Goal: Task Accomplishment & Management: Manage account settings

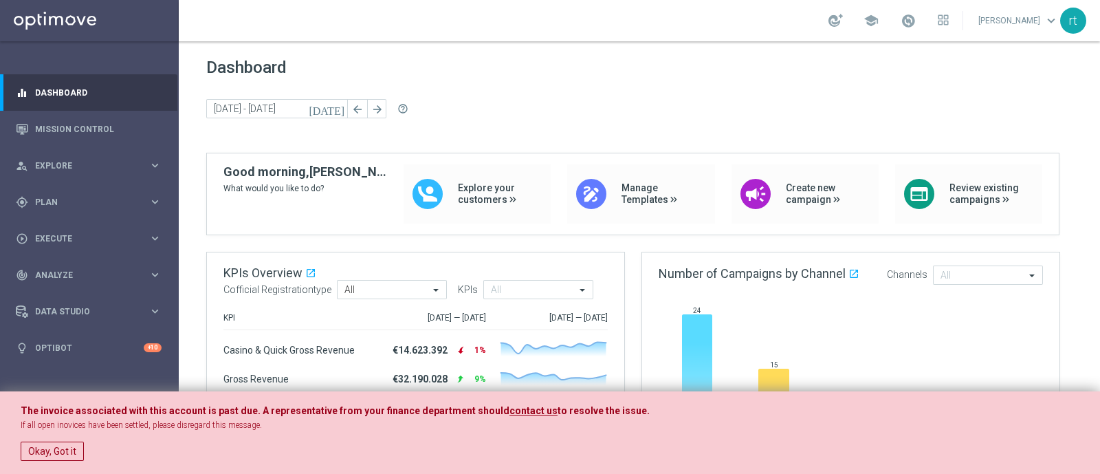
click at [38, 460] on div "Okay, Got it" at bounding box center [550, 447] width 1059 height 26
click at [38, 453] on button "Okay, Got it" at bounding box center [52, 450] width 63 height 19
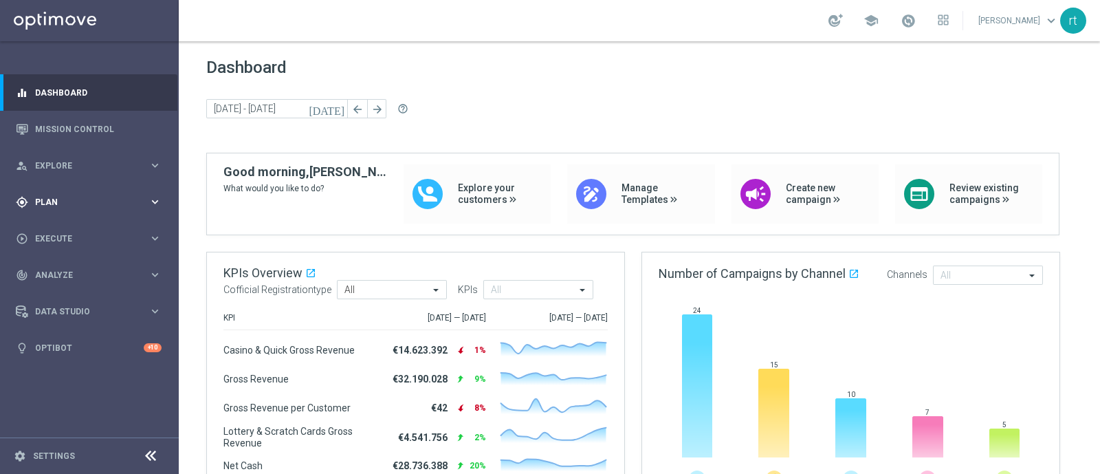
click at [53, 201] on span "Plan" at bounding box center [91, 202] width 113 height 8
click at [55, 230] on link "Target Groups" at bounding box center [89, 230] width 107 height 11
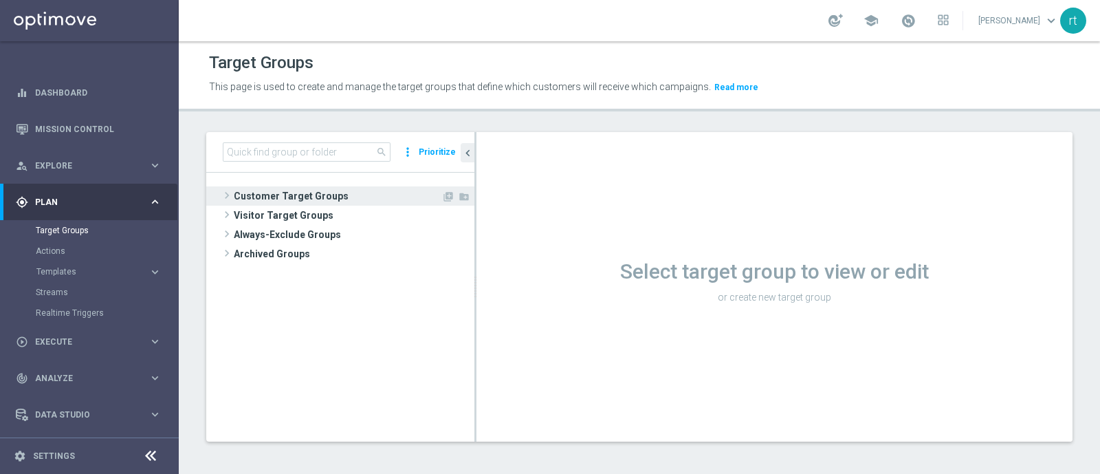
click at [268, 195] on span "Customer Target Groups" at bounding box center [338, 195] width 208 height 19
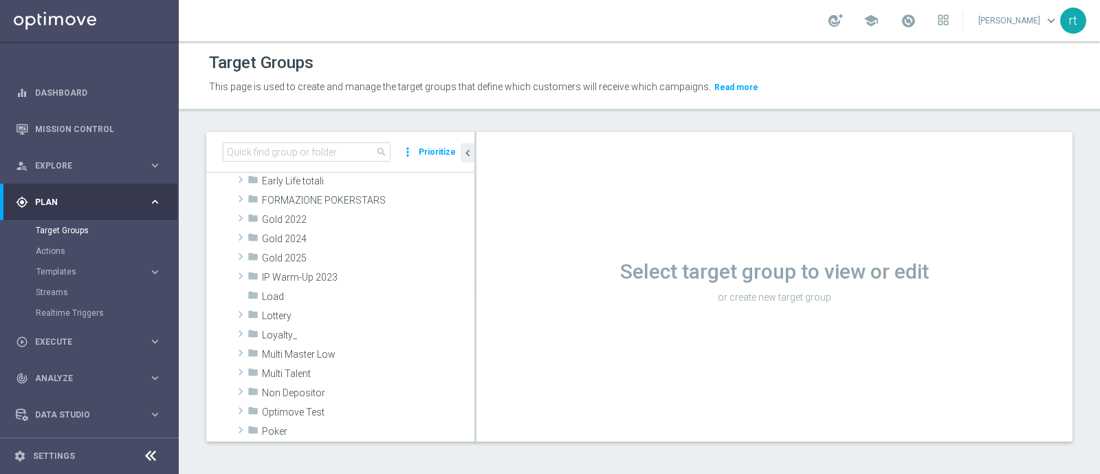
scroll to position [228, 0]
click at [298, 309] on span "Lottery" at bounding box center [336, 315] width 148 height 12
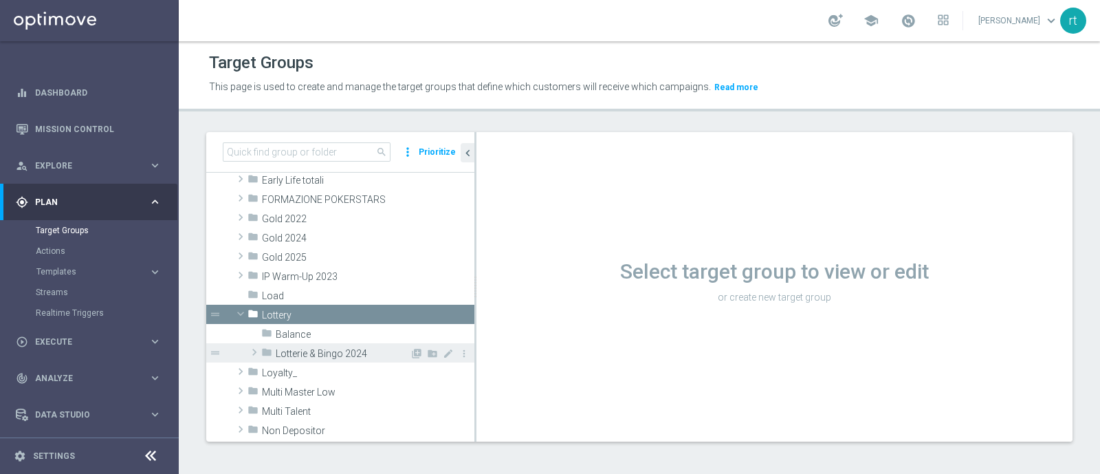
click at [292, 352] on span "Lotterie & Bingo 2024" at bounding box center [343, 354] width 134 height 12
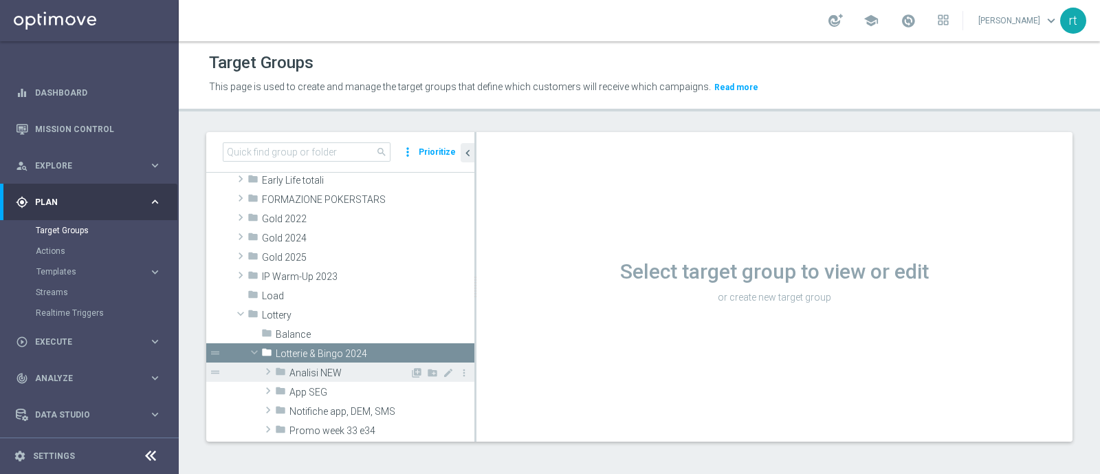
click at [311, 368] on span "Analisi NEW" at bounding box center [349, 373] width 120 height 12
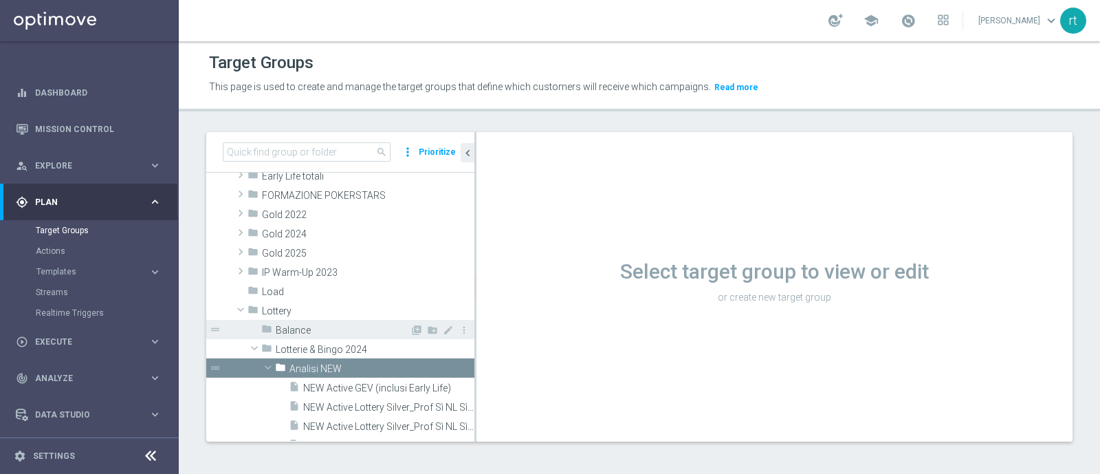
scroll to position [369, 0]
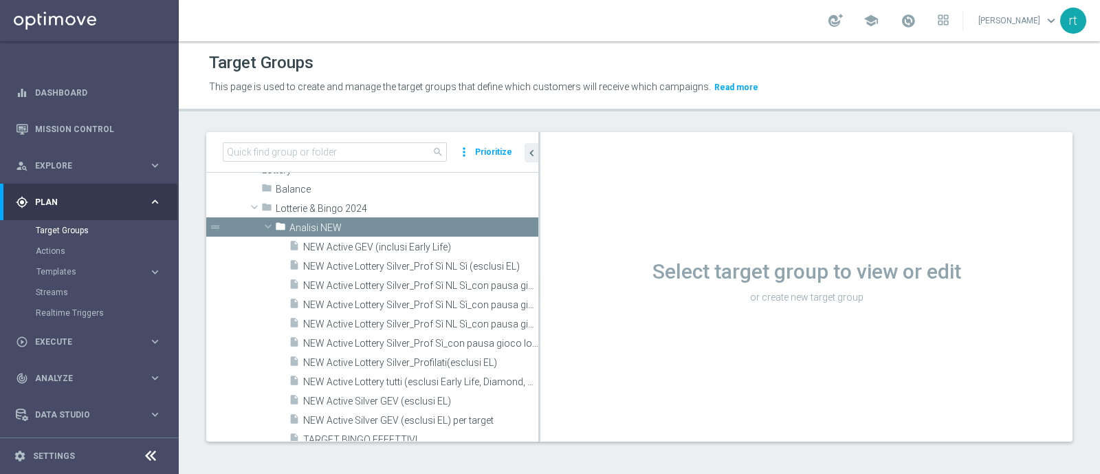
drag, startPoint x: 474, startPoint y: 324, endPoint x: 619, endPoint y: 315, distance: 145.3
click at [619, 315] on as-split "search more_vert Prioritize Customer Target Groups library_add create_new_folder" at bounding box center [639, 286] width 866 height 309
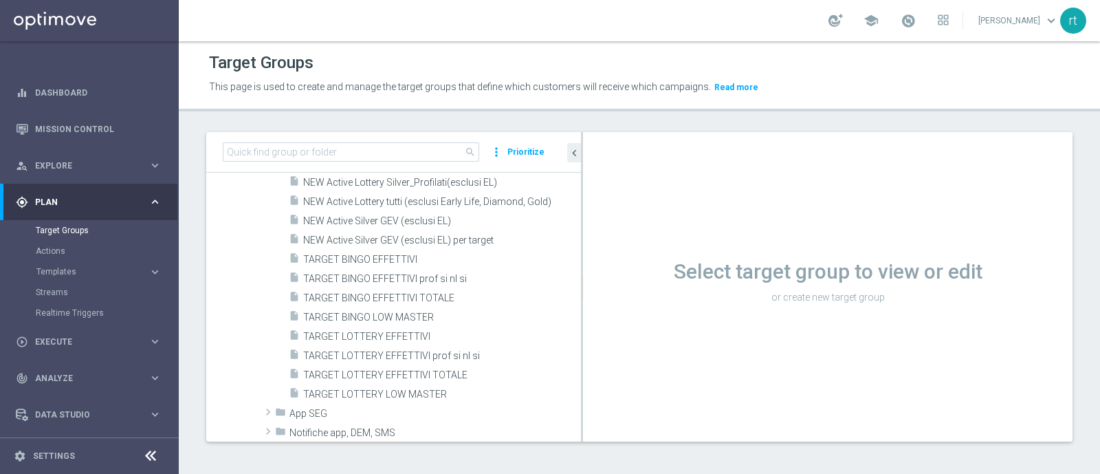
scroll to position [549, 0]
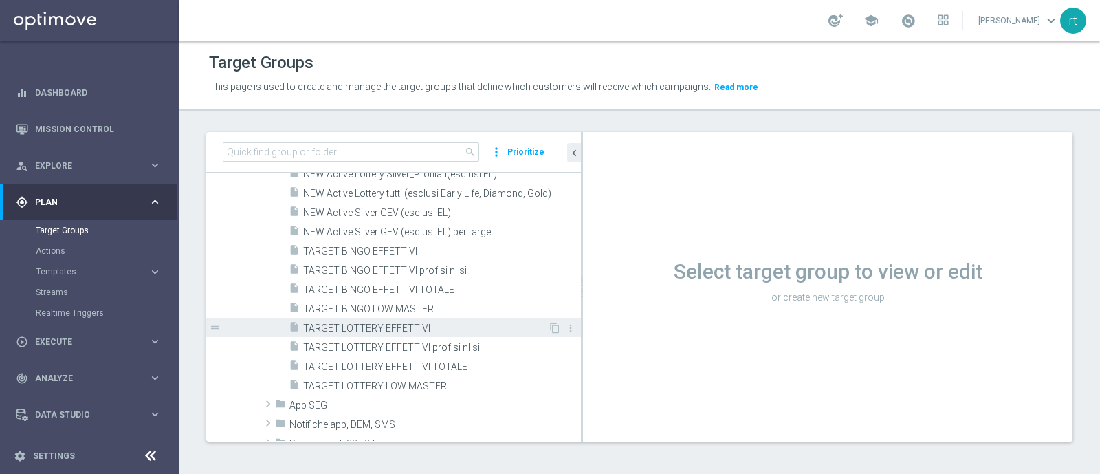
click at [397, 330] on span "TARGET LOTTERY EFFETTIVI" at bounding box center [425, 328] width 245 height 12
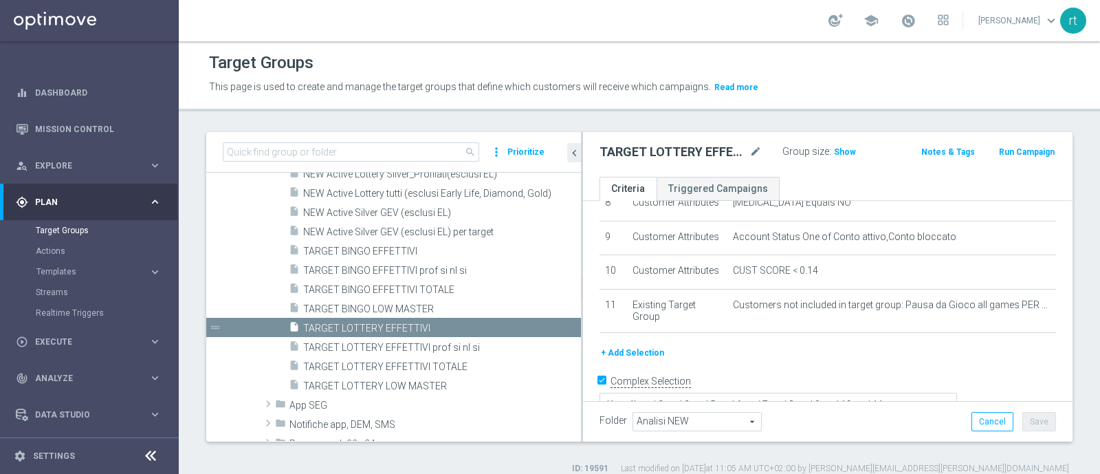
scroll to position [389, 0]
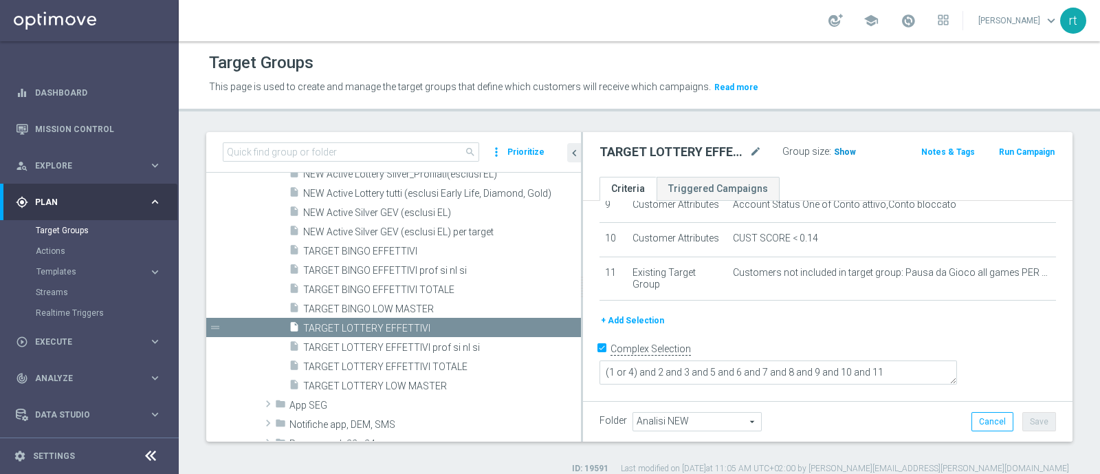
click at [841, 155] on span "Show" at bounding box center [845, 152] width 22 height 10
click at [733, 129] on div "Target Groups This page is used to create and manage the target groups that def…" at bounding box center [639, 257] width 921 height 432
click at [849, 153] on span "68,216" at bounding box center [848, 153] width 29 height 13
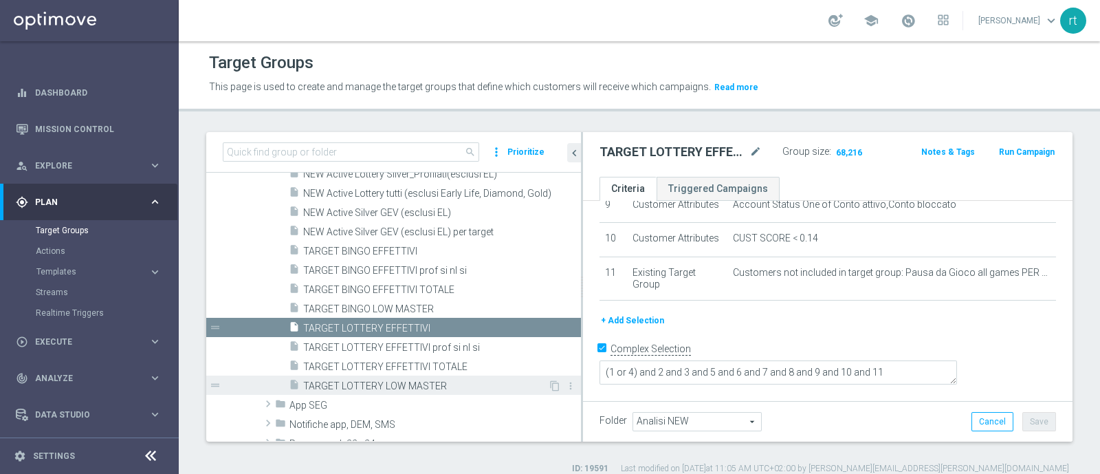
click at [364, 381] on span "TARGET LOTTERY LOW MASTER" at bounding box center [425, 386] width 245 height 12
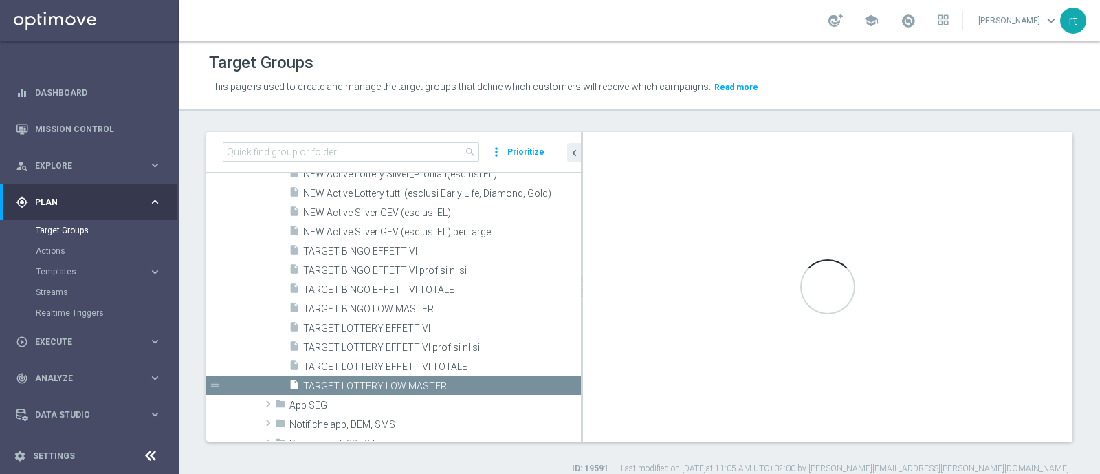
type textarea "(1 and 2 and 3 and 4 and 5 and 6 and 7 and 8 and 12 and 13 and (11 or (9 and 10…"
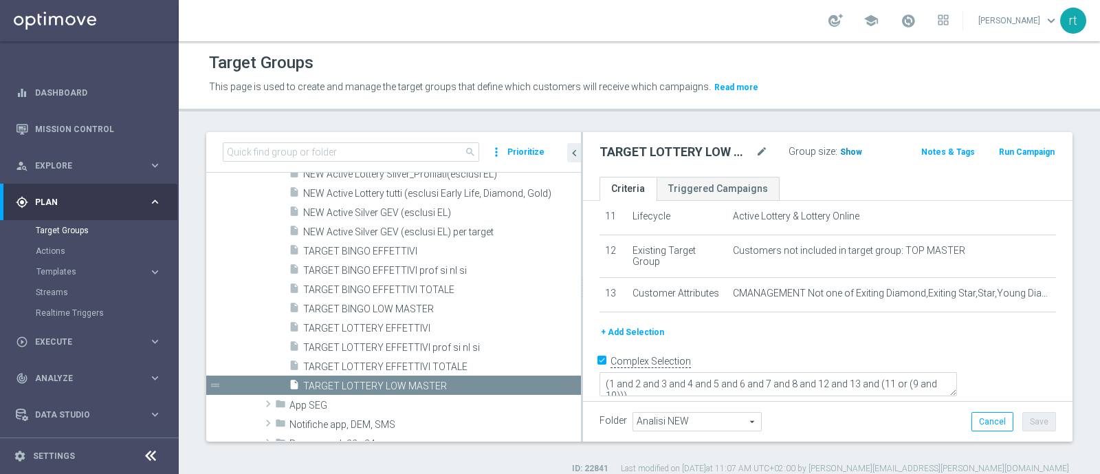
click at [847, 154] on span "Show" at bounding box center [851, 152] width 22 height 10
click at [847, 154] on span "2,358" at bounding box center [853, 153] width 24 height 13
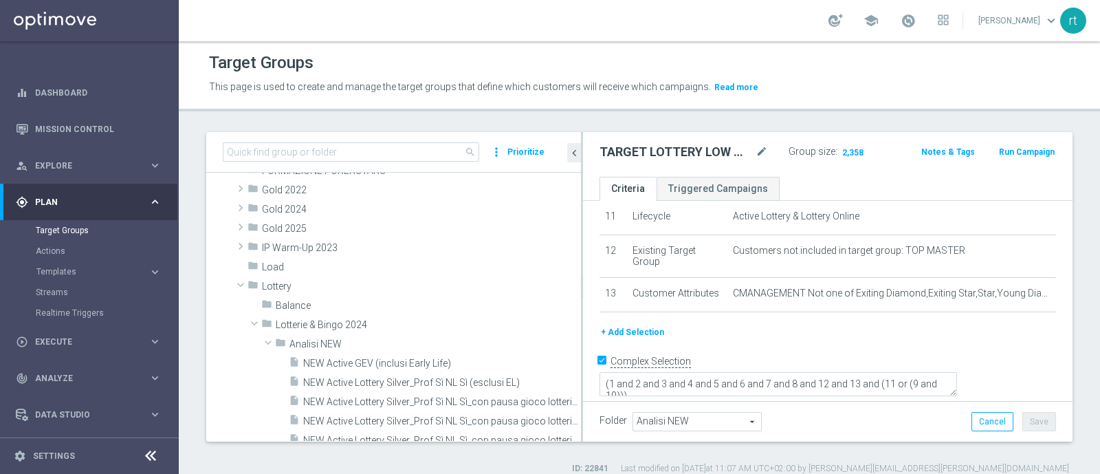
scroll to position [256, 0]
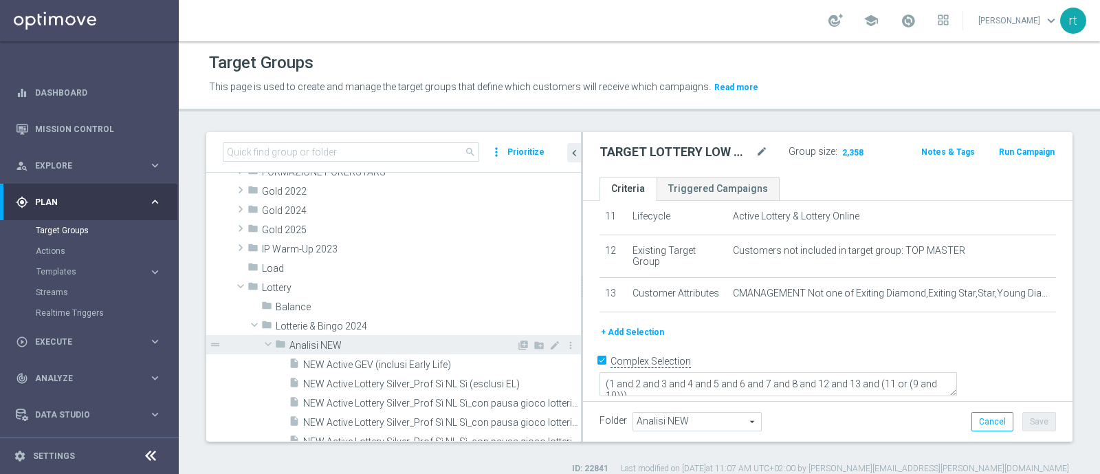
click at [326, 347] on span "Analisi NEW" at bounding box center [402, 346] width 227 height 12
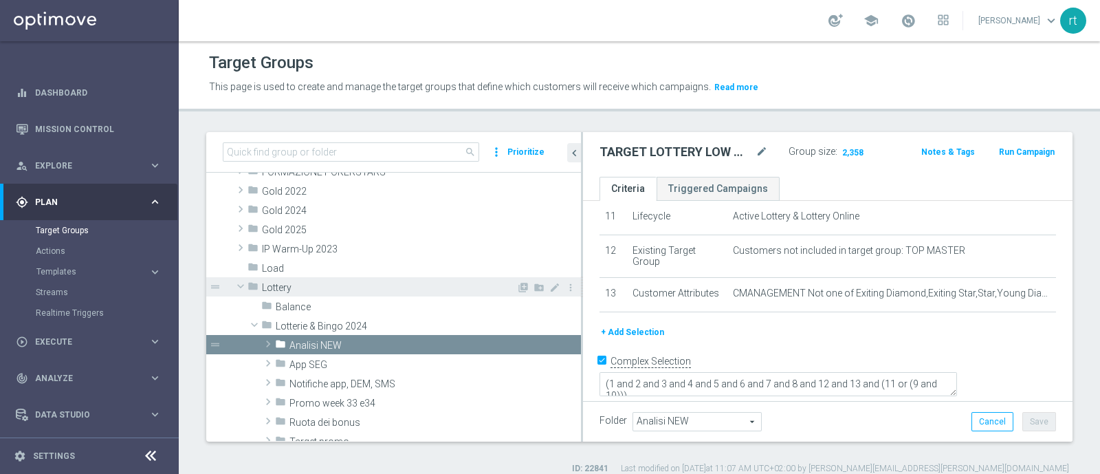
click at [289, 287] on span "Lottery" at bounding box center [389, 288] width 254 height 12
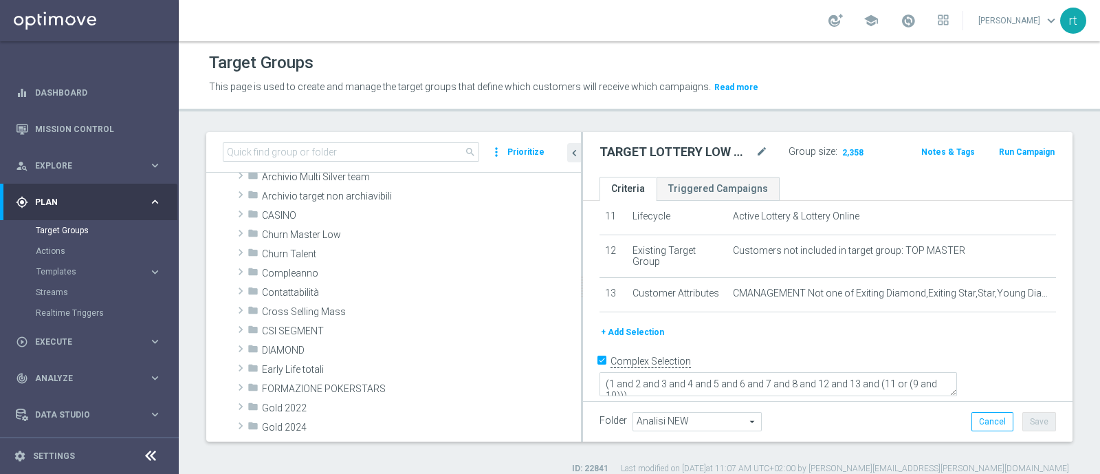
scroll to position [0, 0]
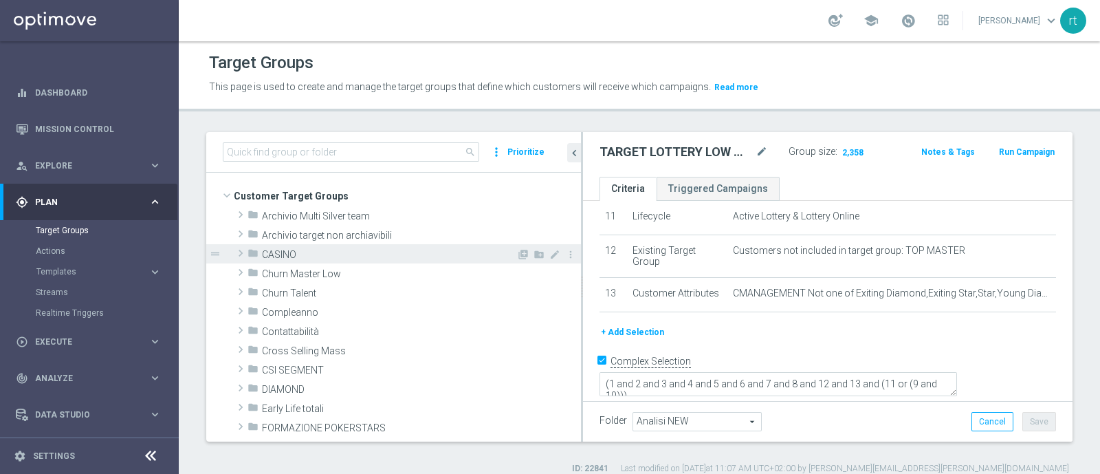
click at [319, 255] on span "CASINO" at bounding box center [389, 255] width 254 height 12
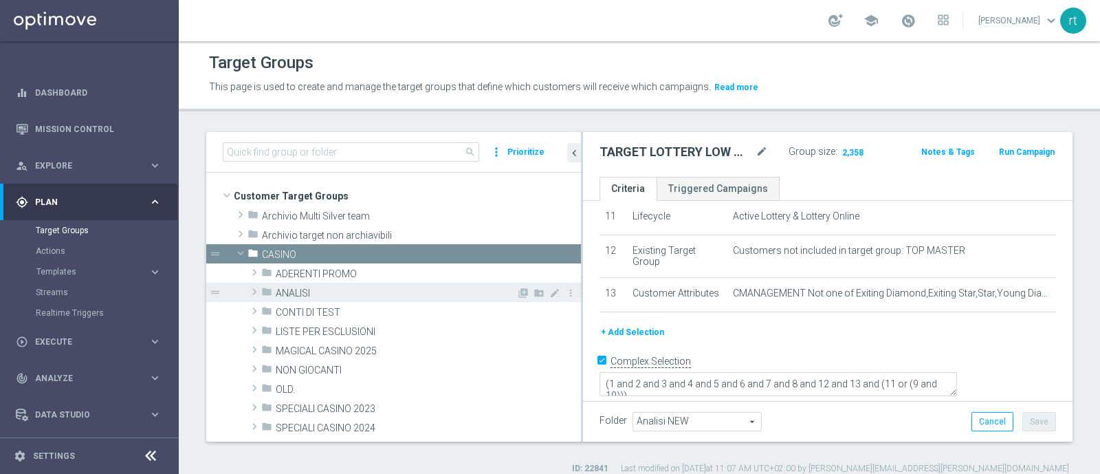
click at [333, 289] on span "ANALISI" at bounding box center [396, 293] width 241 height 12
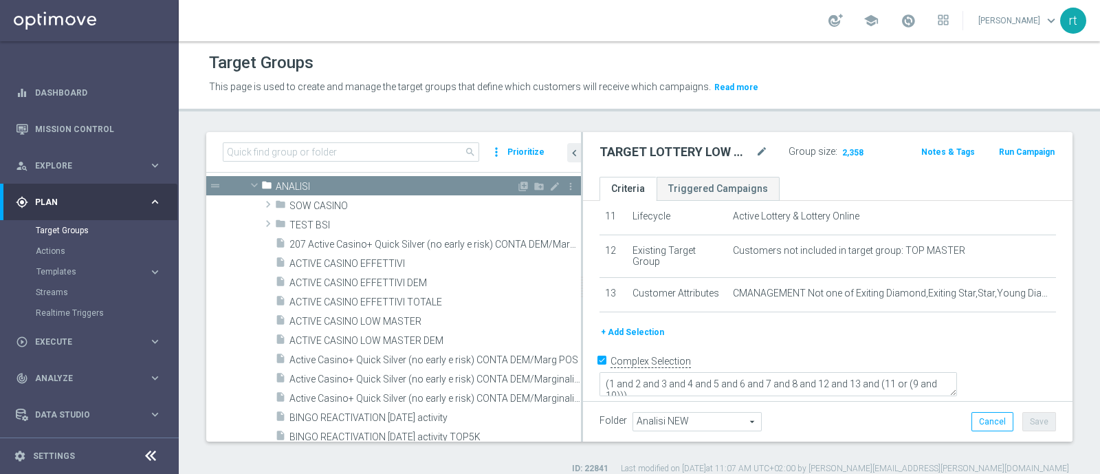
scroll to position [127, 0]
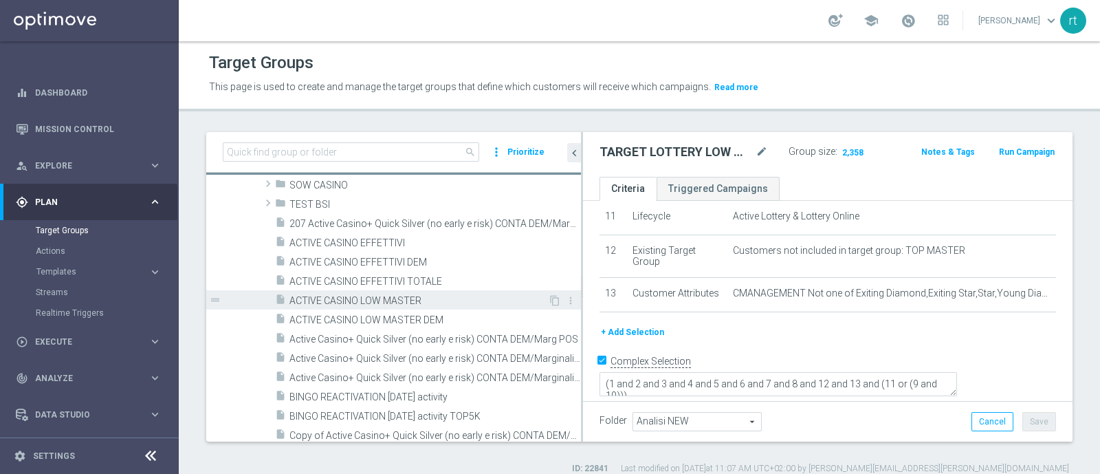
click at [385, 295] on span "ACTIVE CASINO LOW MASTER" at bounding box center [418, 301] width 258 height 12
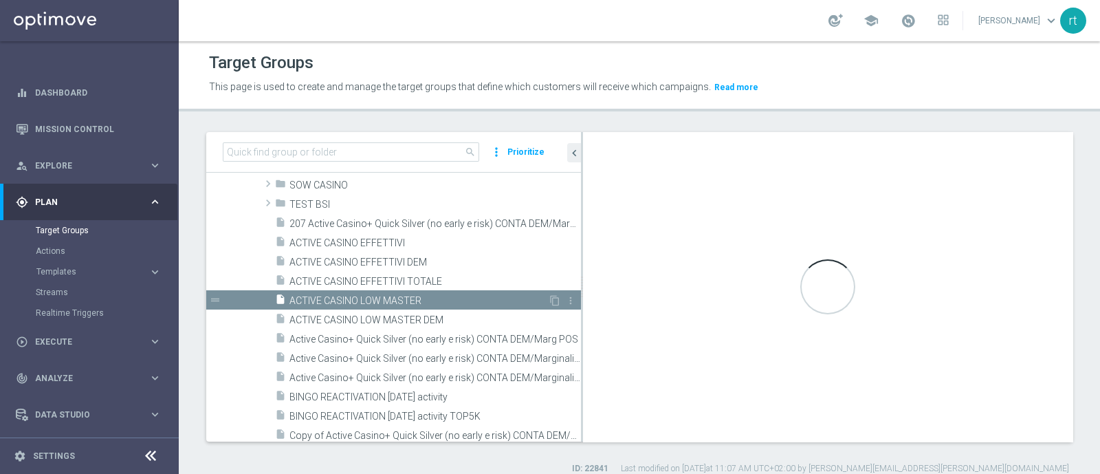
checkbox input "false"
type input "ANALISI"
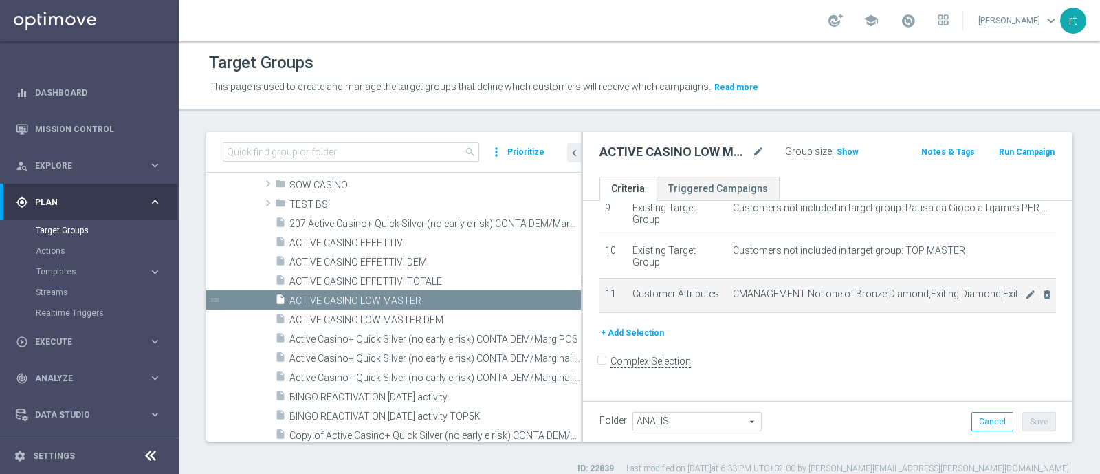
scroll to position [388, 0]
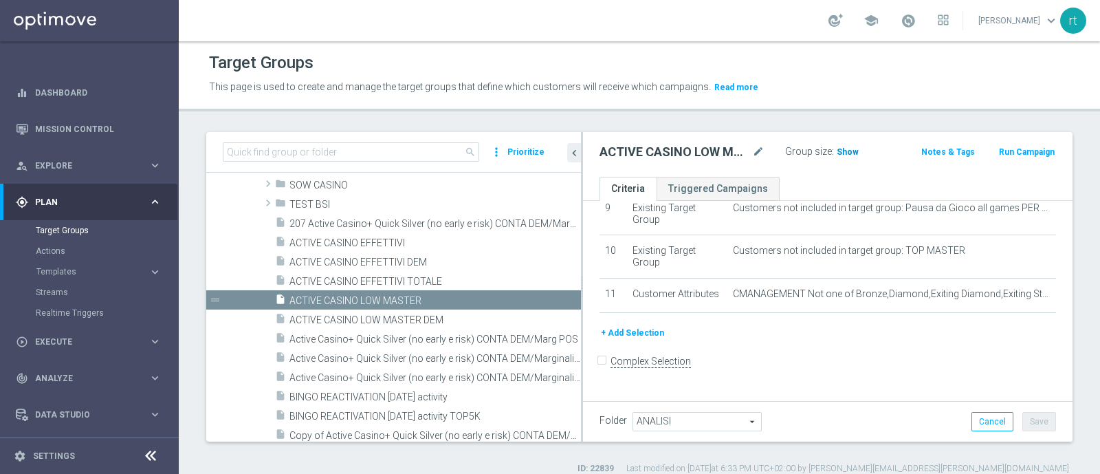
click at [846, 151] on span "Show" at bounding box center [847, 152] width 22 height 10
click at [846, 151] on span "16,181" at bounding box center [851, 153] width 29 height 13
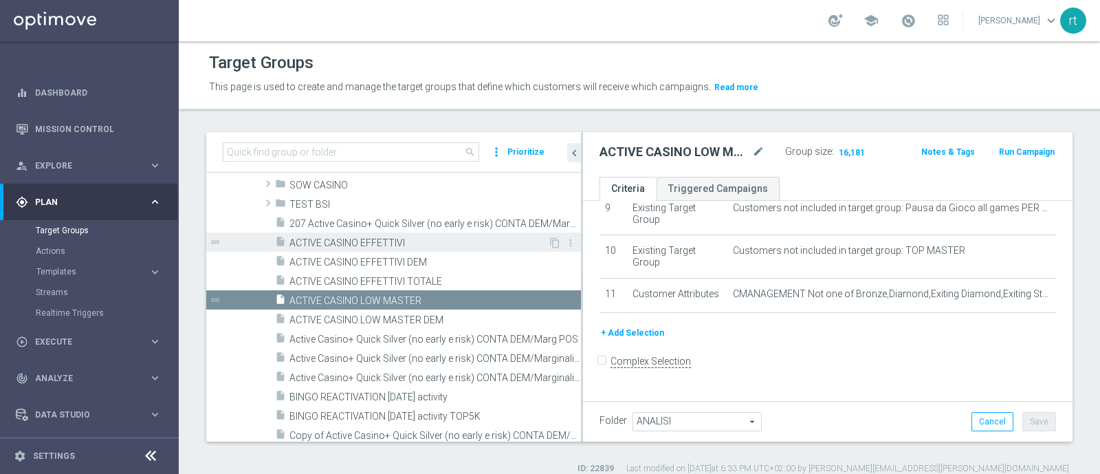
click at [363, 237] on span "ACTIVE CASINO EFFETTIVI" at bounding box center [418, 243] width 258 height 12
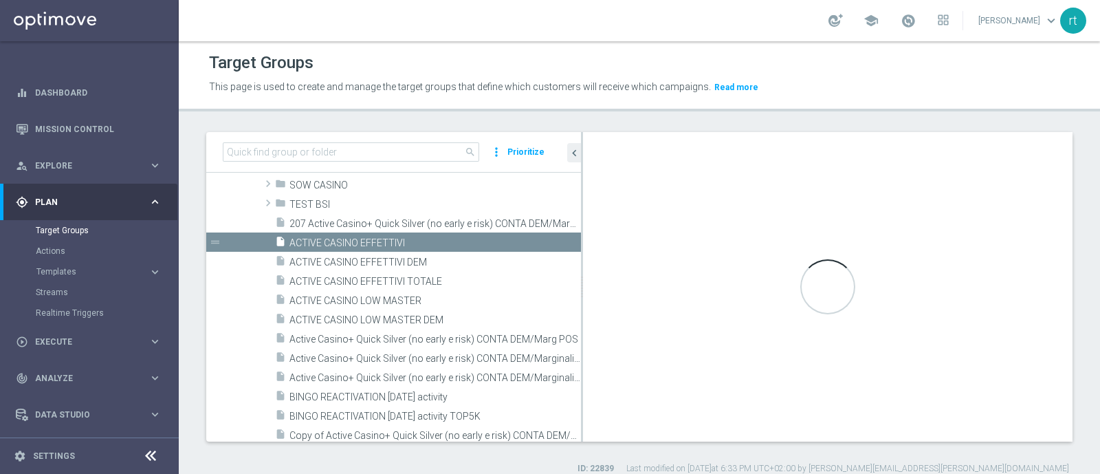
scroll to position [345, 0]
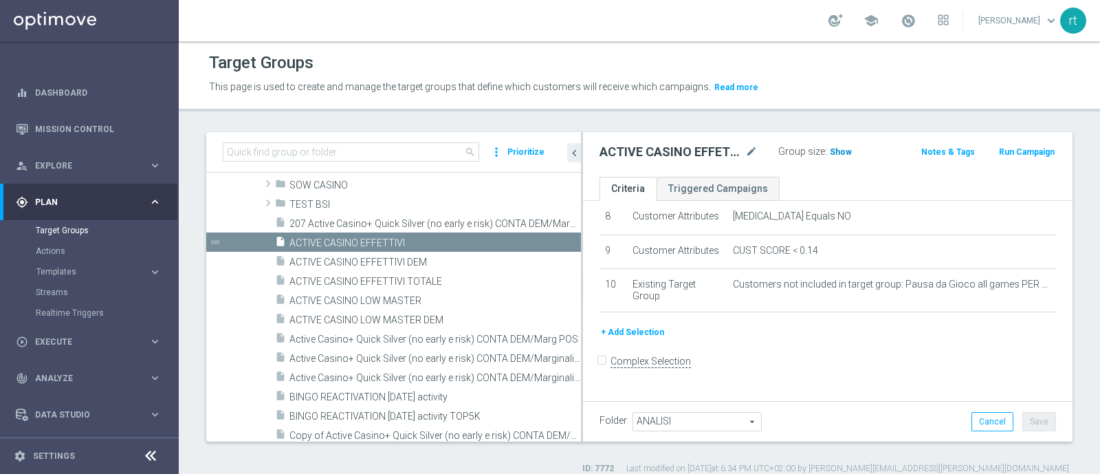
click at [830, 157] on h3 "Show" at bounding box center [840, 151] width 25 height 15
click at [833, 149] on span "49,841" at bounding box center [844, 153] width 29 height 13
click at [592, 45] on header "Target Groups This page is used to create and manage the target groups that def…" at bounding box center [639, 76] width 921 height 70
click at [57, 212] on div "gps_fixed Plan keyboard_arrow_right" at bounding box center [88, 202] width 177 height 36
click at [78, 165] on span "Explore" at bounding box center [91, 166] width 113 height 8
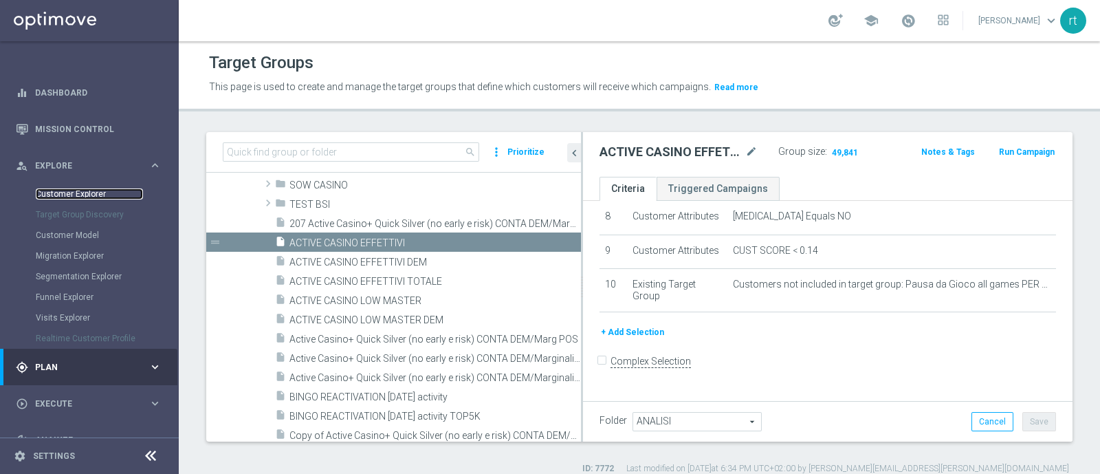
click at [78, 196] on link "Customer Explorer" at bounding box center [89, 193] width 107 height 11
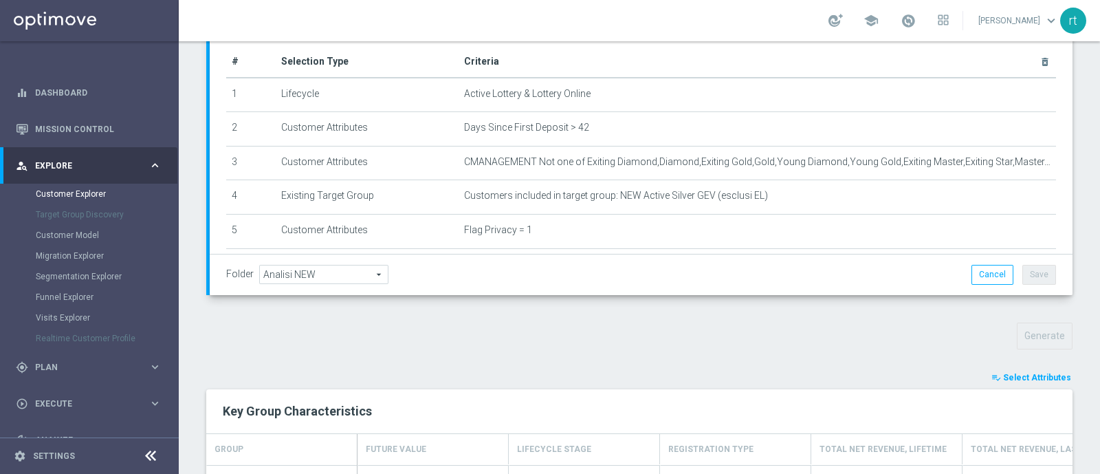
scroll to position [465, 0]
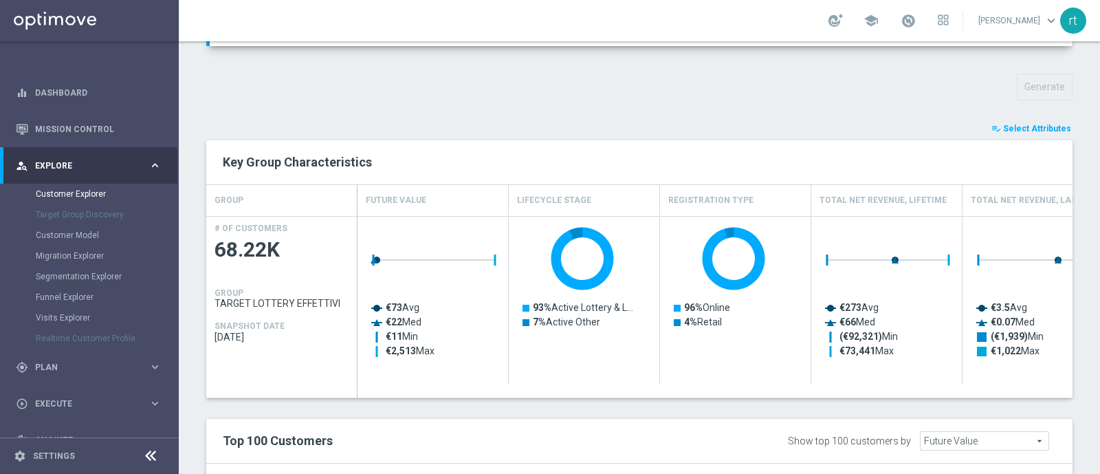
click at [1004, 126] on span "Select Attributes" at bounding box center [1037, 129] width 68 height 10
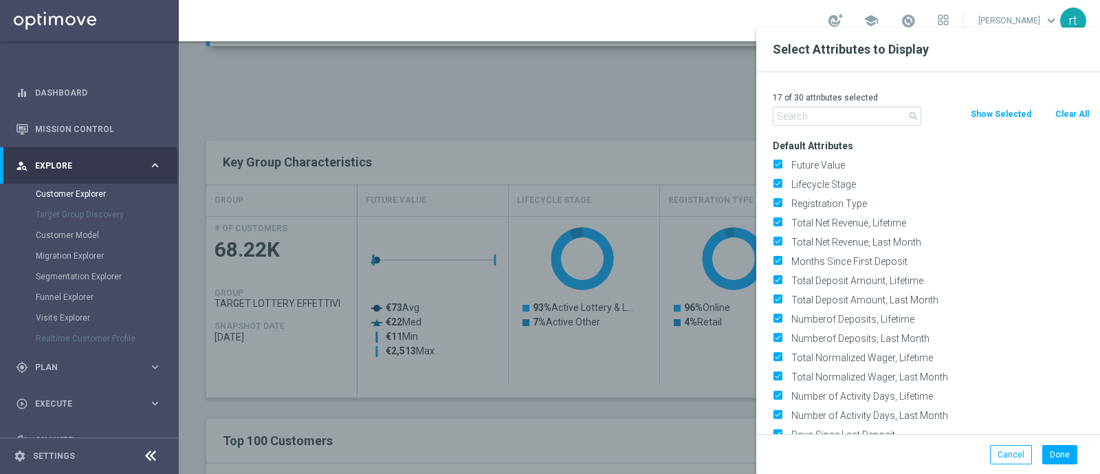
click at [1072, 108] on button "Clear All" at bounding box center [1072, 114] width 36 height 15
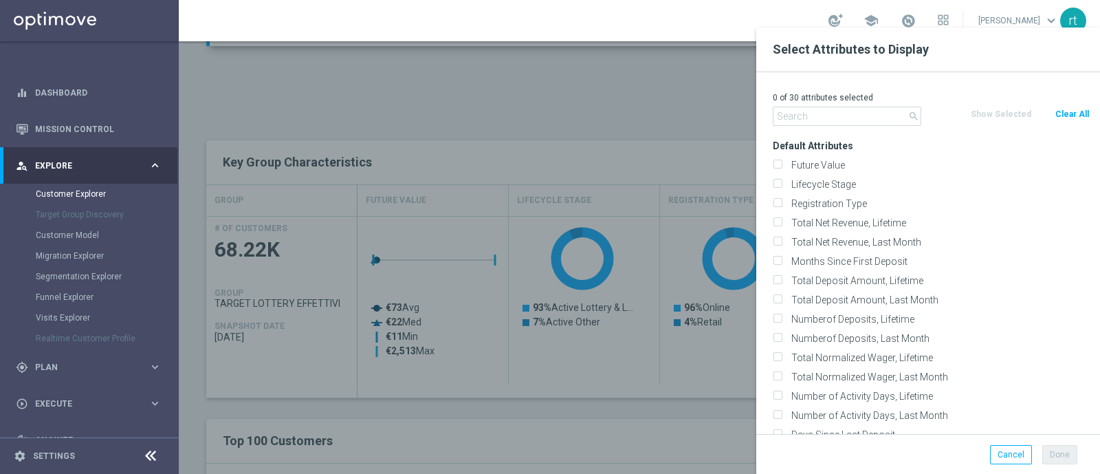
checkbox input "false"
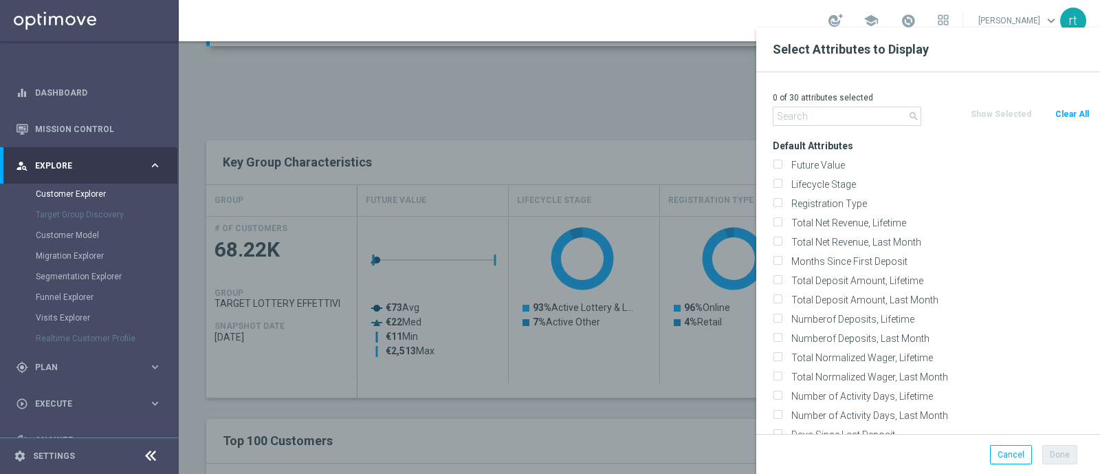
checkbox input "false"
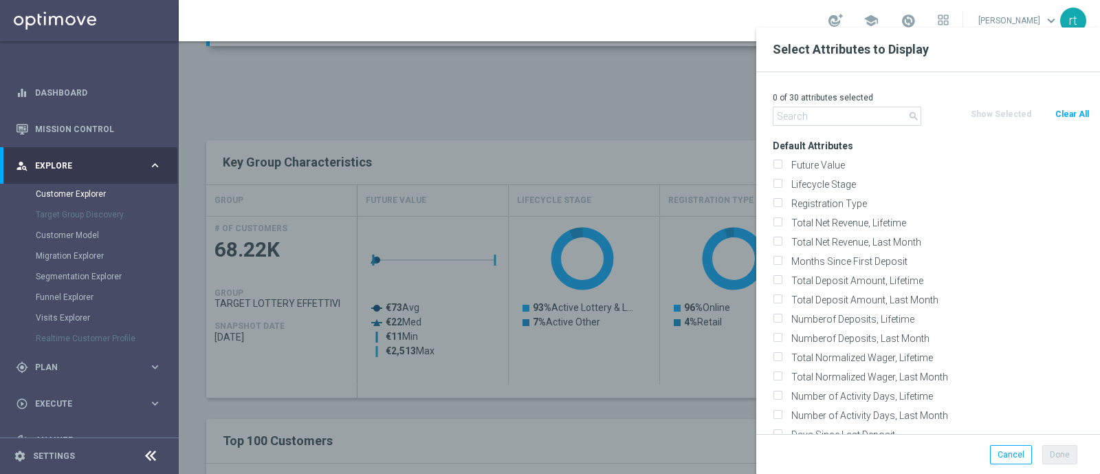
checkbox input "false"
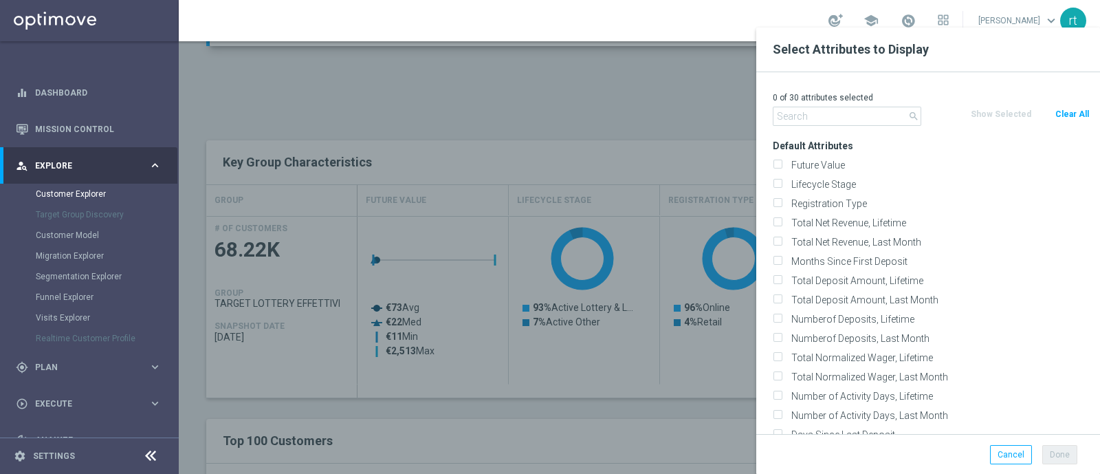
checkbox input "false"
click at [832, 186] on label "Lifecycle Stage" at bounding box center [937, 184] width 303 height 12
click at [782, 186] on input "Lifecycle Stage" at bounding box center [777, 185] width 9 height 9
checkbox input "true"
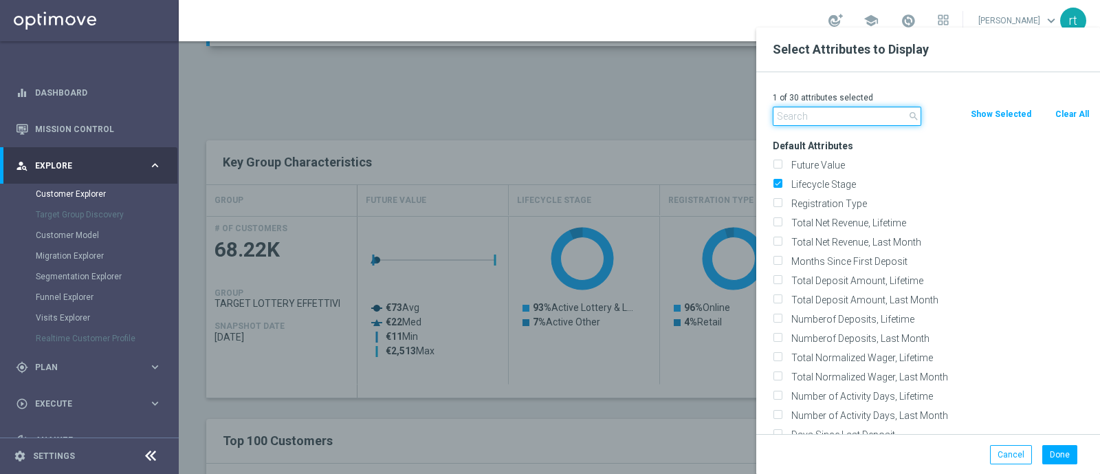
click at [808, 111] on input "text" at bounding box center [847, 116] width 148 height 19
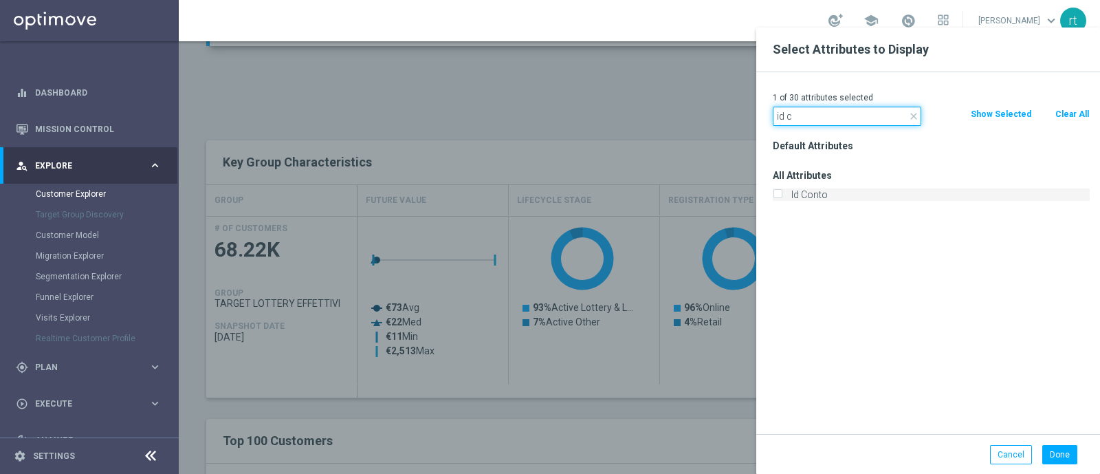
type input "id c"
click at [806, 197] on label "Id Conto" at bounding box center [937, 194] width 303 height 12
click at [782, 197] on input "Id Conto" at bounding box center [777, 196] width 9 height 9
checkbox input "true"
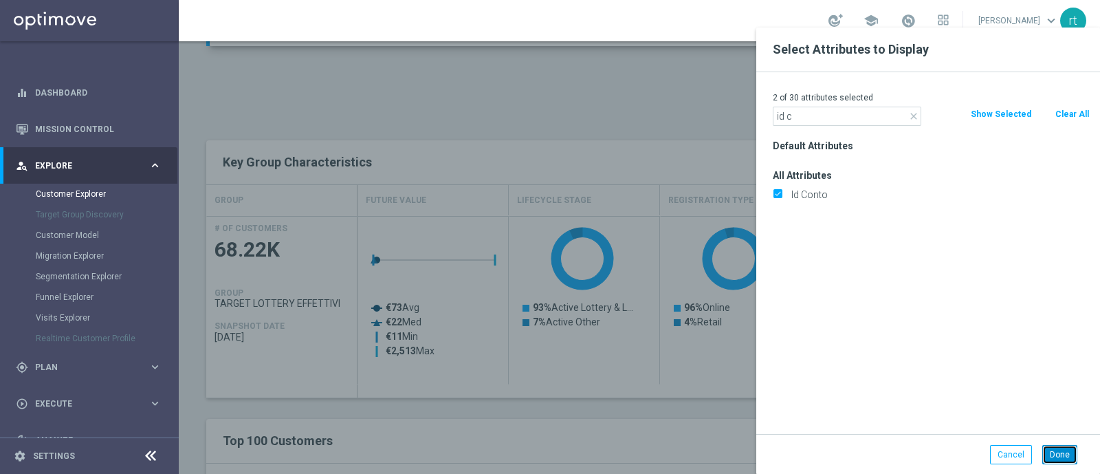
click at [1054, 455] on button "Done" at bounding box center [1059, 454] width 35 height 19
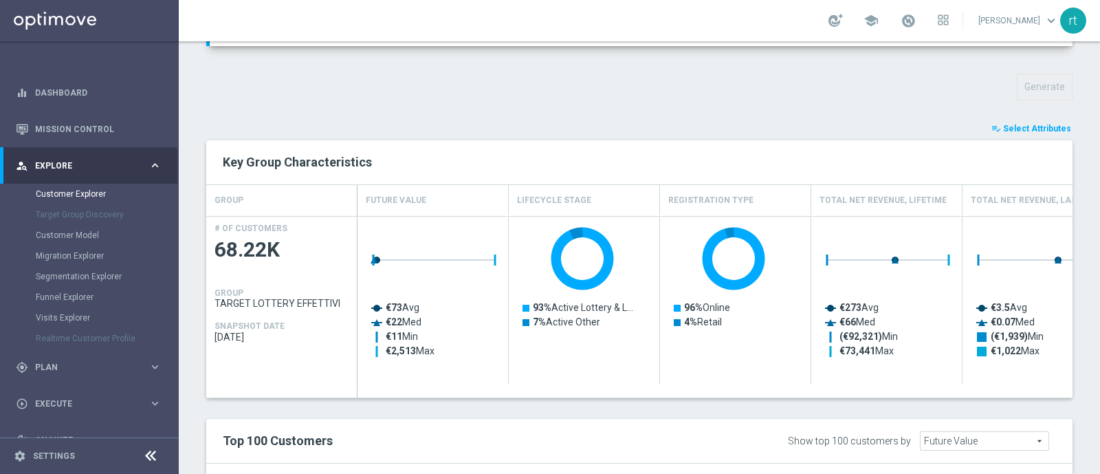
type input "Search"
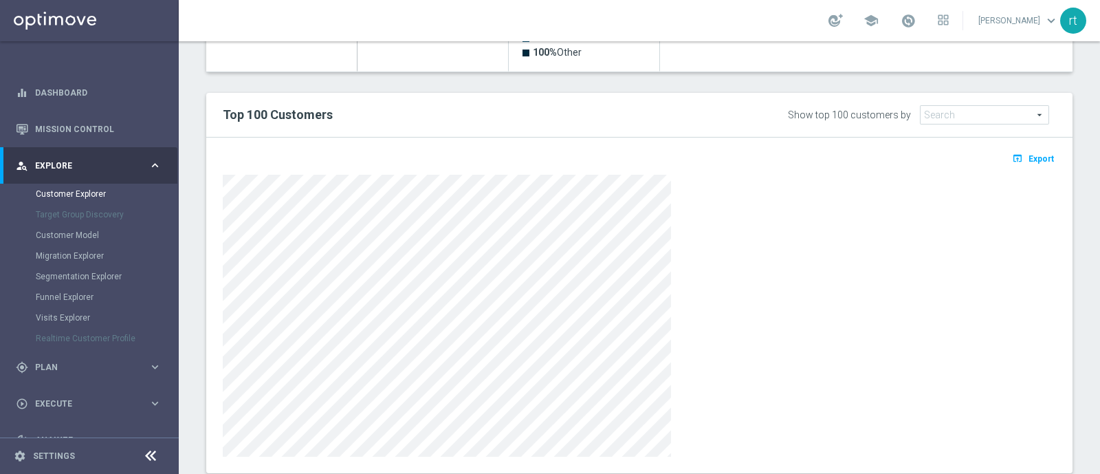
scroll to position [810, 0]
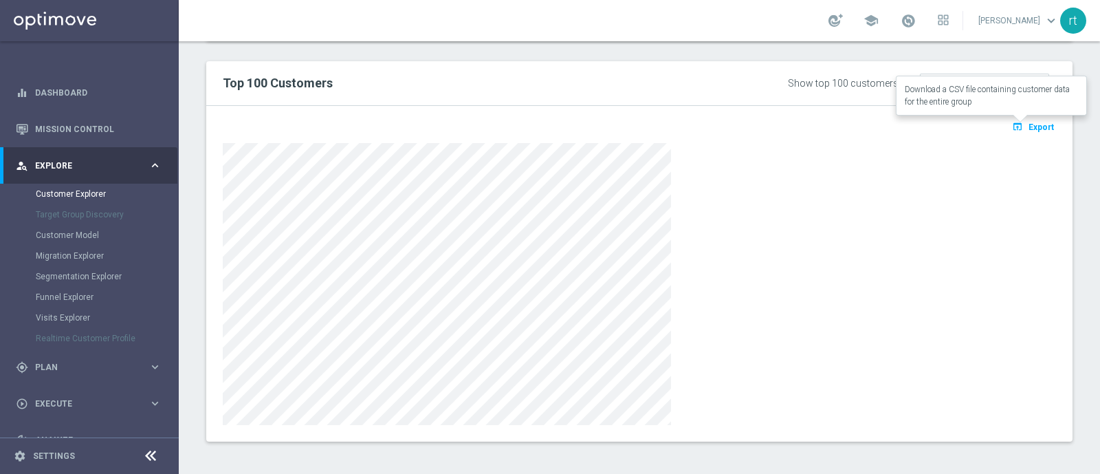
click at [1012, 129] on icon "open_in_browser" at bounding box center [1019, 126] width 14 height 11
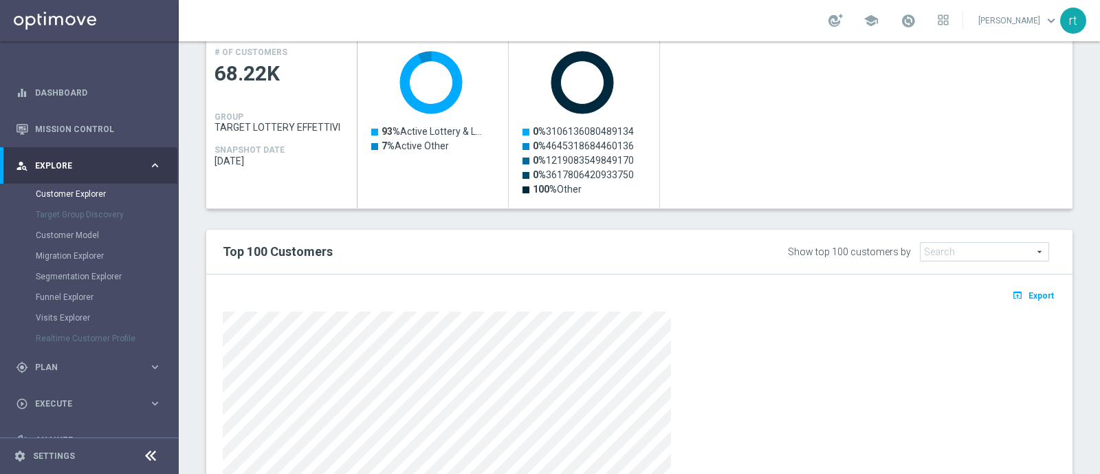
scroll to position [625, 0]
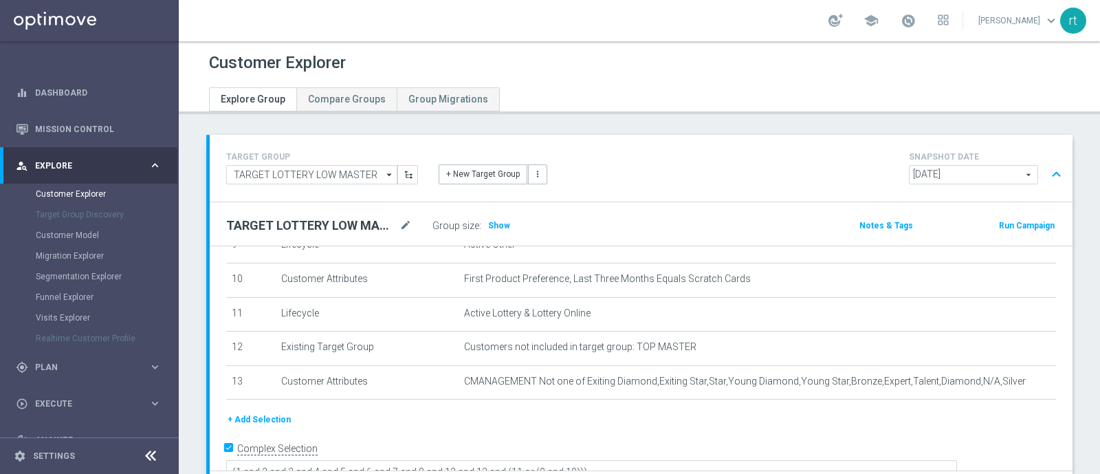
scroll to position [386, 0]
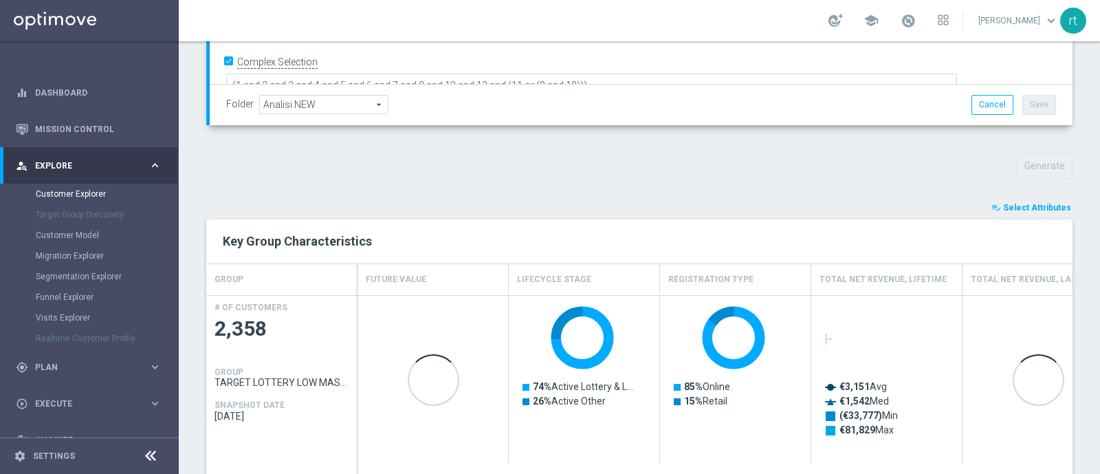
click at [1013, 203] on span "Select Attributes" at bounding box center [1037, 208] width 68 height 10
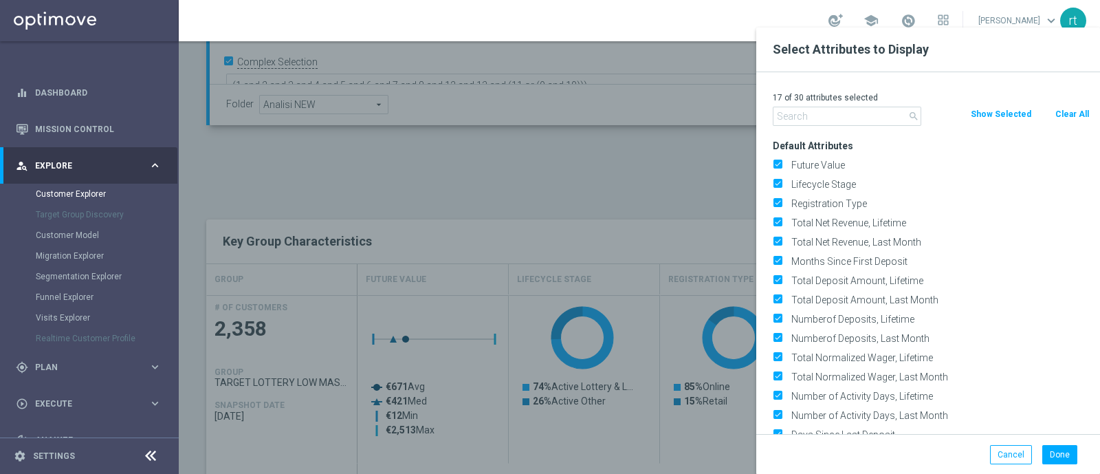
click at [1069, 116] on button "Clear All" at bounding box center [1072, 114] width 36 height 15
checkbox input "false"
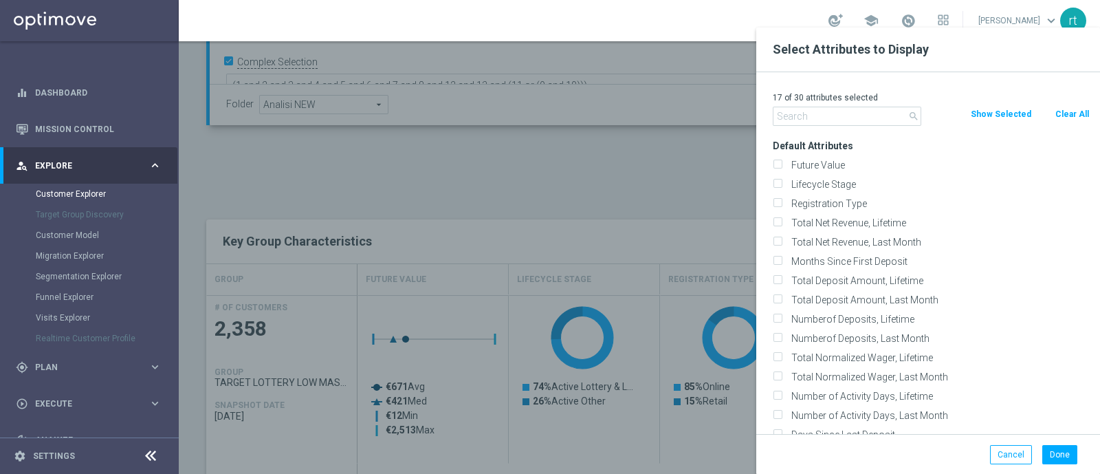
checkbox input "false"
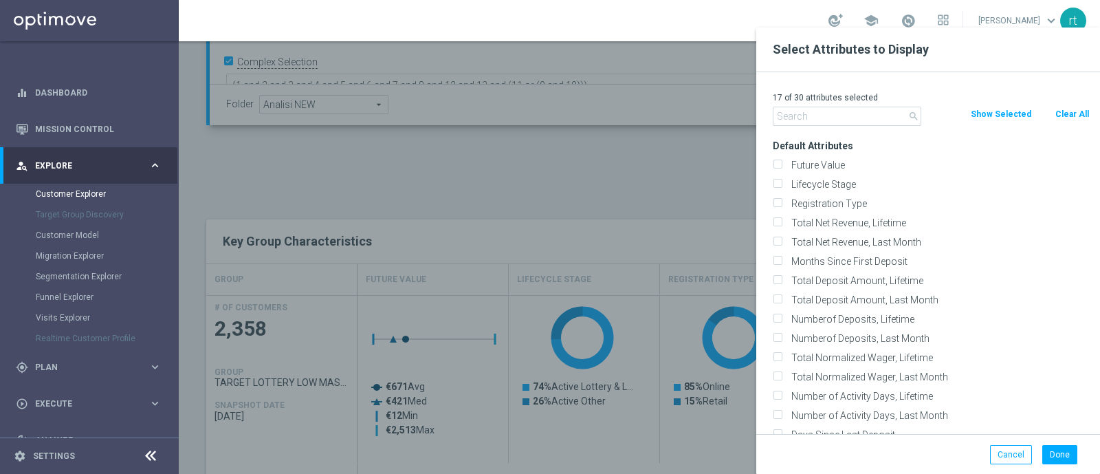
checkbox input "false"
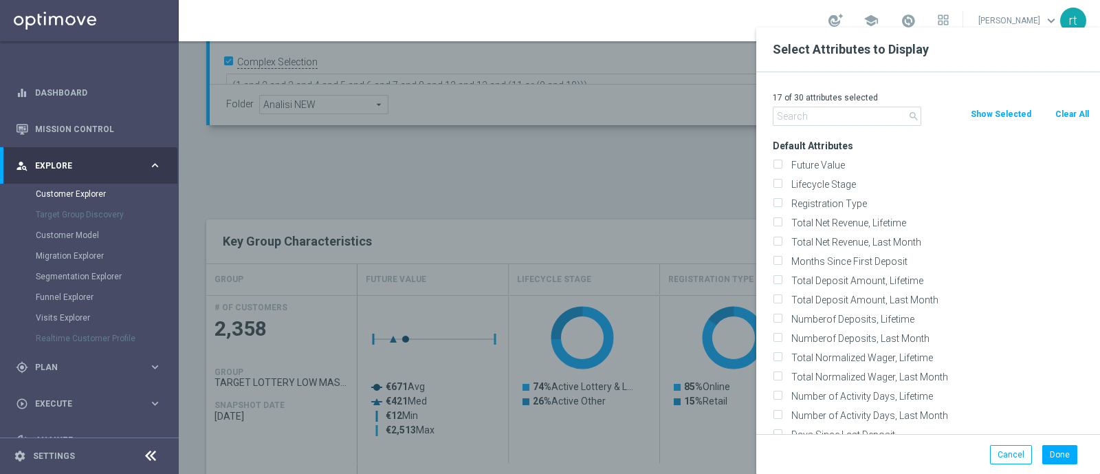
checkbox input "false"
click at [810, 184] on label "Lifecycle Stage" at bounding box center [937, 184] width 303 height 12
click at [782, 184] on input "Lifecycle Stage" at bounding box center [777, 185] width 9 height 9
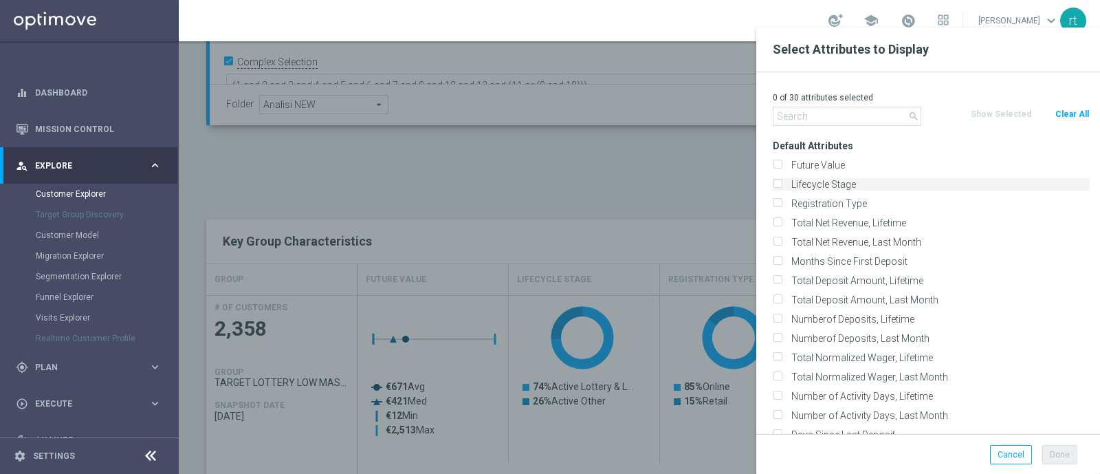
checkbox input "true"
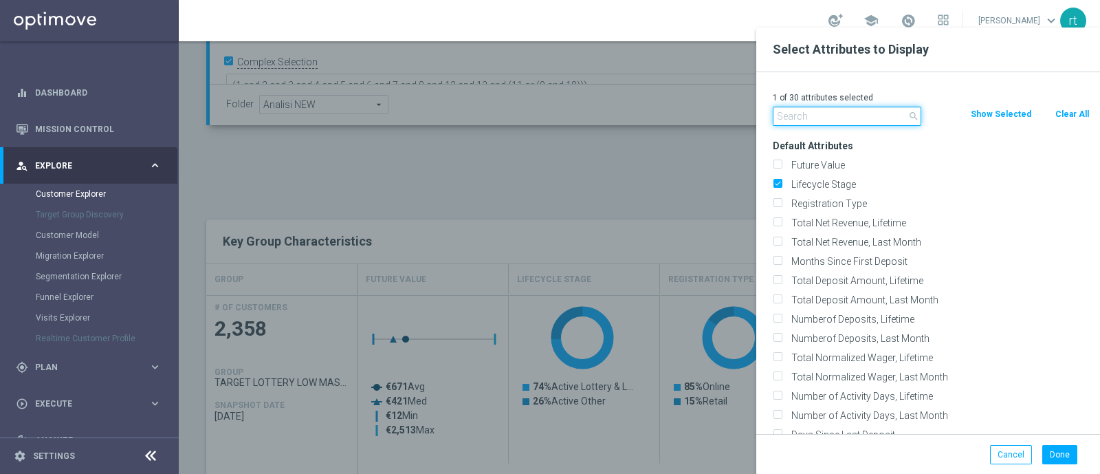
click at [801, 112] on input "text" at bounding box center [847, 116] width 148 height 19
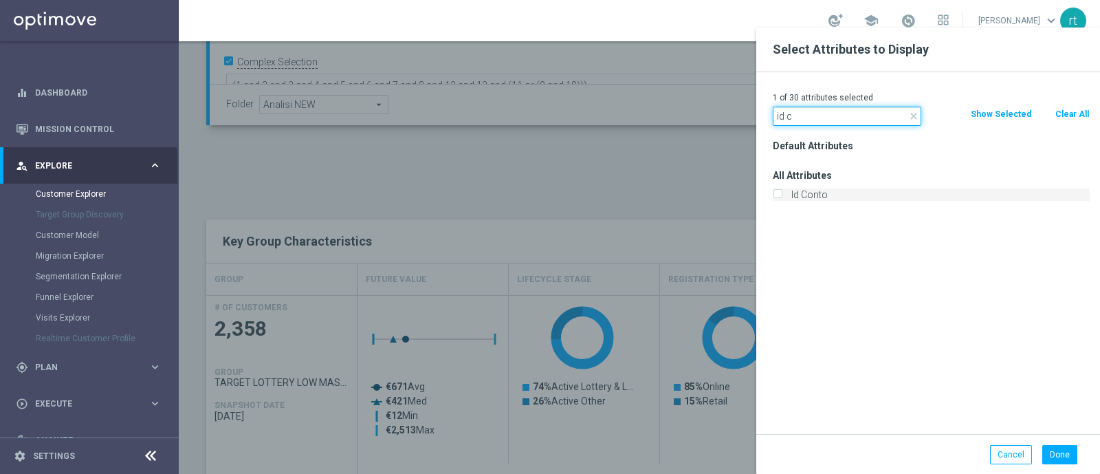
type input "id c"
drag, startPoint x: 808, startPoint y: 195, endPoint x: 941, endPoint y: 308, distance: 174.6
click at [941, 308] on div "Default Attributes All Attributes Id Conto" at bounding box center [930, 285] width 337 height 298
click at [814, 192] on label "Id Conto" at bounding box center [937, 194] width 303 height 12
click at [782, 192] on input "Id Conto" at bounding box center [777, 196] width 9 height 9
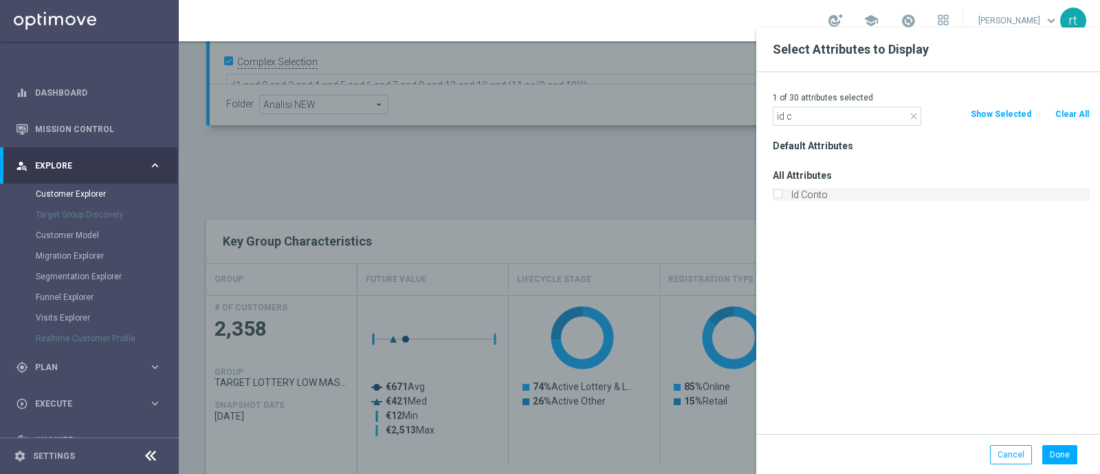
checkbox input "true"
click at [1052, 449] on button "Done" at bounding box center [1059, 454] width 35 height 19
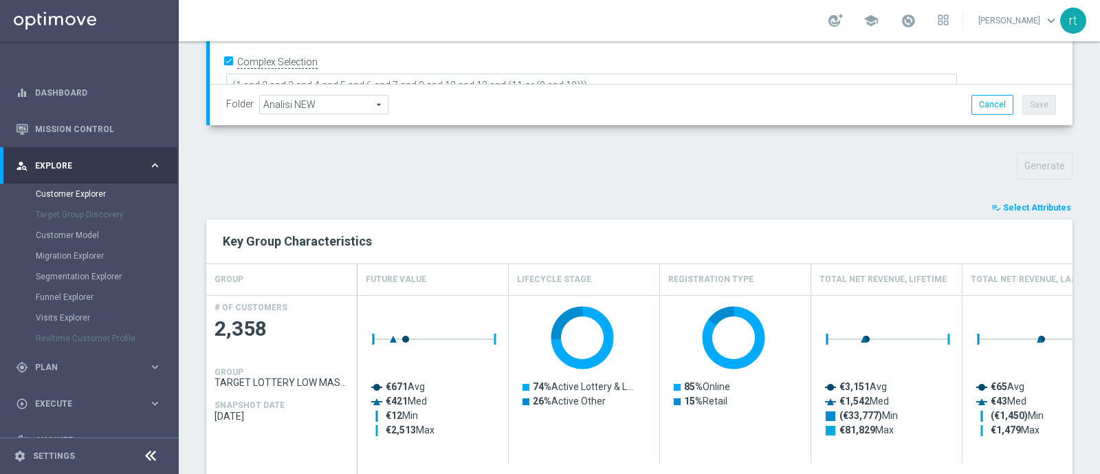
type input "Search"
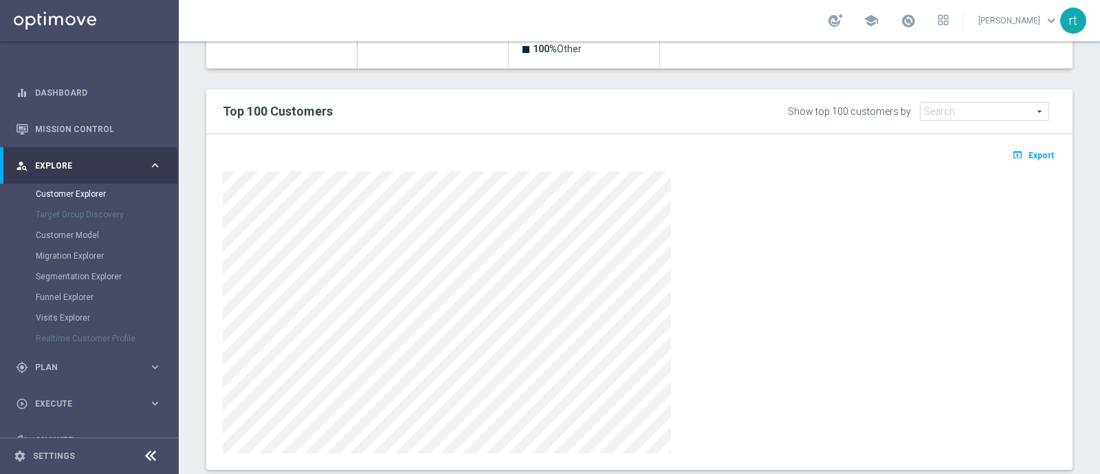
scroll to position [786, 0]
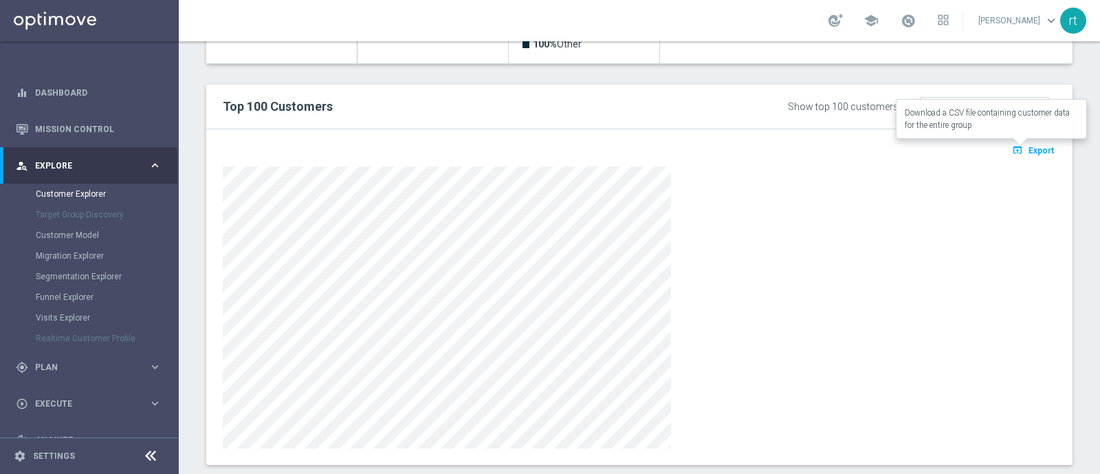
click at [1028, 150] on span "Export" at bounding box center [1040, 151] width 25 height 10
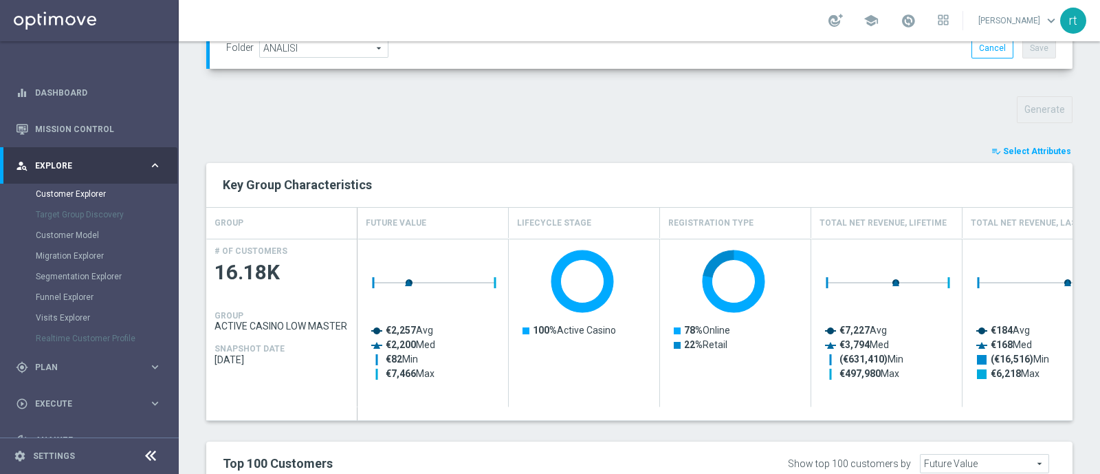
scroll to position [443, 0]
click at [1003, 151] on span "Select Attributes" at bounding box center [1037, 151] width 68 height 10
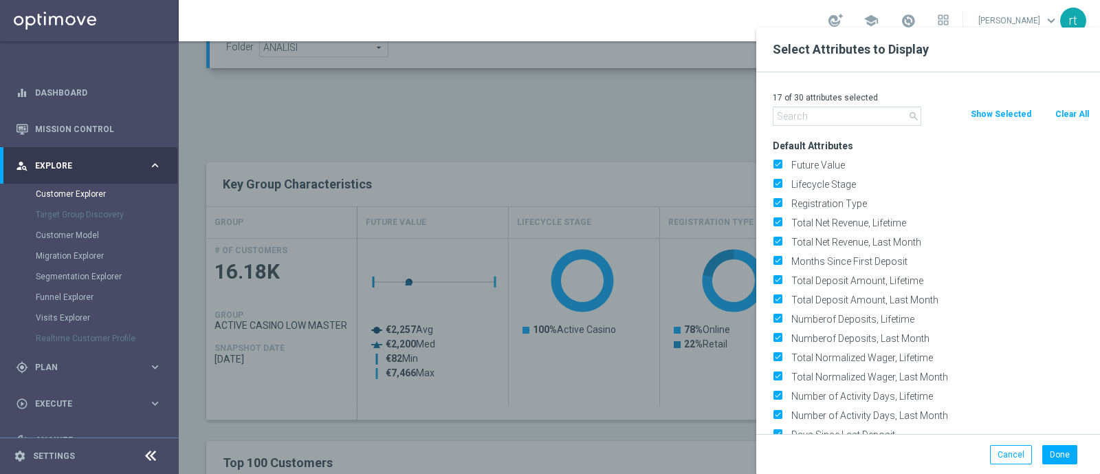
click at [1059, 117] on button "Clear All" at bounding box center [1072, 114] width 36 height 15
checkbox input "false"
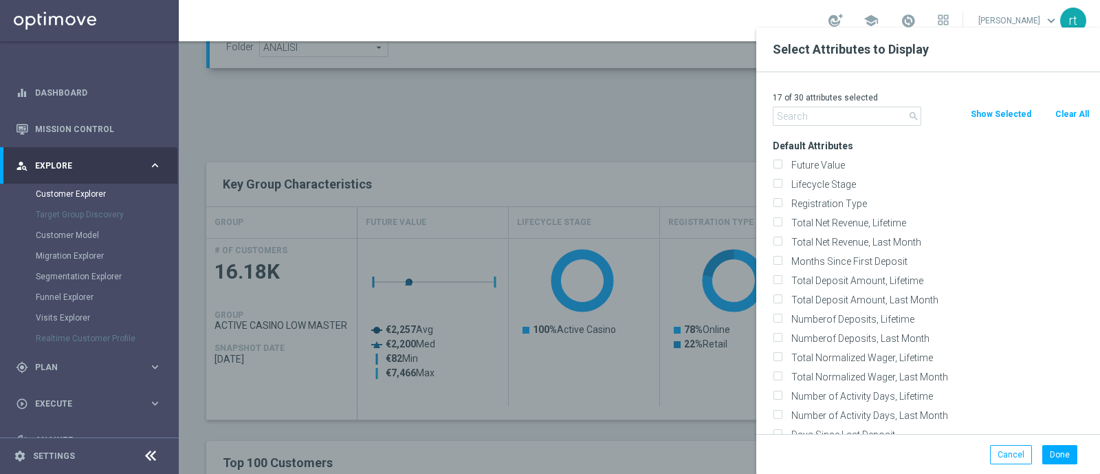
checkbox input "false"
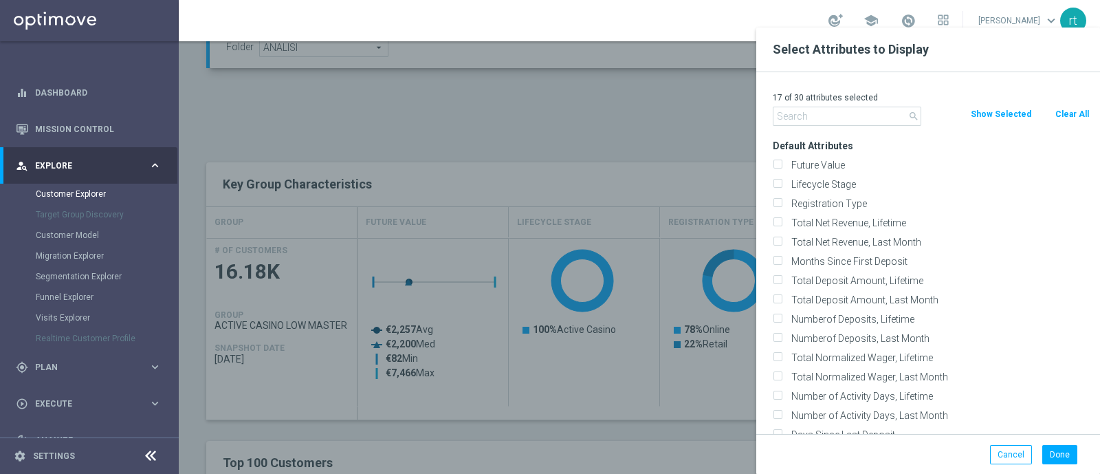
checkbox input "false"
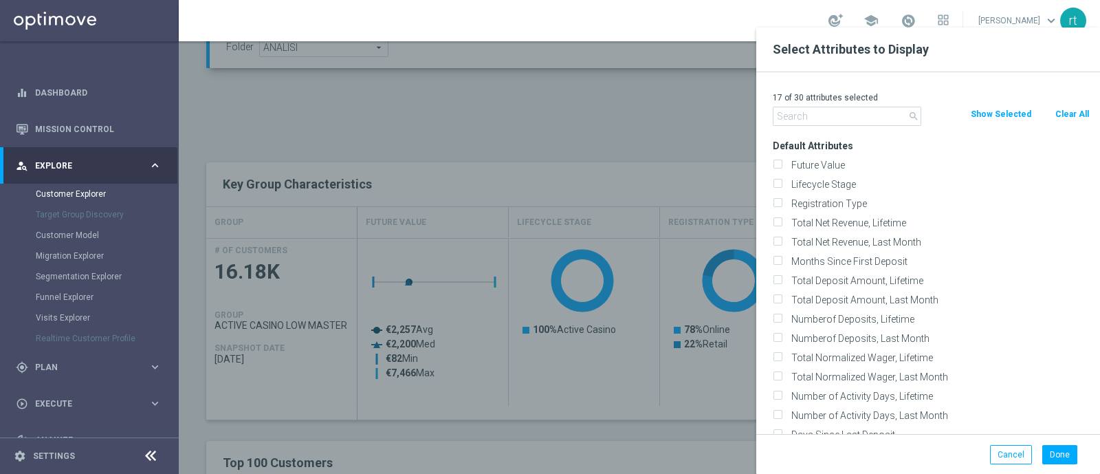
checkbox input "false"
click at [834, 180] on label "Lifecycle Stage" at bounding box center [937, 184] width 303 height 12
click at [782, 181] on input "Lifecycle Stage" at bounding box center [777, 185] width 9 height 9
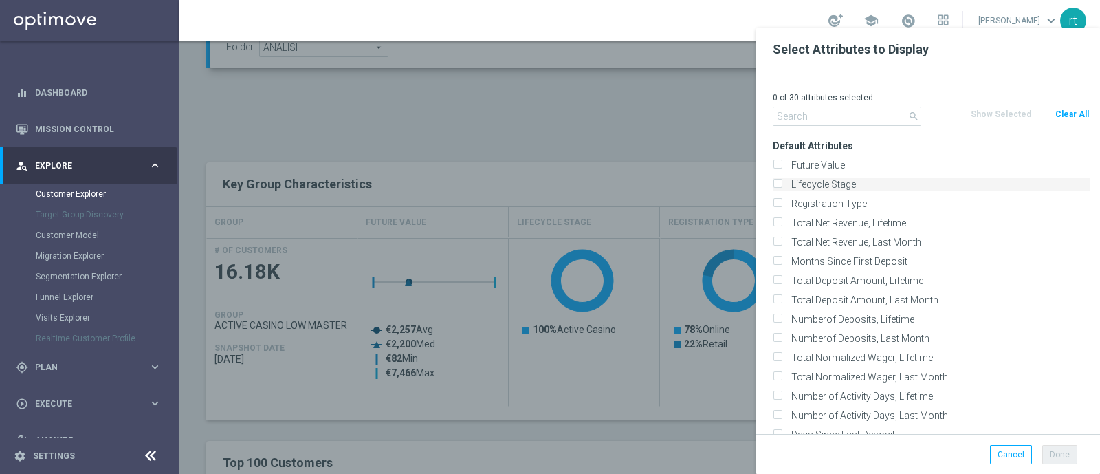
checkbox input "true"
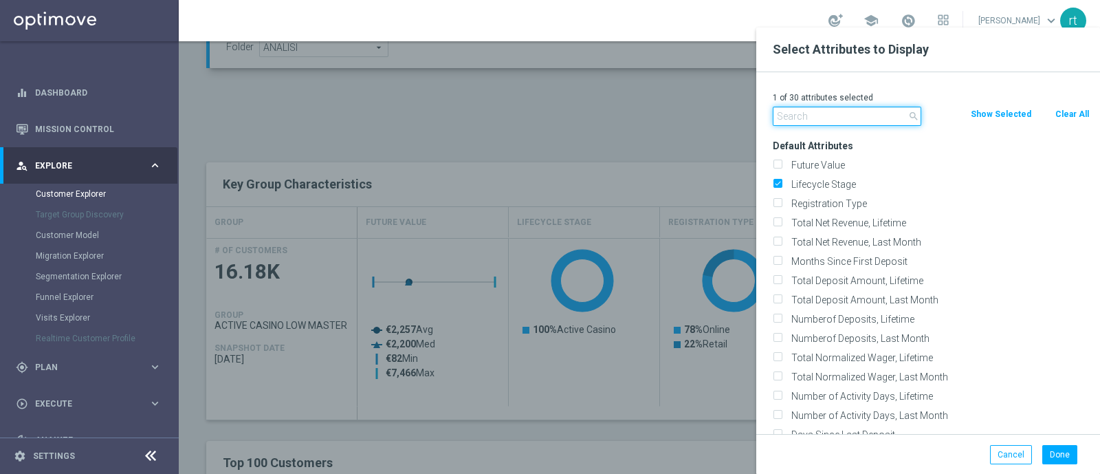
click at [843, 113] on input "text" at bounding box center [847, 116] width 148 height 19
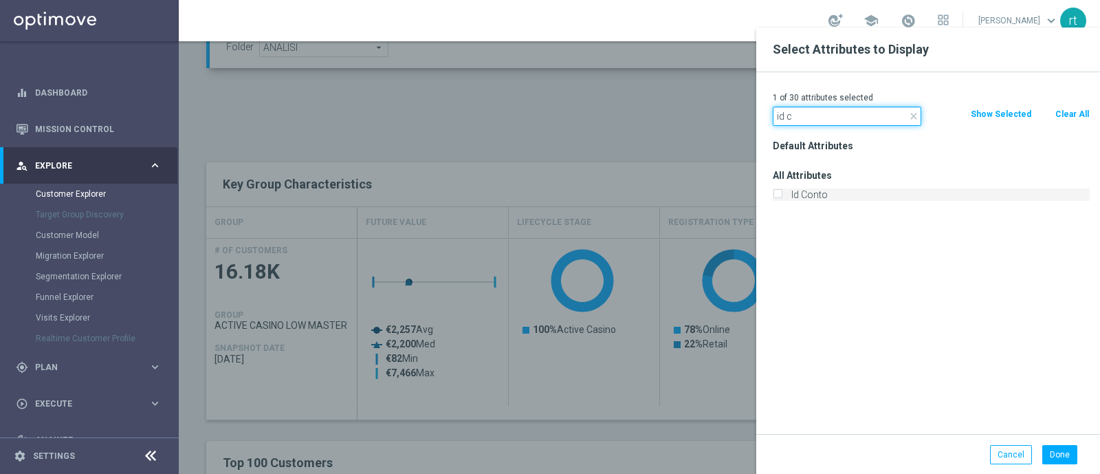
type input "id c"
click at [804, 193] on label "Id Conto" at bounding box center [937, 194] width 303 height 12
click at [782, 193] on input "Id Conto" at bounding box center [777, 196] width 9 height 9
checkbox input "true"
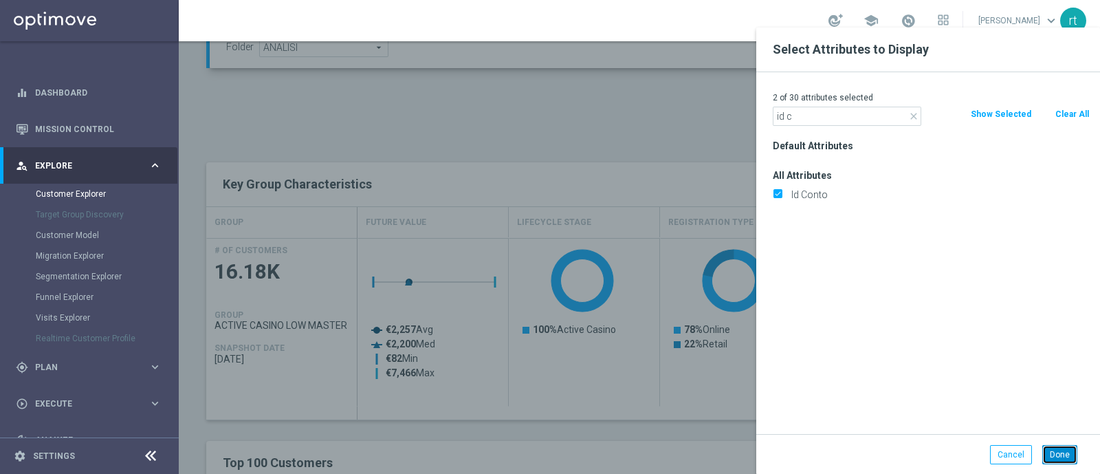
click at [1056, 452] on button "Done" at bounding box center [1059, 454] width 35 height 19
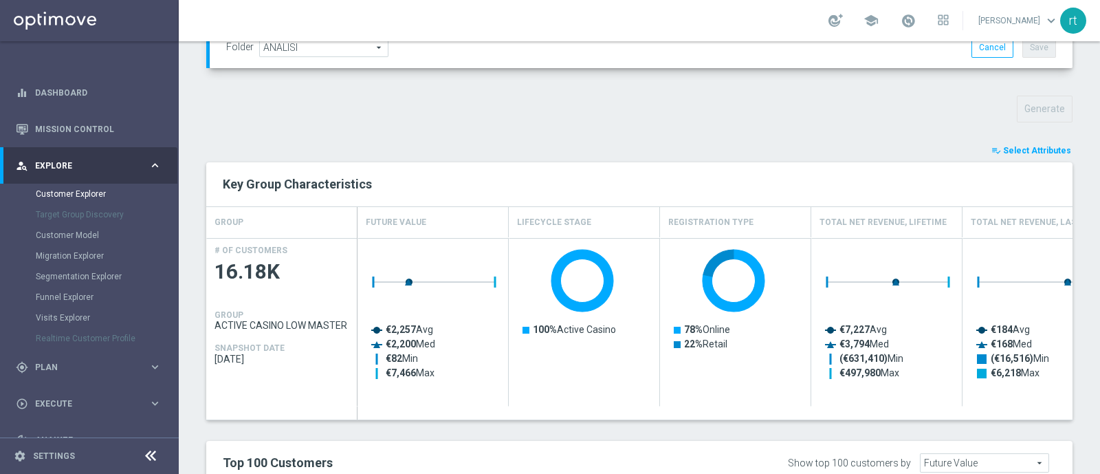
type input "Search"
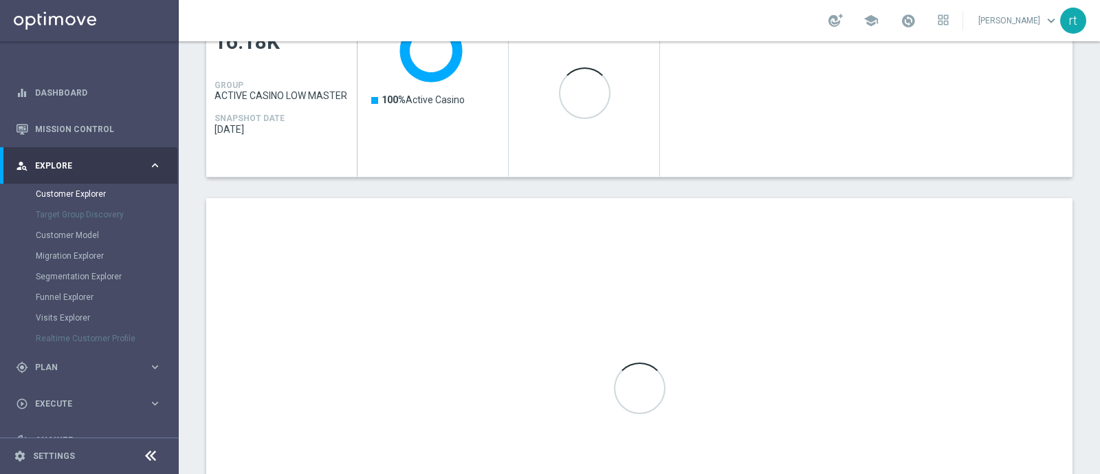
scroll to position [674, 0]
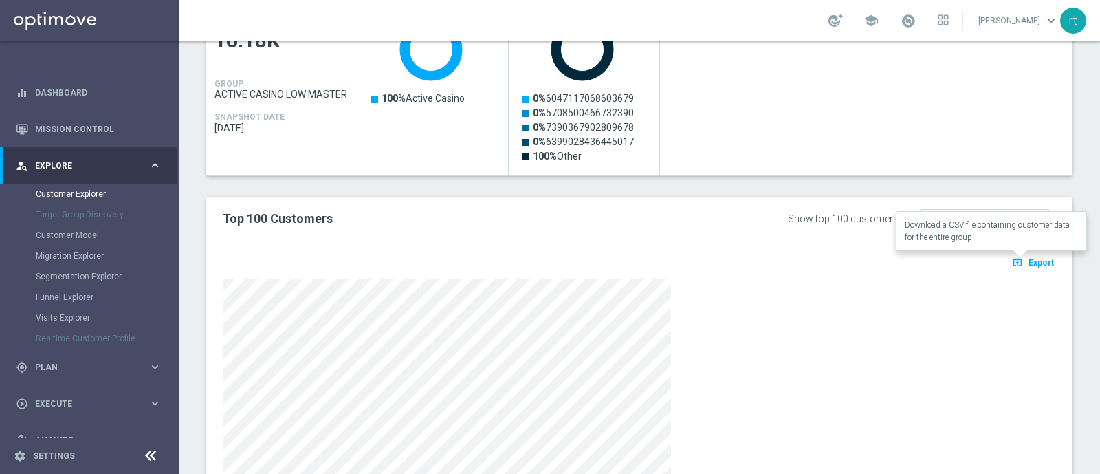
click at [1012, 260] on icon "open_in_browser" at bounding box center [1019, 261] width 14 height 11
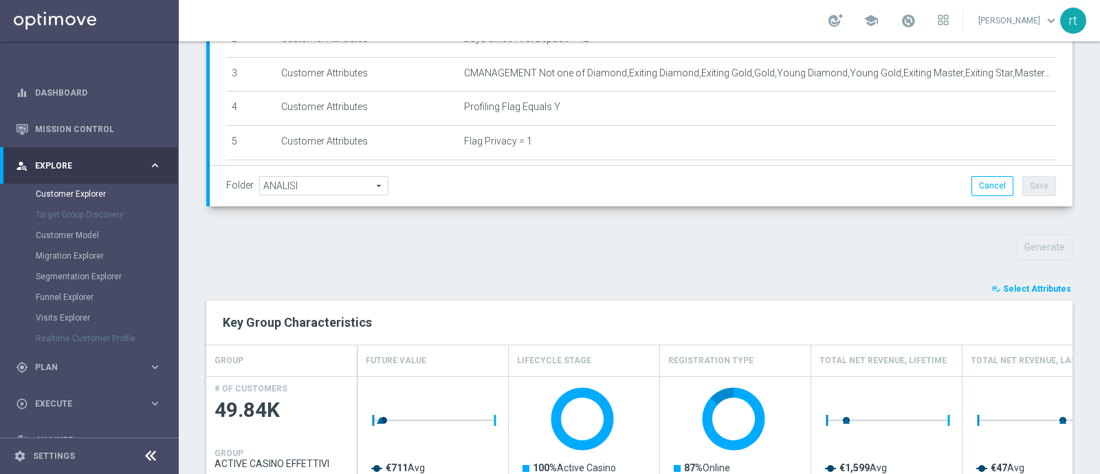
scroll to position [336, 0]
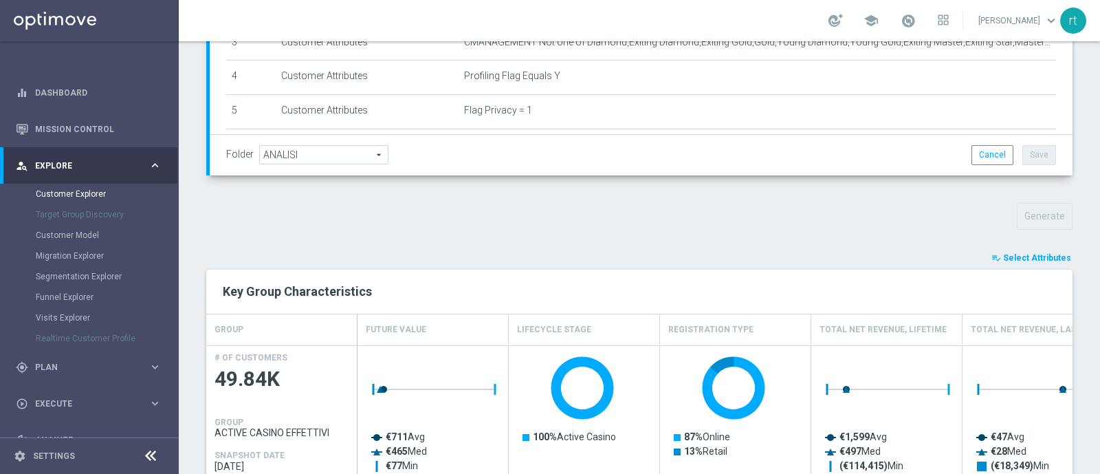
click at [1003, 253] on span "Select Attributes" at bounding box center [1037, 258] width 68 height 10
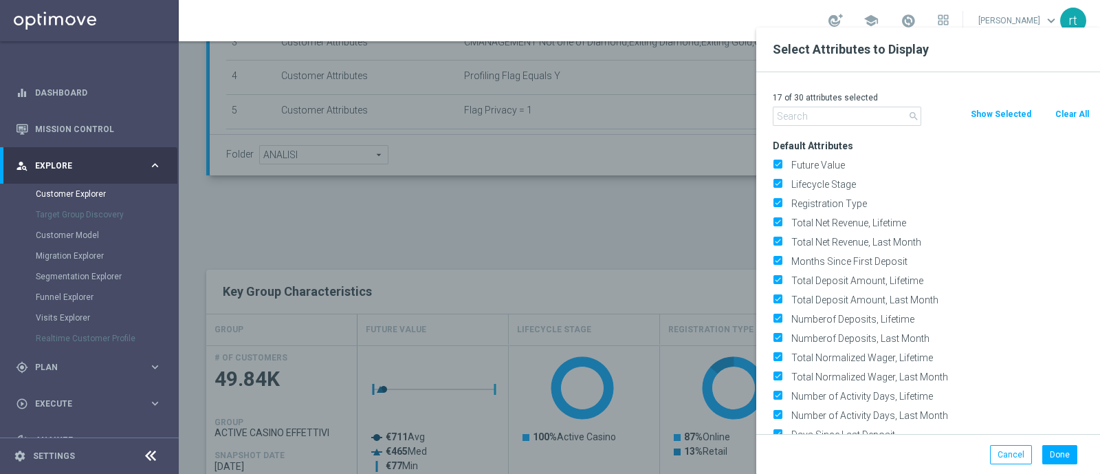
click at [1079, 111] on button "Clear All" at bounding box center [1072, 114] width 36 height 15
checkbox input "false"
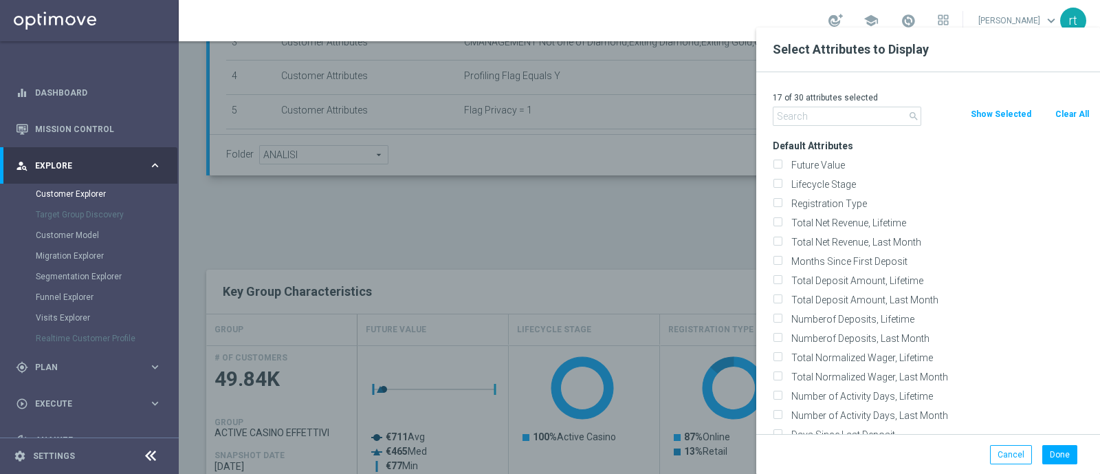
checkbox input "false"
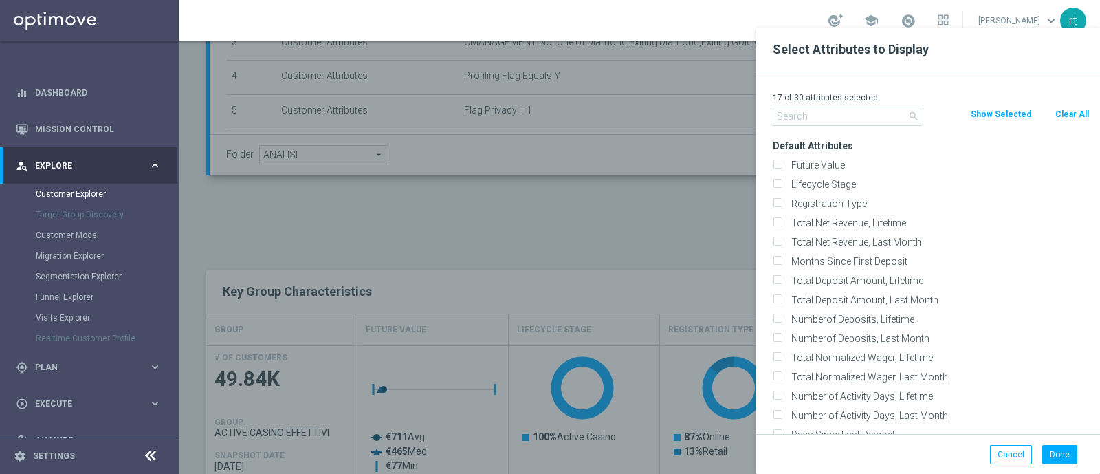
checkbox input "false"
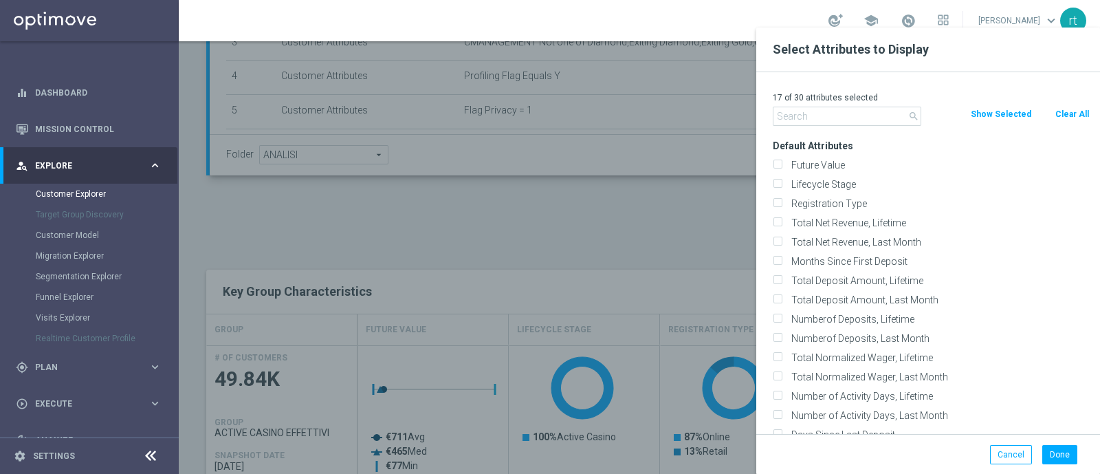
checkbox input "false"
click at [845, 185] on label "Lifecycle Stage" at bounding box center [937, 184] width 303 height 12
click at [782, 185] on input "Lifecycle Stage" at bounding box center [777, 185] width 9 height 9
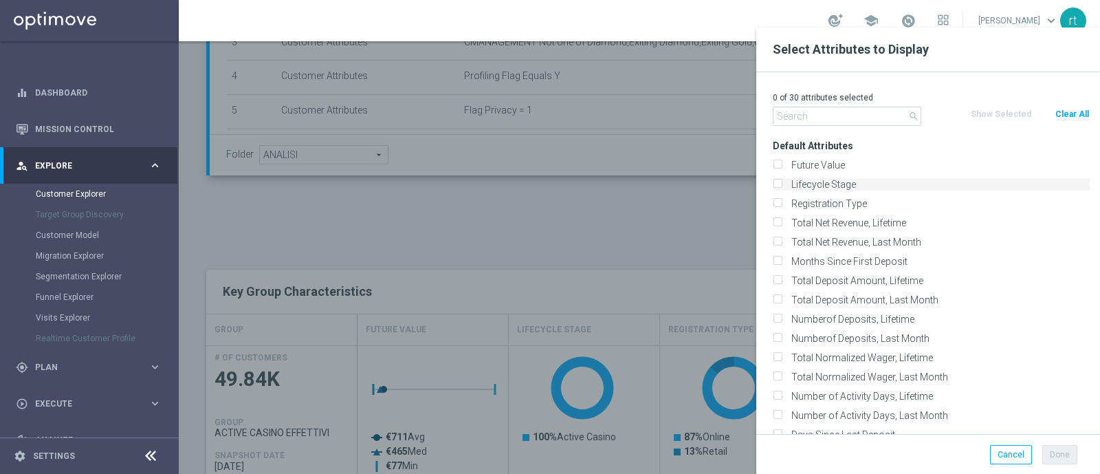
checkbox input "true"
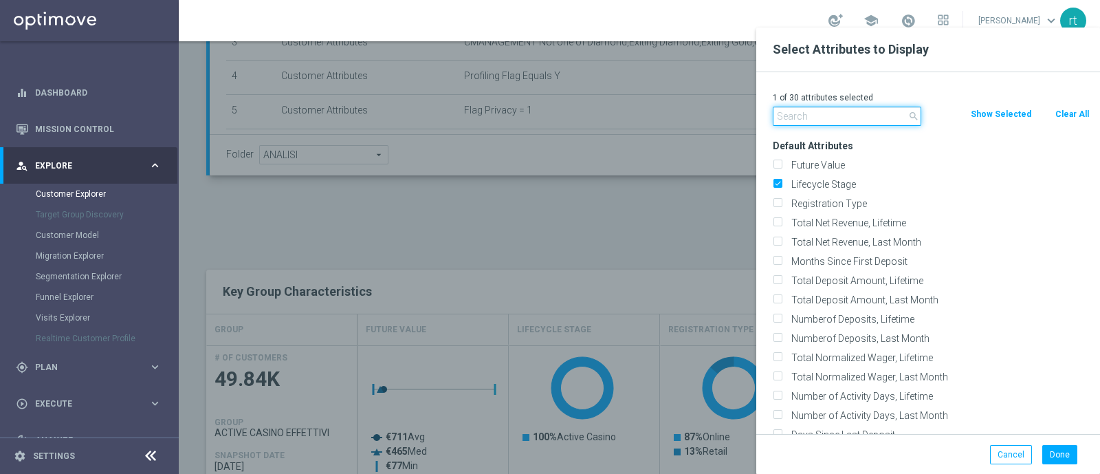
click at [829, 115] on input "text" at bounding box center [847, 116] width 148 height 19
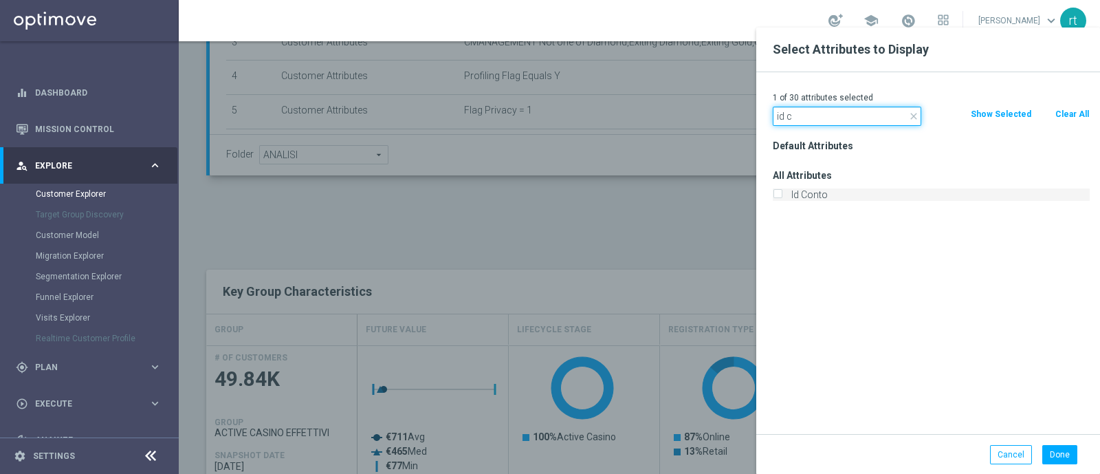
type input "id c"
click at [815, 196] on label "Id Conto" at bounding box center [937, 194] width 303 height 12
click at [782, 196] on input "Id Conto" at bounding box center [777, 196] width 9 height 9
checkbox input "true"
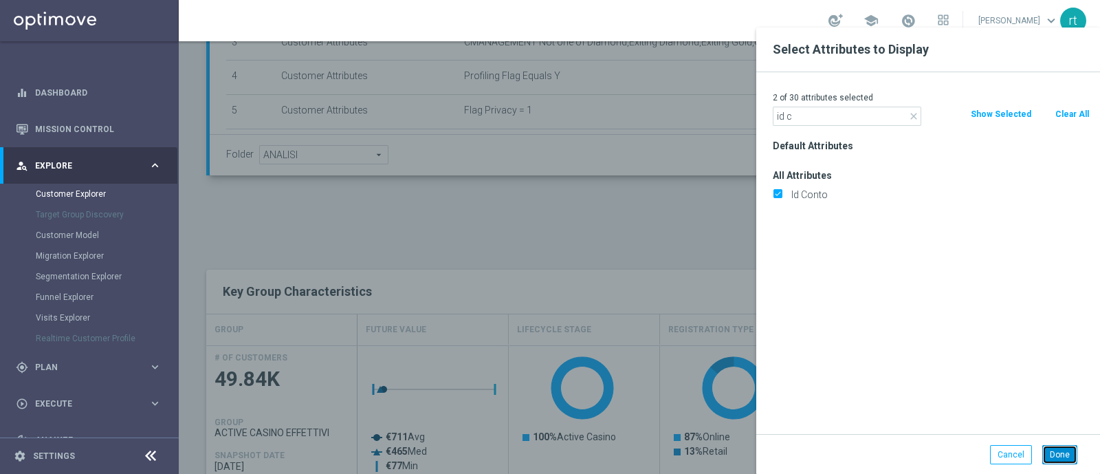
click at [1057, 452] on button "Done" at bounding box center [1059, 454] width 35 height 19
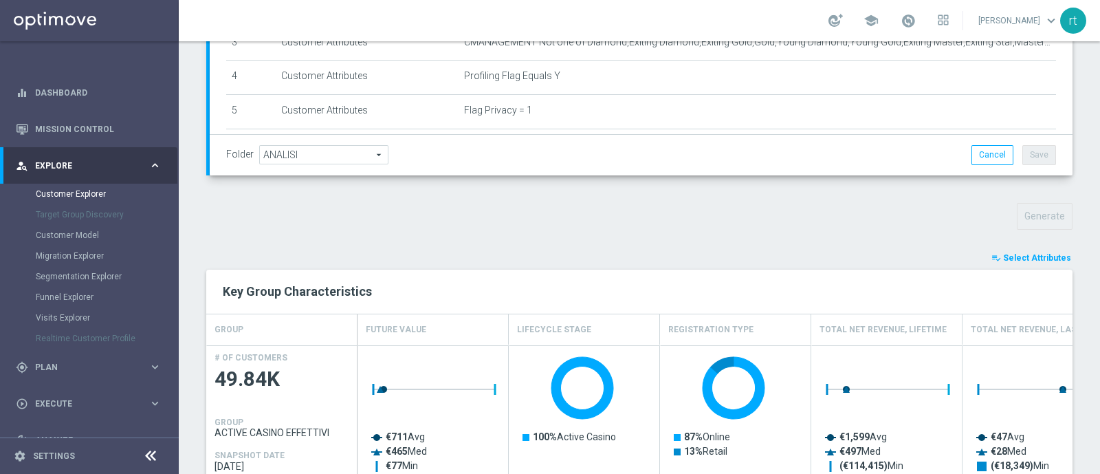
type input "Search"
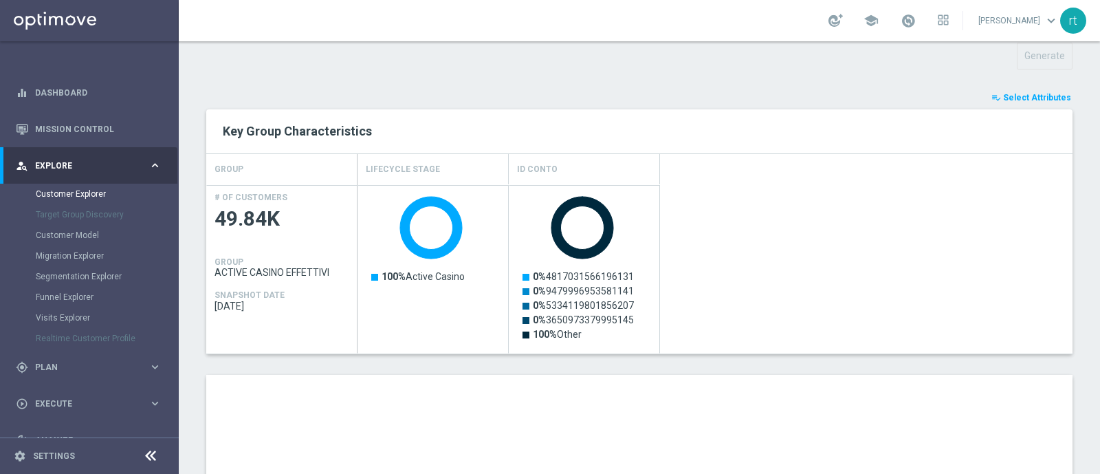
scroll to position [700, 0]
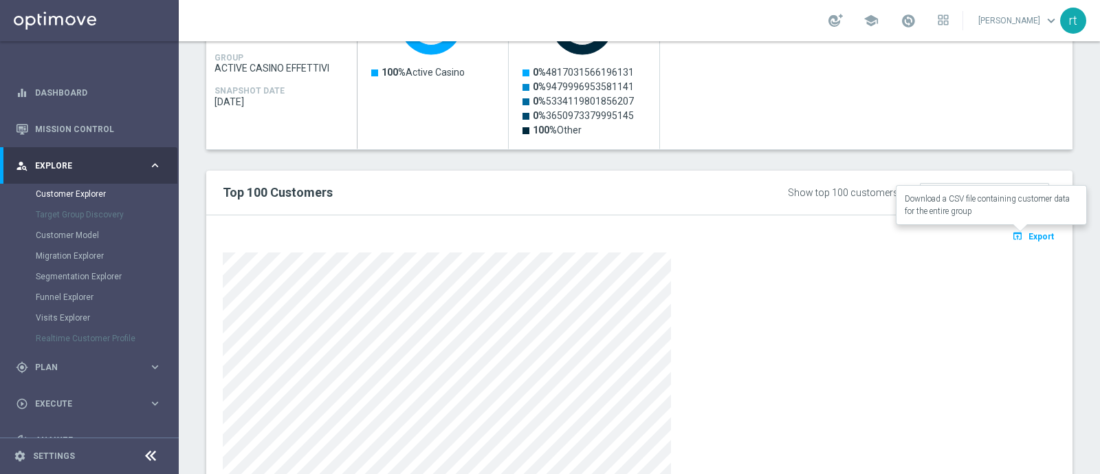
click at [1014, 234] on button "open_in_browser Export" at bounding box center [1033, 236] width 46 height 18
click at [725, 164] on div "playlist_add_check Select Attributes Key Group Characteristics GROUP Lifecycle …" at bounding box center [639, 218] width 866 height 665
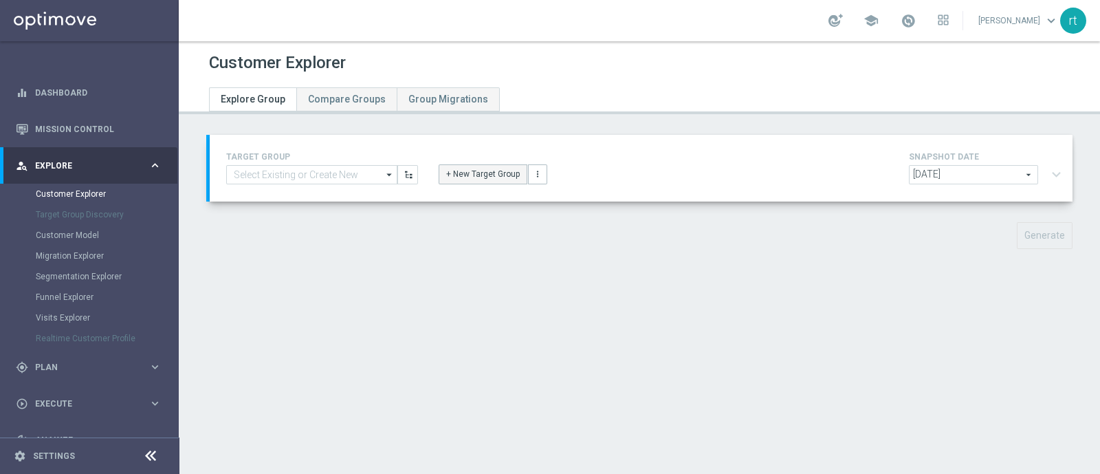
click at [494, 179] on button "+ New Target Group" at bounding box center [483, 173] width 89 height 19
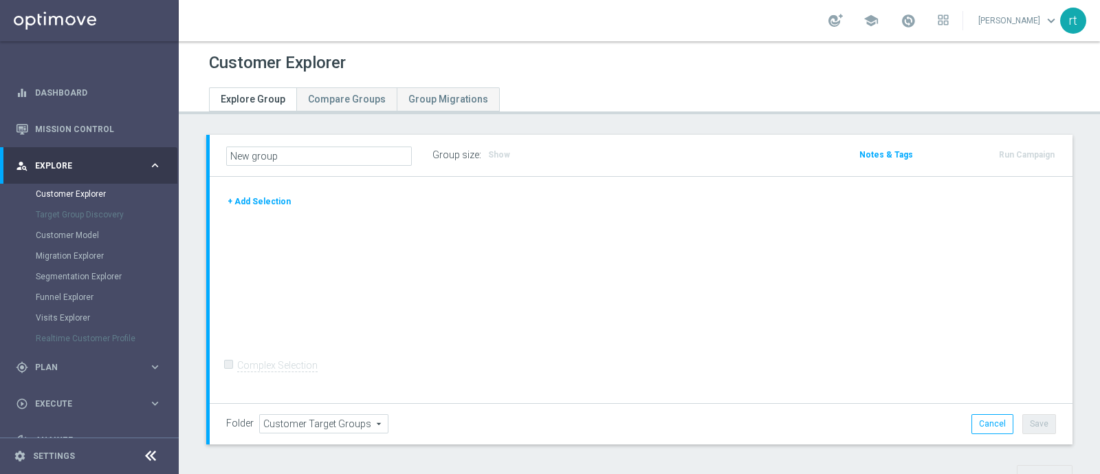
click at [252, 208] on button "+ Add Selection" at bounding box center [259, 201] width 66 height 15
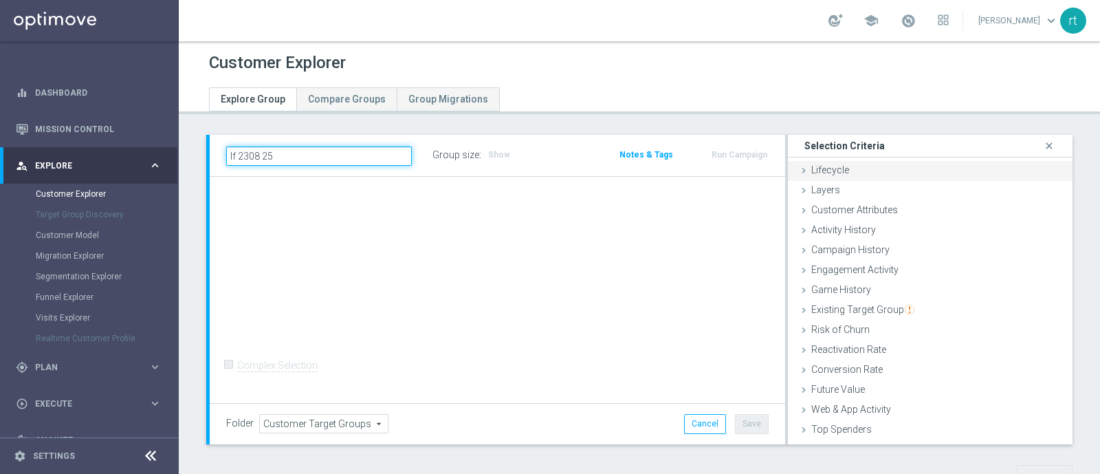
type input "lf 2308 25"
click at [819, 166] on span "Lifecycle" at bounding box center [830, 169] width 38 height 11
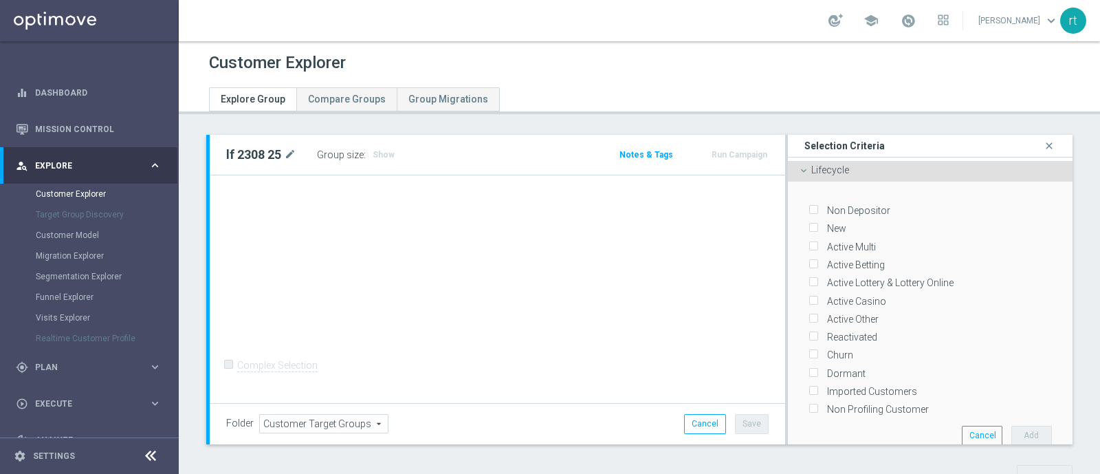
click at [828, 228] on label "New" at bounding box center [834, 228] width 24 height 12
click at [817, 228] on input "New" at bounding box center [812, 228] width 9 height 9
checkbox input "true"
click at [834, 241] on label "Active Multi" at bounding box center [849, 247] width 54 height 12
click at [817, 242] on input "Active Multi" at bounding box center [812, 246] width 9 height 9
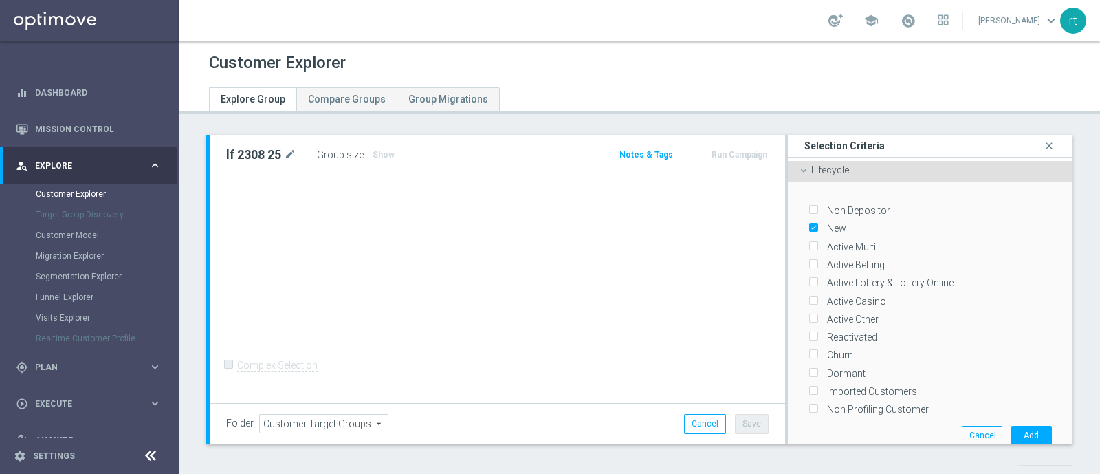
checkbox input "true"
click at [839, 261] on label "Active Betting" at bounding box center [853, 264] width 63 height 12
click at [817, 261] on input "Active Betting" at bounding box center [812, 265] width 9 height 9
checkbox input "true"
click at [842, 280] on label "Active Lottery & Lottery Online" at bounding box center [887, 282] width 131 height 12
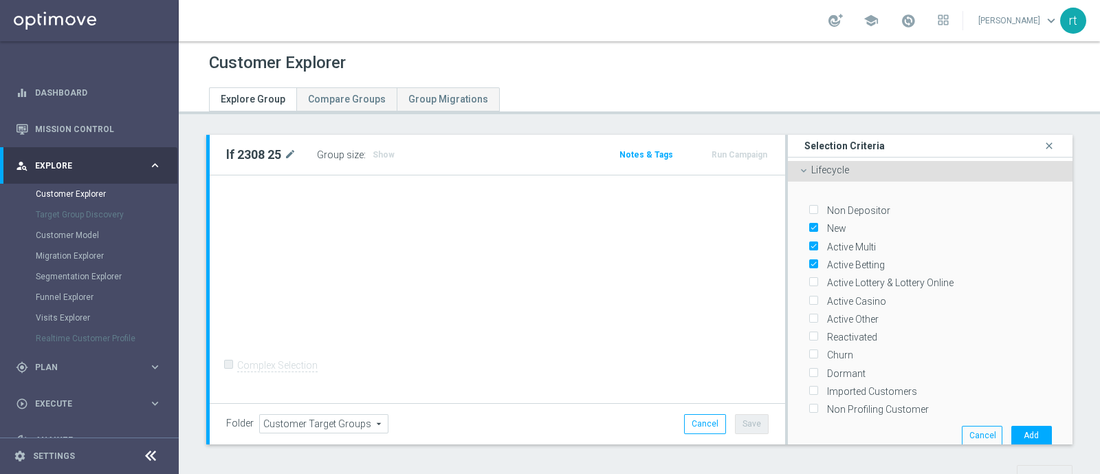
click at [817, 280] on input "Active Lottery & Lottery Online" at bounding box center [812, 282] width 9 height 9
checkbox input "true"
click at [843, 296] on label "Active Casino" at bounding box center [854, 301] width 64 height 12
click at [817, 296] on input "Active Casino" at bounding box center [812, 300] width 9 height 9
checkbox input "true"
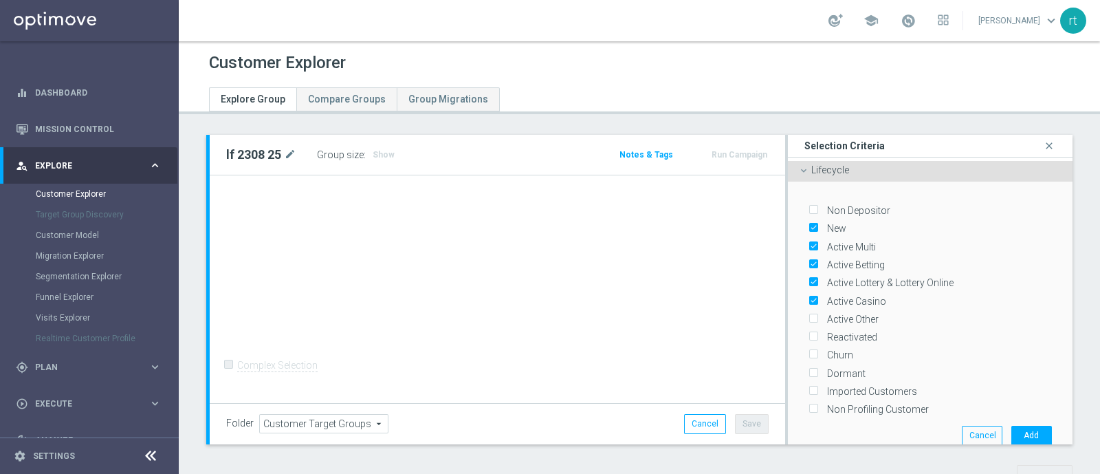
click at [852, 333] on label "Reactivated" at bounding box center [849, 337] width 55 height 12
click at [817, 333] on input "Reactivated" at bounding box center [812, 337] width 9 height 9
checkbox input "true"
click at [1011, 425] on button "Add" at bounding box center [1031, 434] width 41 height 19
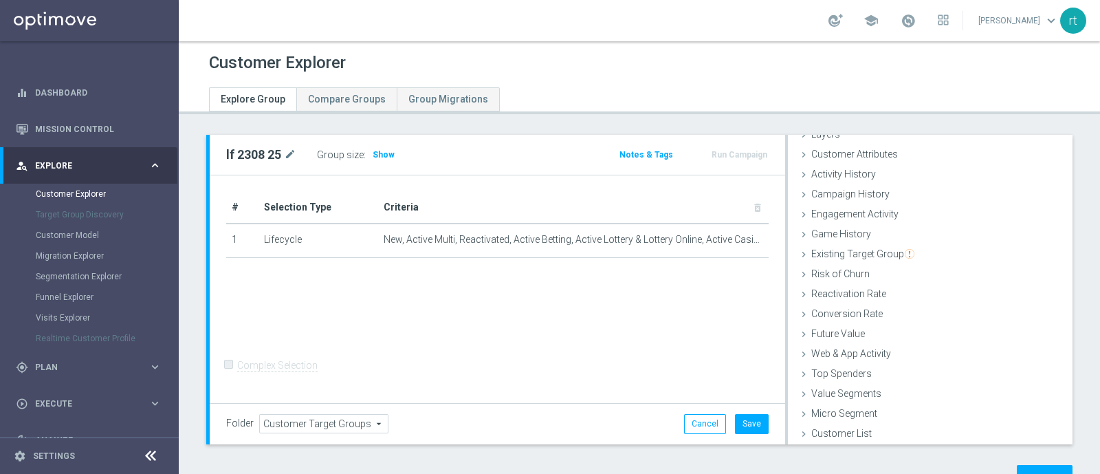
scroll to position [51, 0]
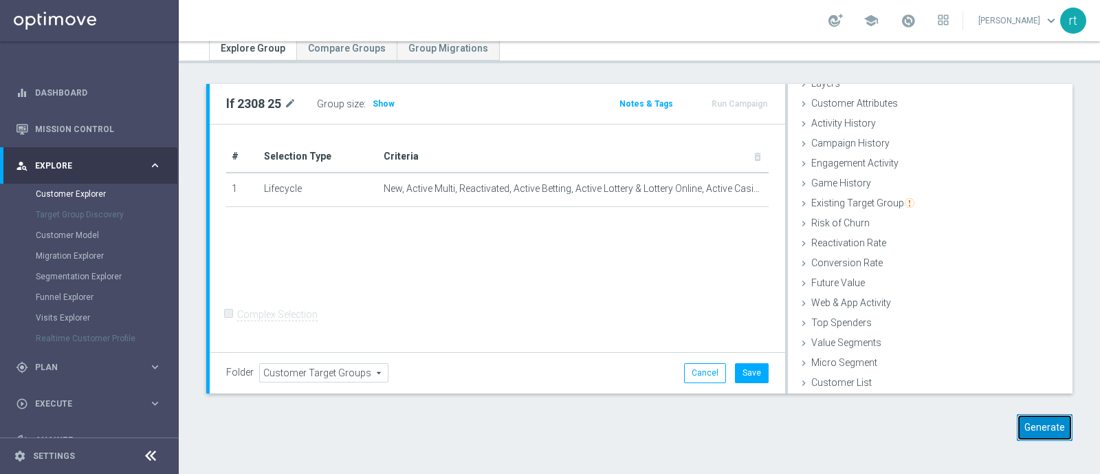
click at [1031, 416] on button "Generate" at bounding box center [1045, 427] width 56 height 27
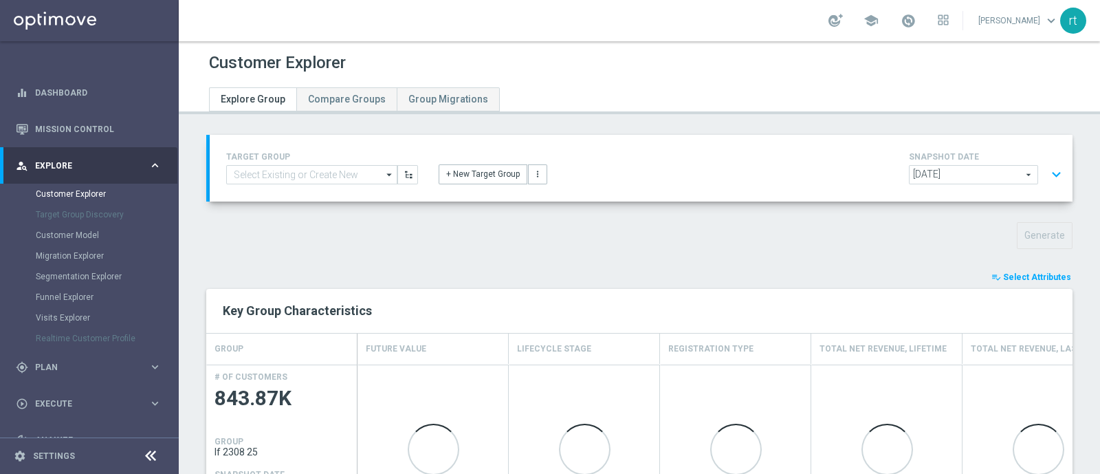
scroll to position [203, 0]
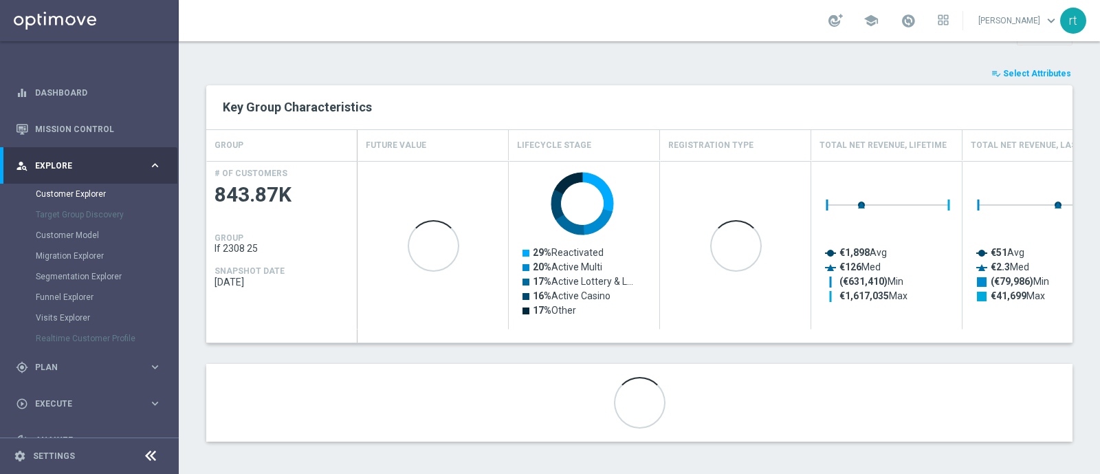
click at [1036, 69] on span "Select Attributes" at bounding box center [1037, 74] width 68 height 10
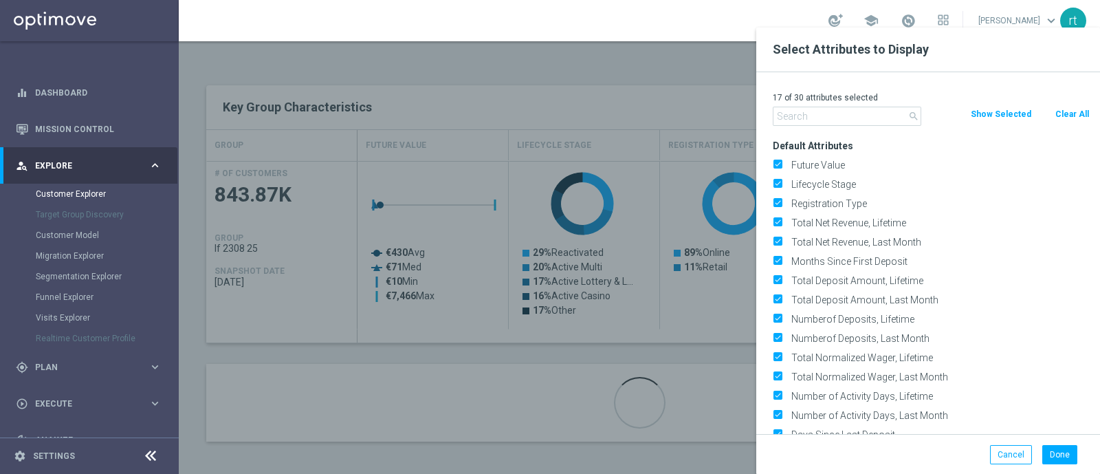
click at [1063, 113] on button "Clear All" at bounding box center [1072, 114] width 36 height 15
checkbox input "false"
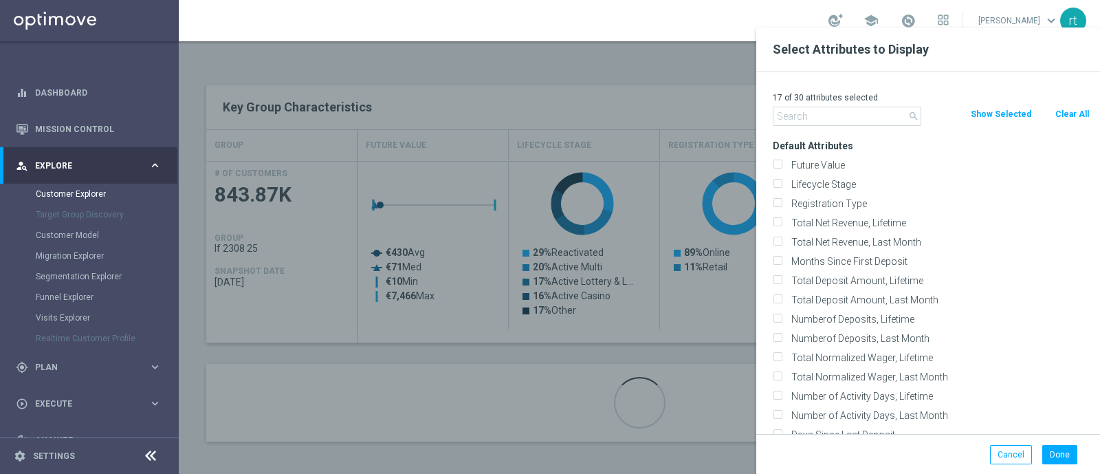
checkbox input "false"
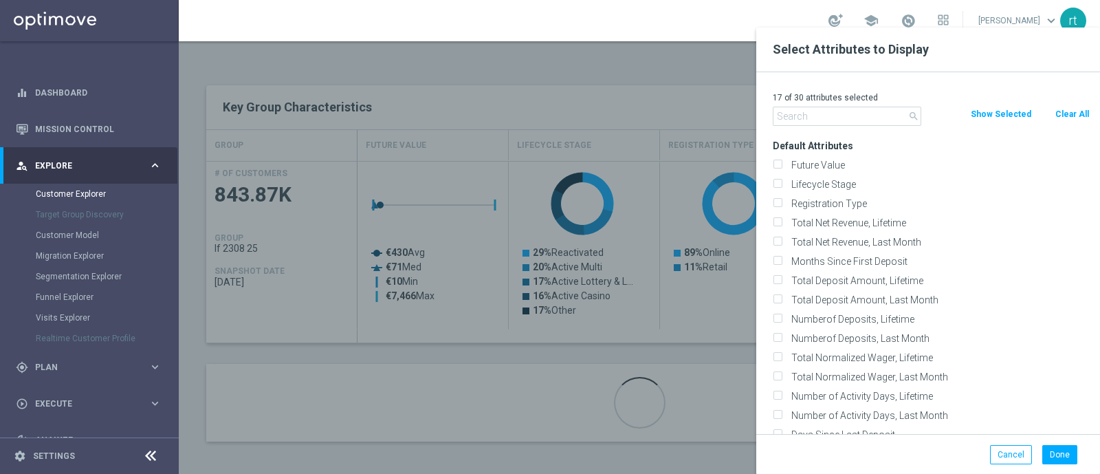
checkbox input "false"
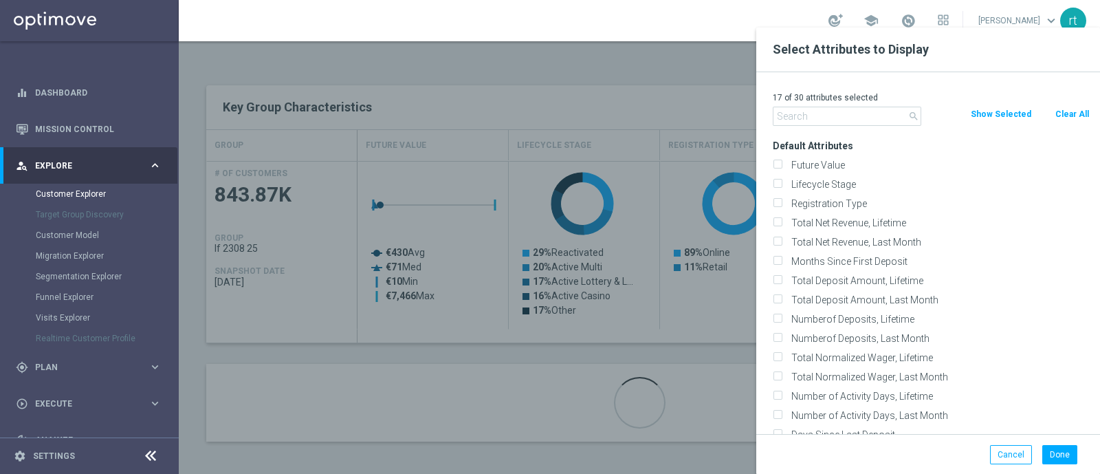
checkbox input "false"
click at [839, 187] on label "Lifecycle Stage" at bounding box center [937, 184] width 303 height 12
click at [782, 187] on input "Lifecycle Stage" at bounding box center [777, 185] width 9 height 9
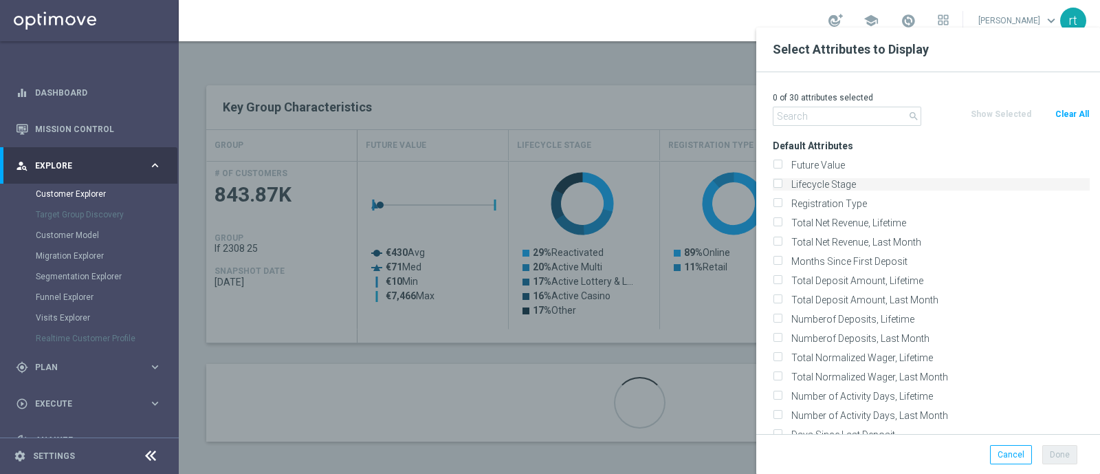
checkbox input "true"
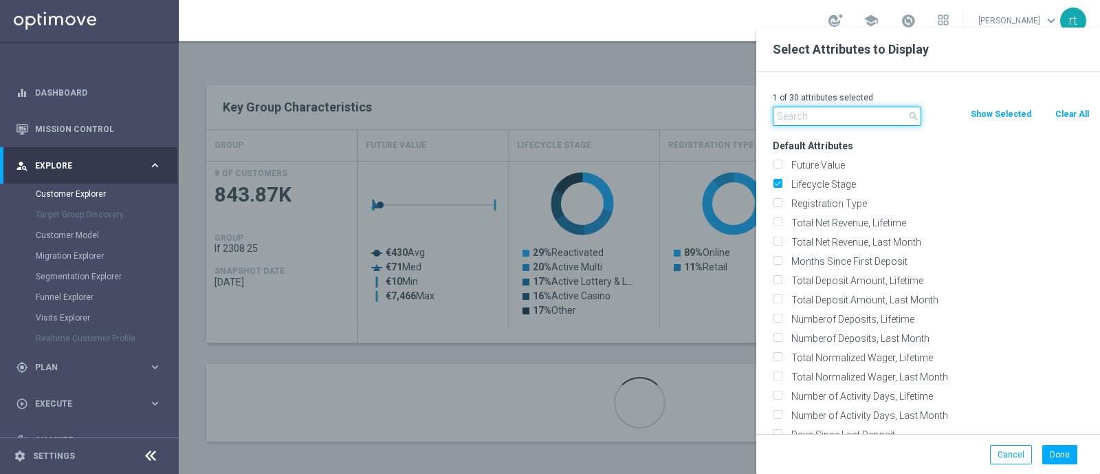
click at [821, 118] on input "text" at bounding box center [847, 116] width 148 height 19
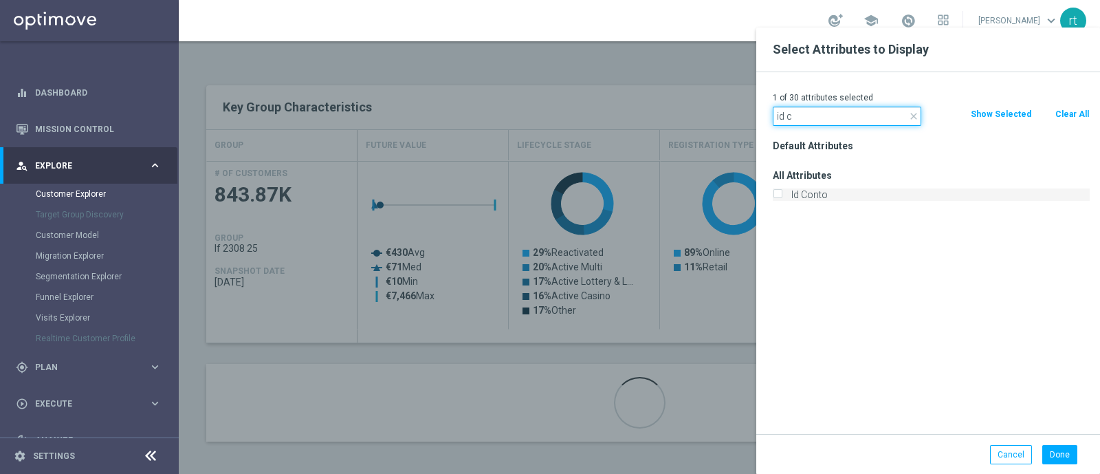
type input "id c"
click at [811, 195] on label "Id Conto" at bounding box center [937, 194] width 303 height 12
click at [782, 195] on input "Id Conto" at bounding box center [777, 196] width 9 height 9
checkbox input "true"
drag, startPoint x: 804, startPoint y: 115, endPoint x: 742, endPoint y: 128, distance: 63.2
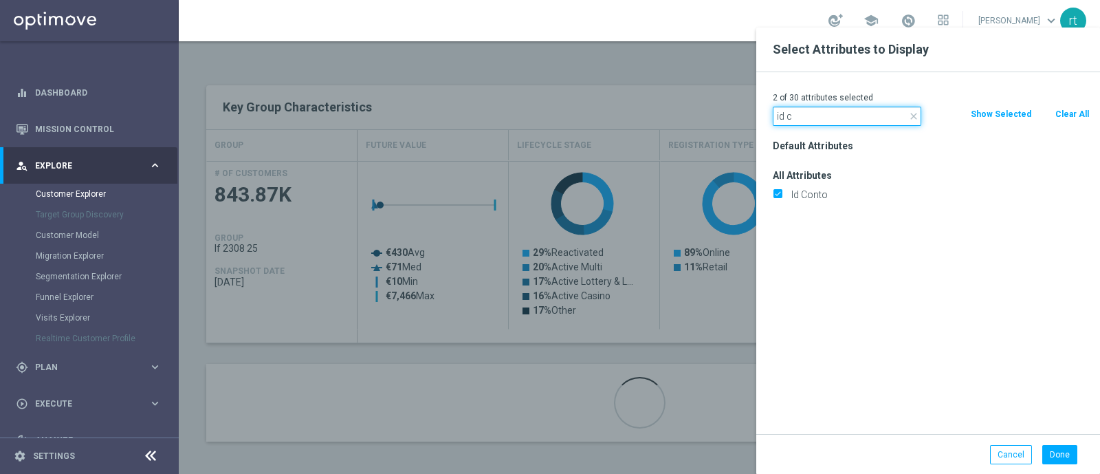
click at [742, 462] on div "Select Attributes to Display 2 of 30 attributes selected close id c Clear All S…" at bounding box center [639, 462] width 921 height 0
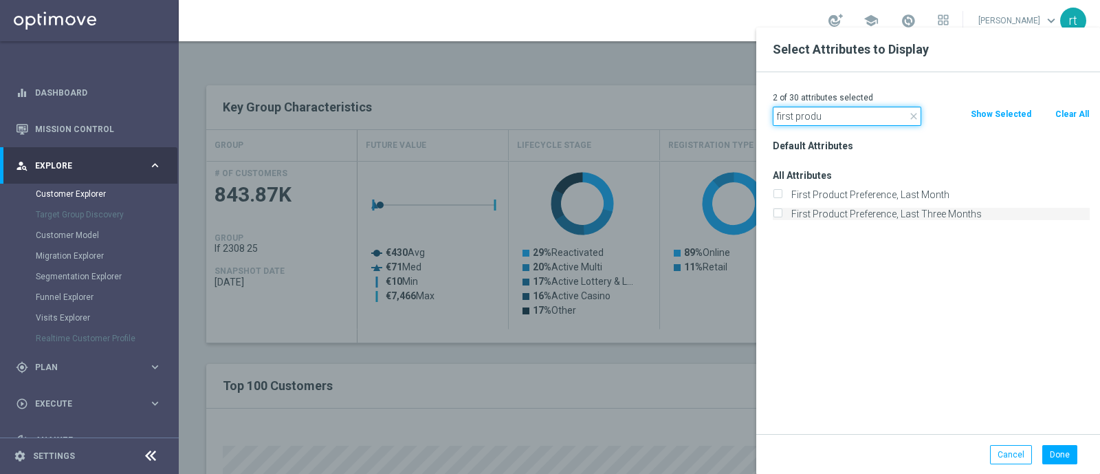
type input "first produ"
click at [815, 208] on label "First Product Preference, Last Three Months" at bounding box center [937, 214] width 303 height 12
click at [782, 211] on input "First Product Preference, Last Three Months" at bounding box center [777, 215] width 9 height 9
checkbox input "true"
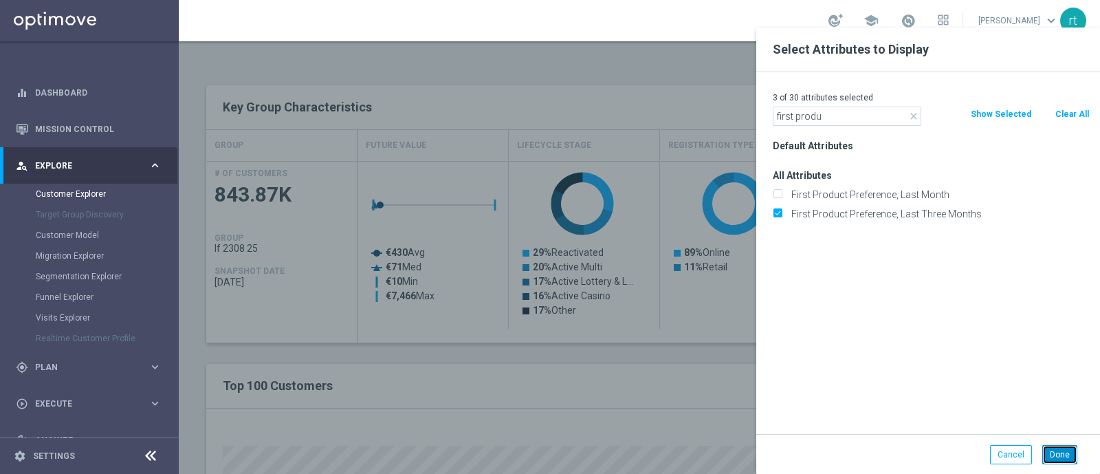
click at [1056, 453] on button "Done" at bounding box center [1059, 454] width 35 height 19
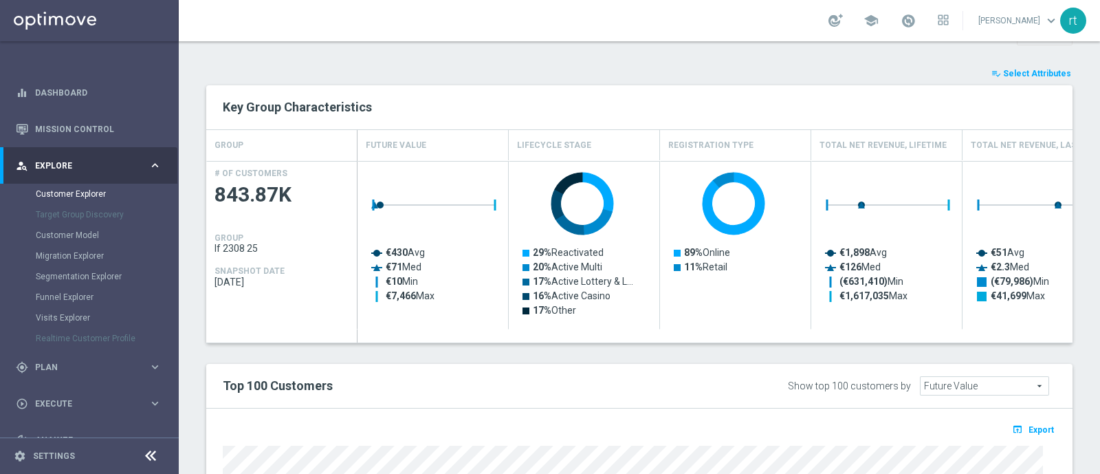
type input "Search"
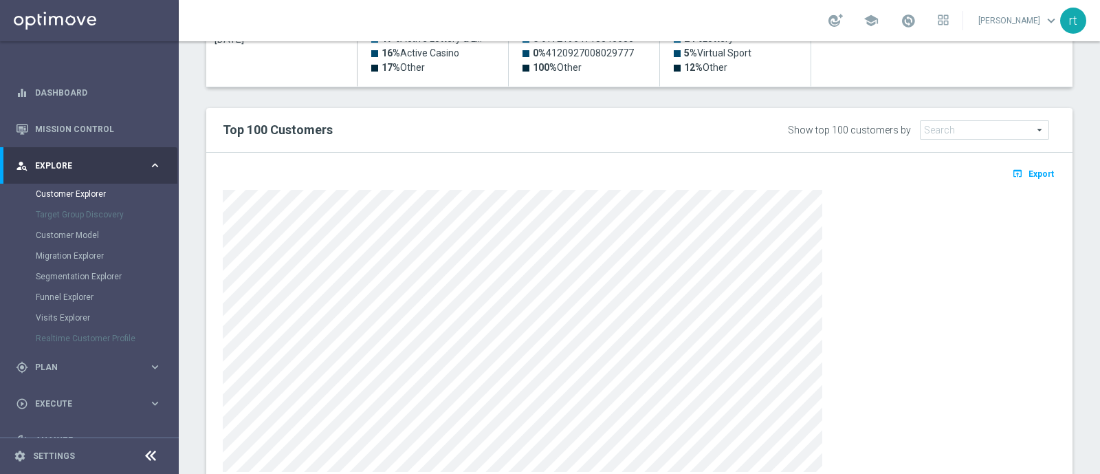
scroll to position [493, 0]
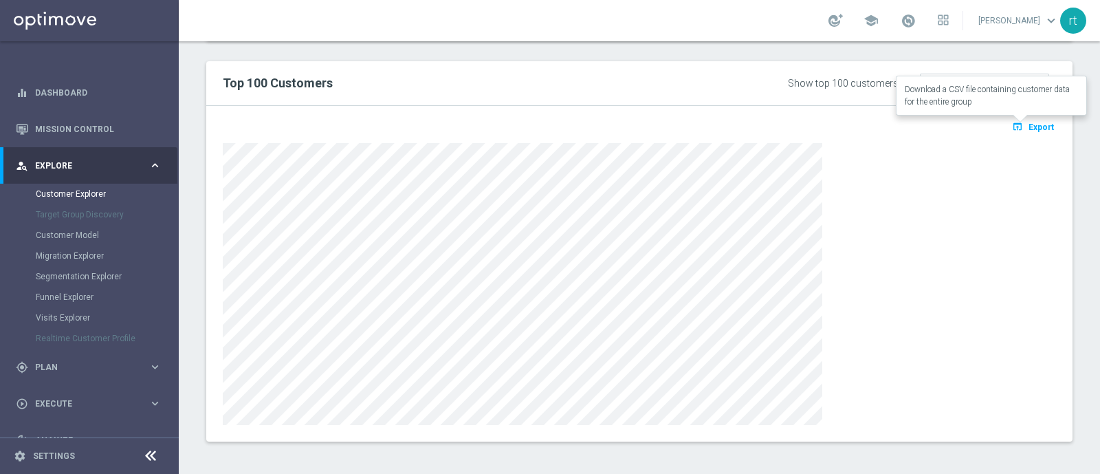
click at [1012, 127] on icon "open_in_browser" at bounding box center [1019, 126] width 14 height 11
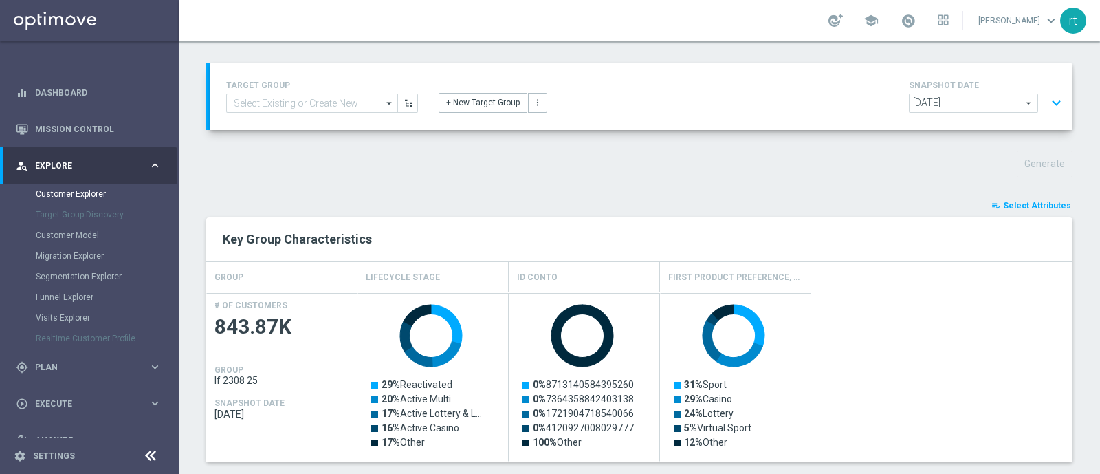
scroll to position [68, 0]
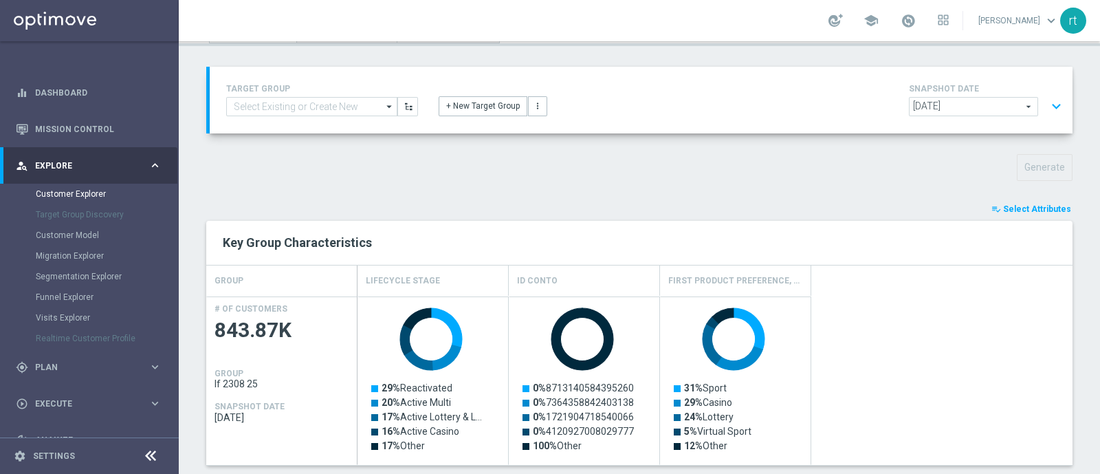
click at [1046, 109] on button "expand_more" at bounding box center [1056, 106] width 20 height 26
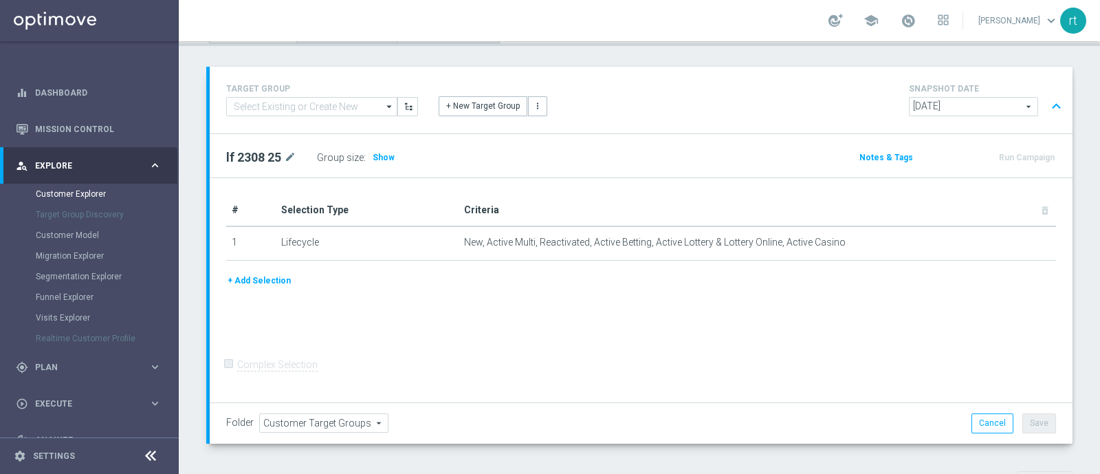
click at [665, 379] on form "Complex Selection Invalid Expression" at bounding box center [641, 378] width 830 height 49
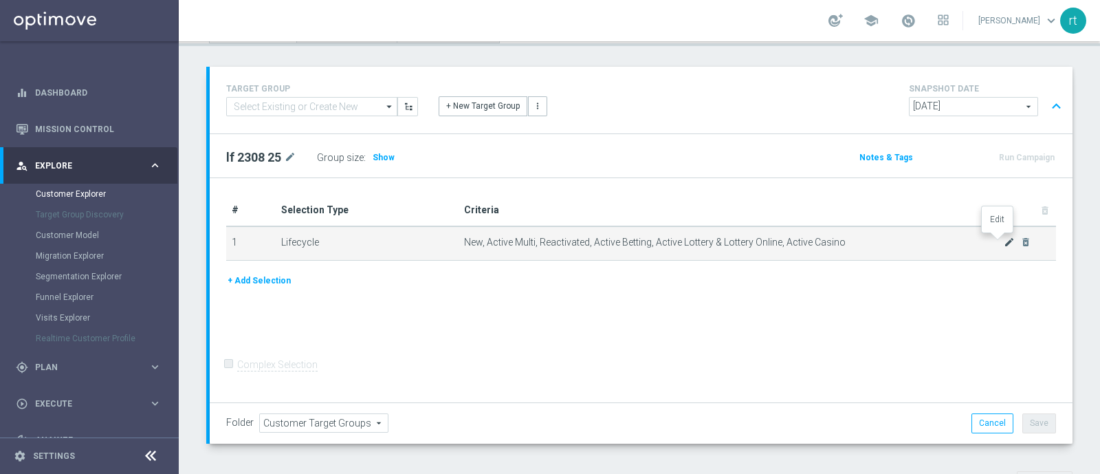
click at [1004, 238] on icon "mode_edit" at bounding box center [1009, 241] width 11 height 11
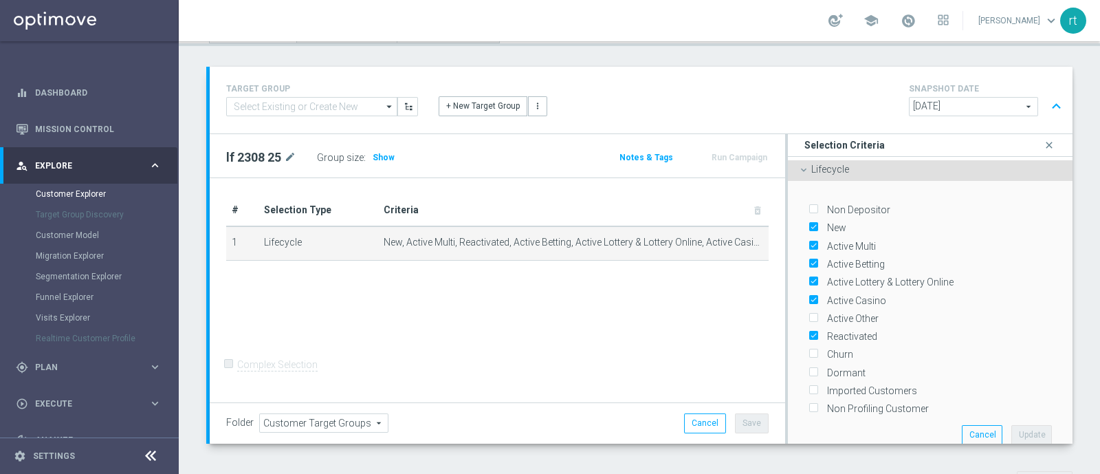
click at [837, 230] on div "New" at bounding box center [929, 225] width 243 height 18
click at [832, 228] on label "New" at bounding box center [834, 227] width 24 height 12
click at [817, 228] on input "New" at bounding box center [812, 227] width 9 height 9
checkbox input "false"
click at [833, 241] on label "Active Multi" at bounding box center [849, 246] width 54 height 12
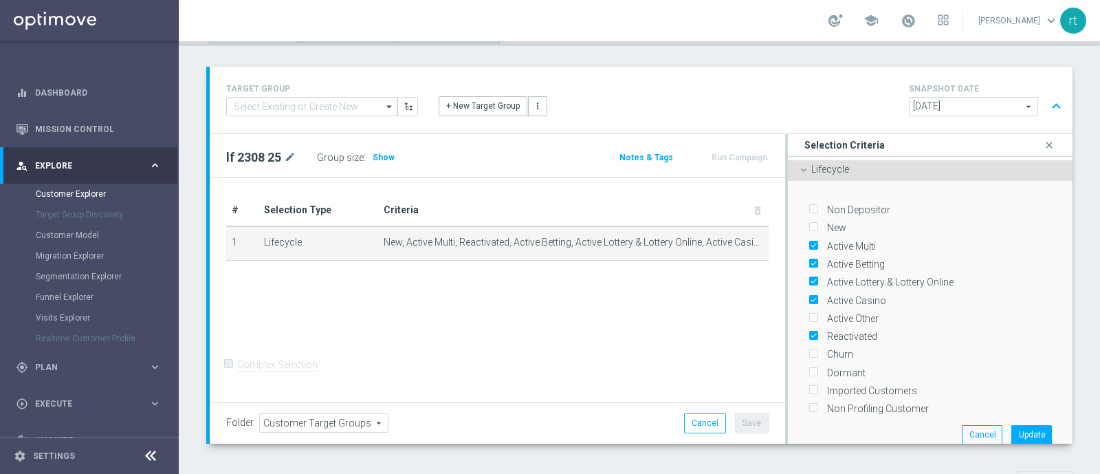
click at [817, 241] on input "Active Multi" at bounding box center [812, 245] width 9 height 9
checkbox input "false"
click at [835, 261] on label "Active Betting" at bounding box center [853, 264] width 63 height 12
click at [817, 261] on input "Active Betting" at bounding box center [812, 264] width 9 height 9
checkbox input "false"
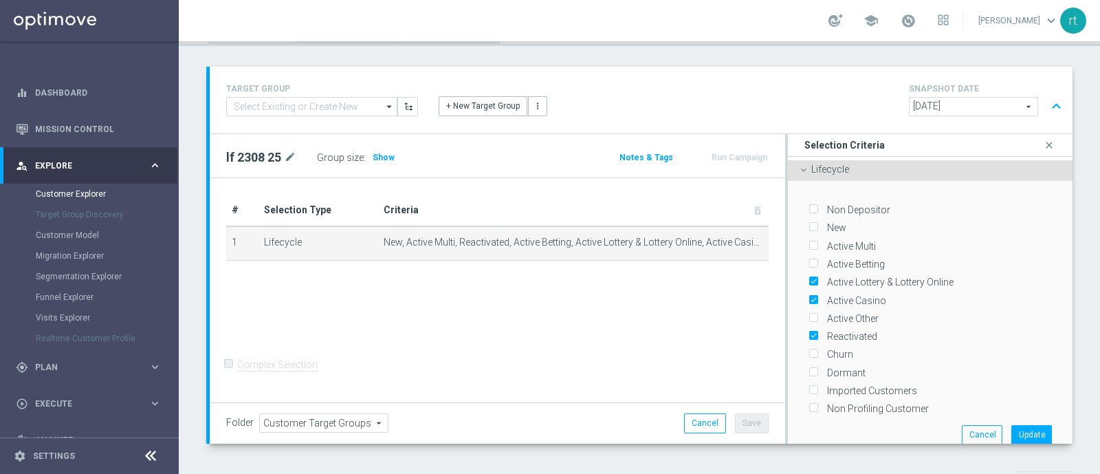
click at [837, 283] on label "Active Lottery & Lottery Online" at bounding box center [887, 282] width 131 height 12
click at [817, 283] on input "Active Lottery & Lottery Online" at bounding box center [812, 282] width 9 height 9
checkbox input "false"
click at [837, 294] on label "Active Casino" at bounding box center [854, 300] width 64 height 12
click at [817, 296] on input "Active Casino" at bounding box center [812, 300] width 9 height 9
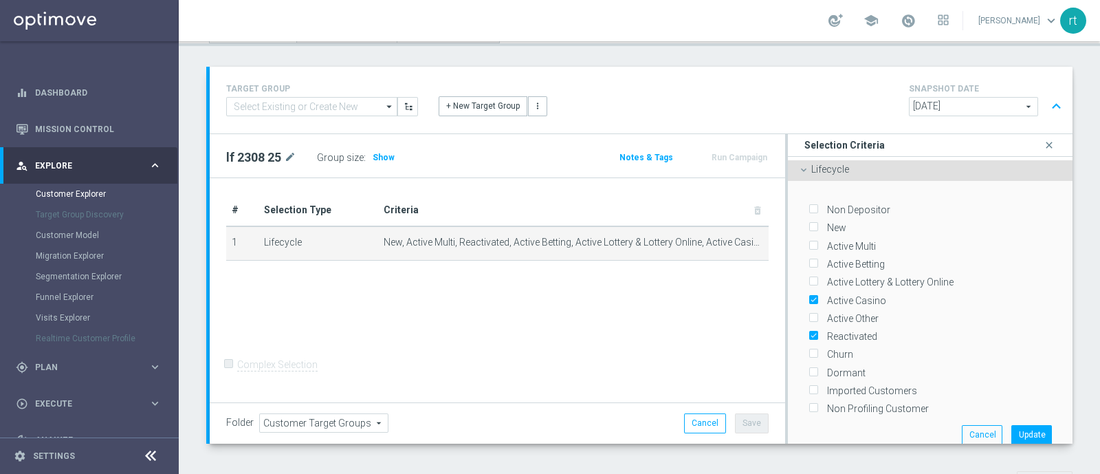
checkbox input "false"
click at [836, 330] on label "Reactivated" at bounding box center [849, 336] width 55 height 12
click at [817, 332] on input "Reactivated" at bounding box center [812, 336] width 9 height 9
checkbox input "false"
click at [827, 349] on label "Churn" at bounding box center [837, 354] width 31 height 12
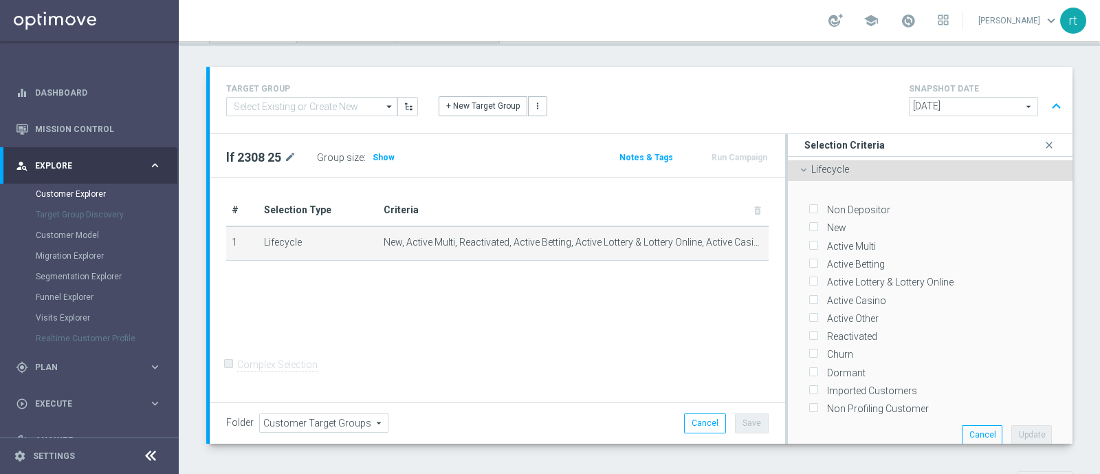
click at [817, 350] on input "Churn" at bounding box center [812, 354] width 9 height 9
checkbox input "true"
click at [1011, 428] on button "Update" at bounding box center [1031, 434] width 41 height 19
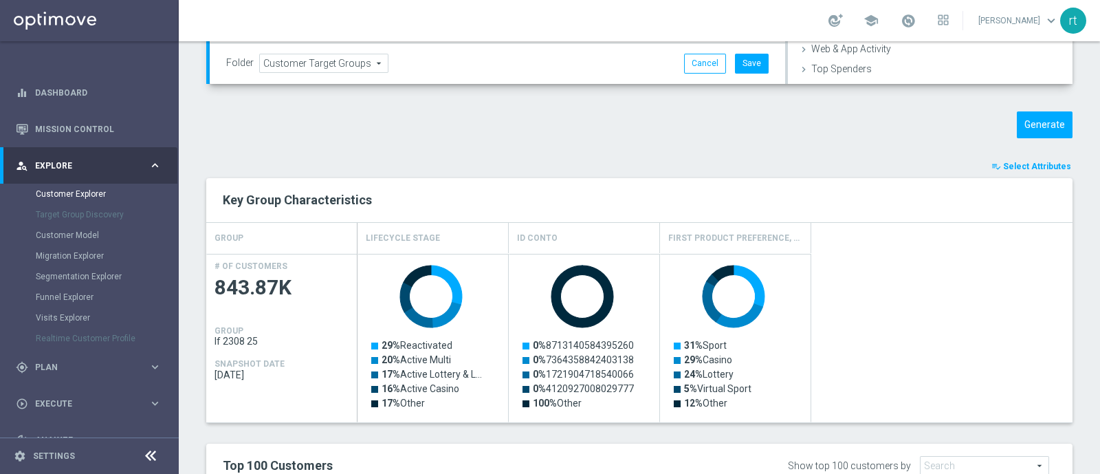
scroll to position [433, 0]
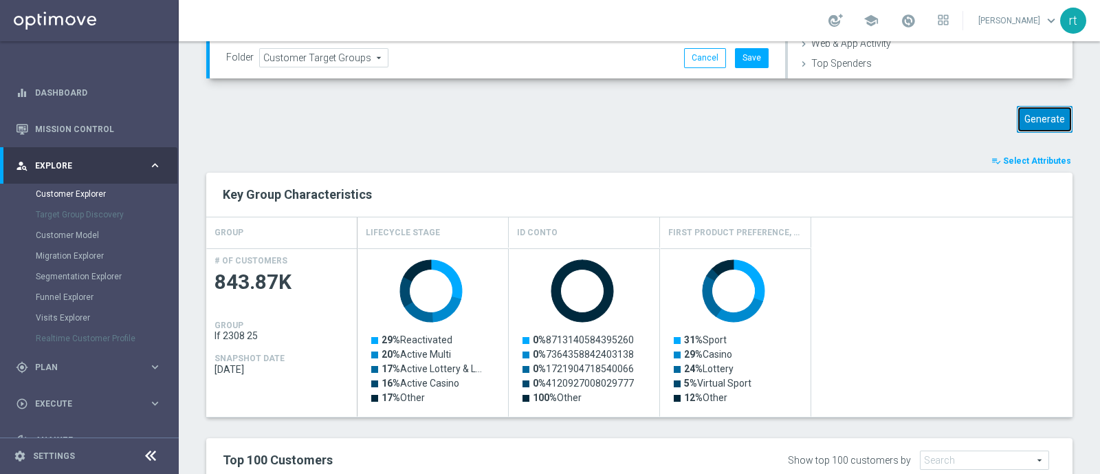
click at [1020, 116] on button "Generate" at bounding box center [1045, 119] width 56 height 27
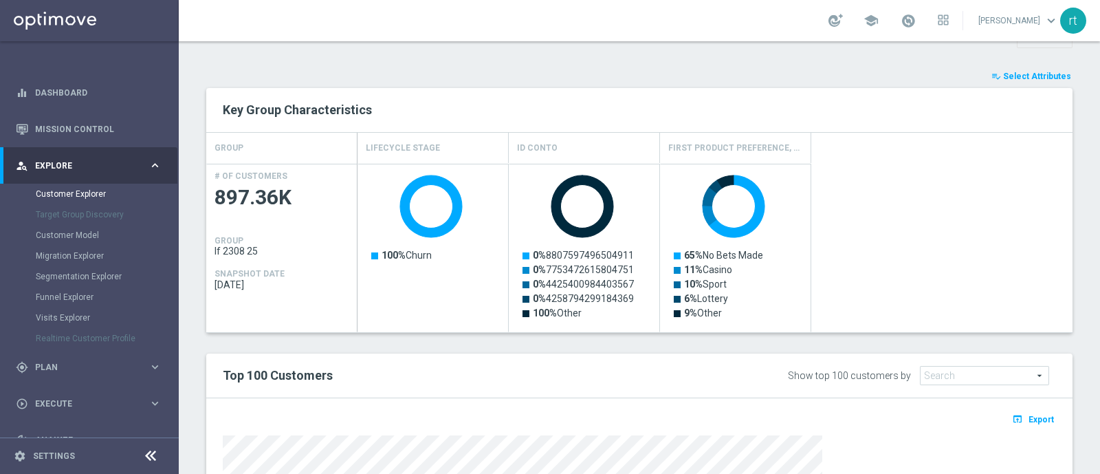
scroll to position [389, 0]
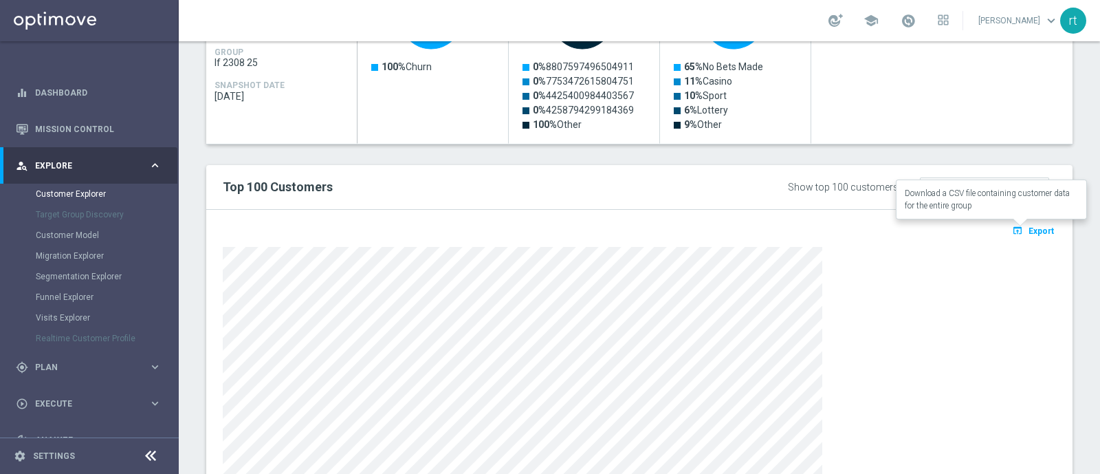
click at [1028, 233] on span "Export" at bounding box center [1040, 231] width 25 height 10
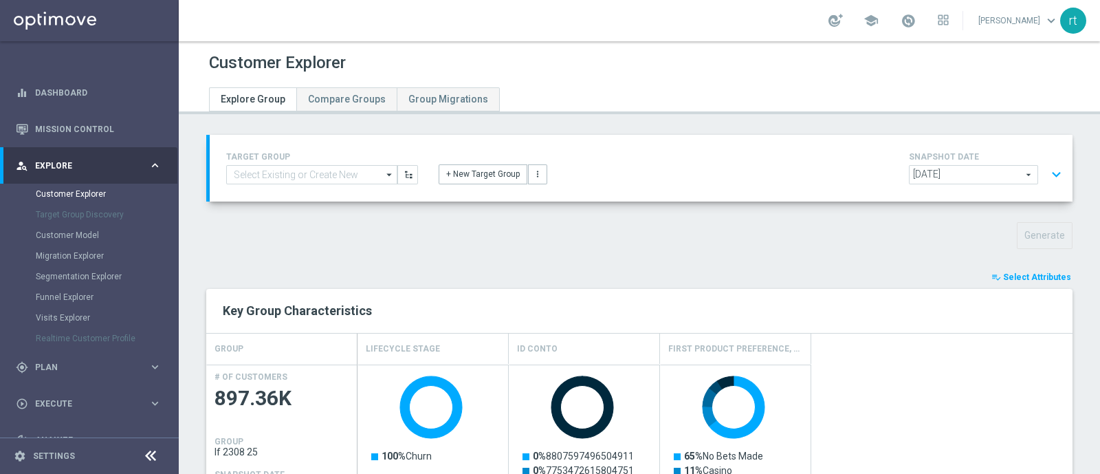
click at [1046, 177] on button "expand_more" at bounding box center [1056, 175] width 20 height 26
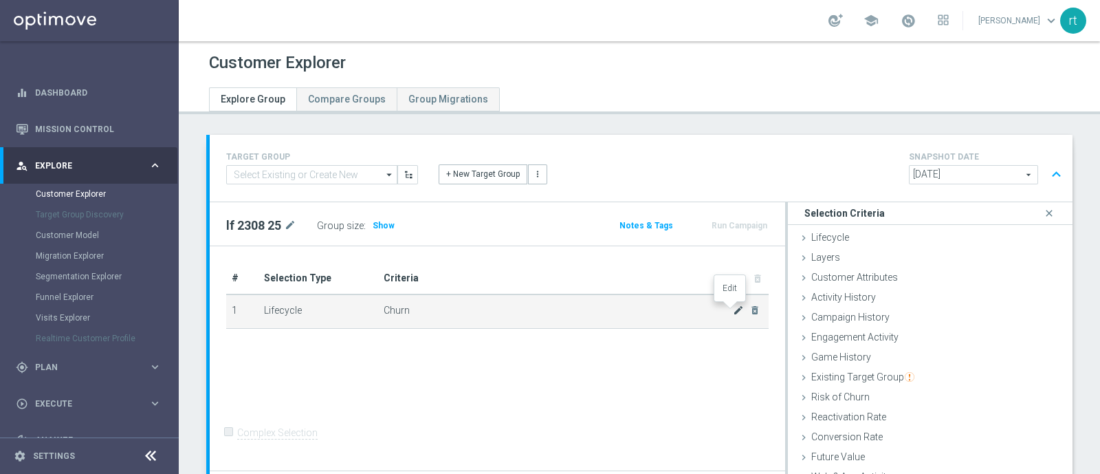
click at [733, 309] on icon "mode_edit" at bounding box center [738, 309] width 11 height 11
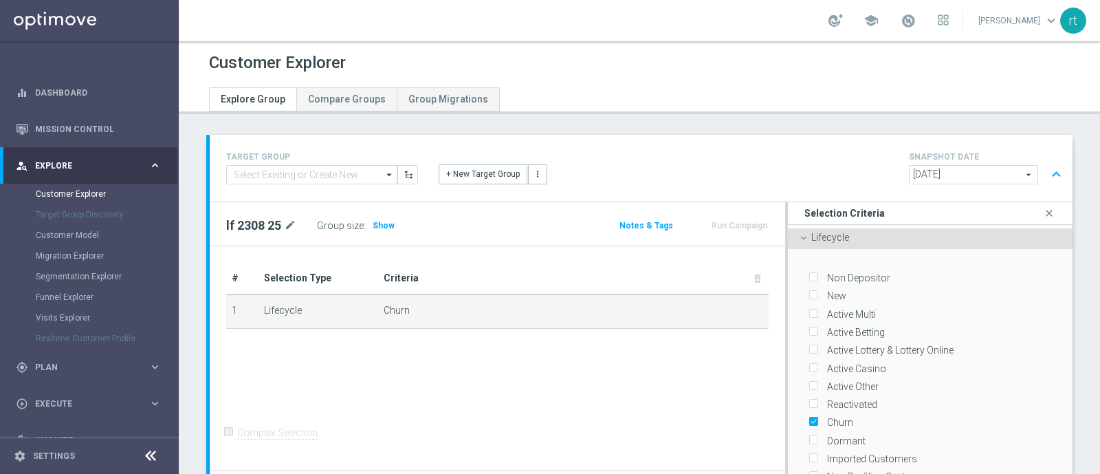
scroll to position [104, 0]
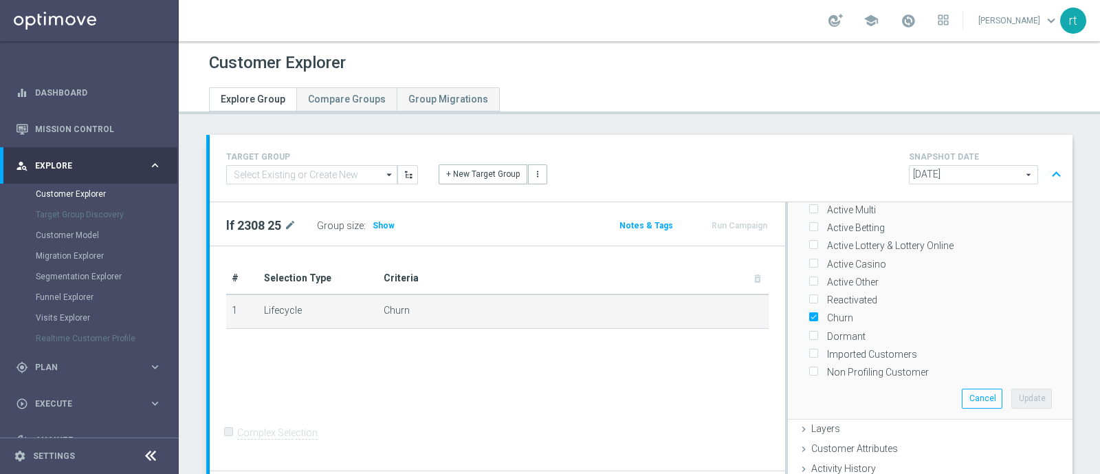
click at [808, 313] on input "Churn" at bounding box center [812, 317] width 9 height 9
checkbox input "false"
click at [822, 278] on label "Active Other" at bounding box center [850, 282] width 56 height 12
click at [808, 278] on input "Active Other" at bounding box center [812, 282] width 9 height 9
checkbox input "true"
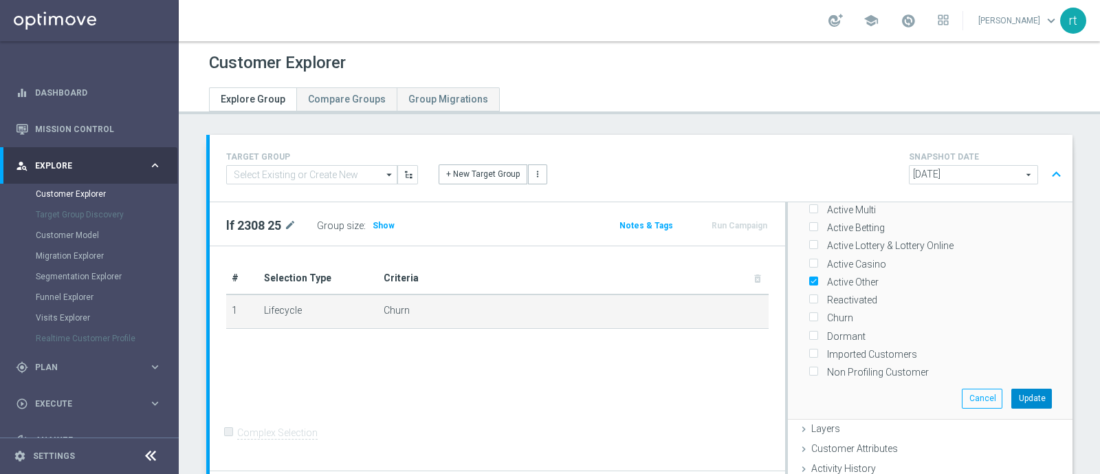
click at [1011, 392] on button "Update" at bounding box center [1031, 397] width 41 height 19
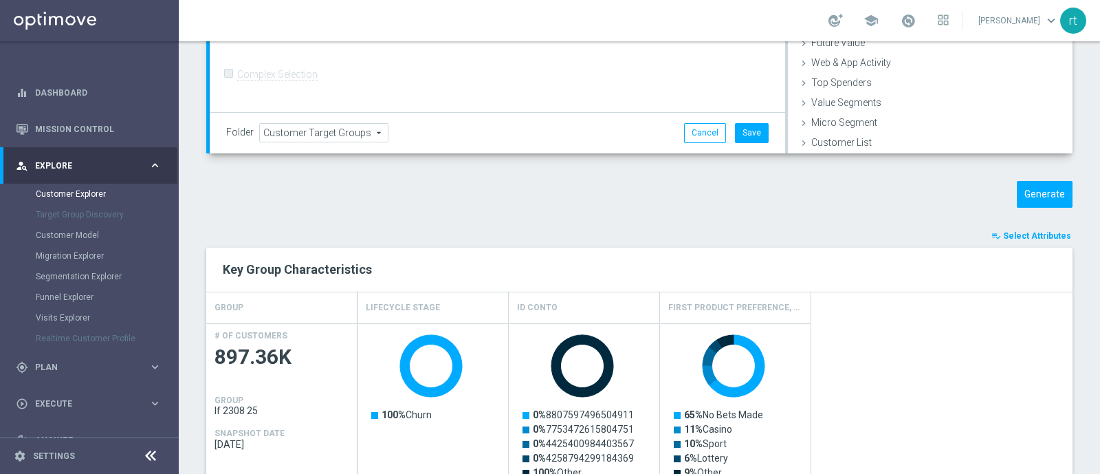
scroll to position [365, 0]
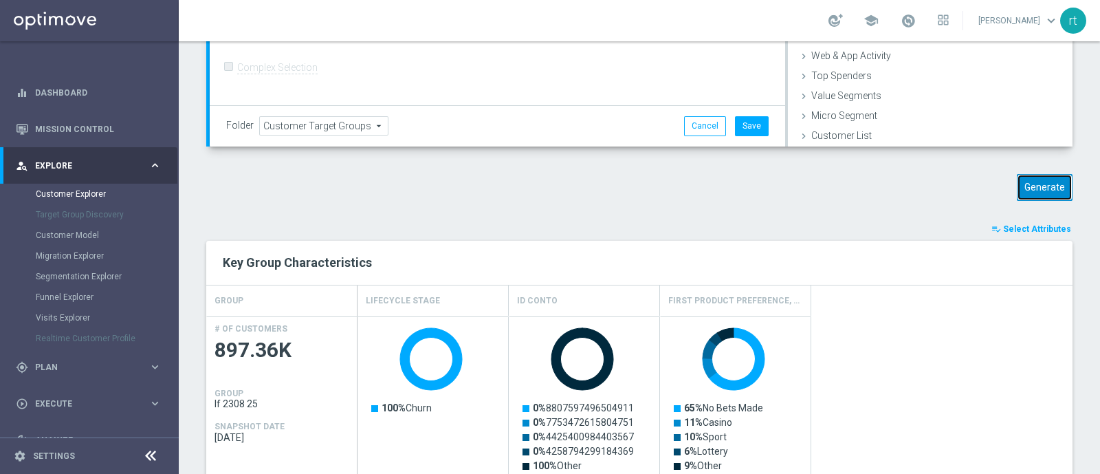
click at [1033, 185] on button "Generate" at bounding box center [1045, 187] width 56 height 27
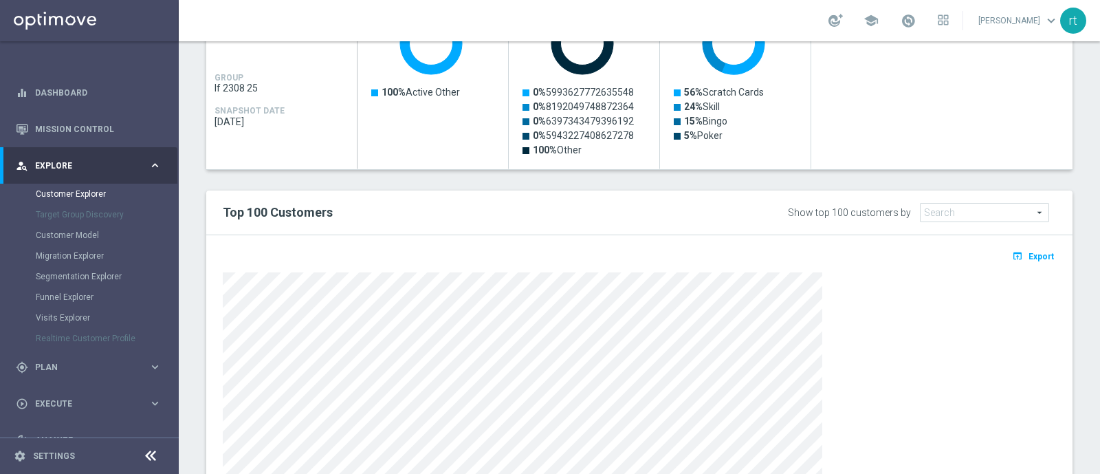
scroll to position [364, 0]
click at [1028, 255] on span "Export" at bounding box center [1040, 256] width 25 height 10
click at [873, 107] on div "Created with Highcharts 9.3.3 100% Active Other Created with Highcharts 9.3.3 0…" at bounding box center [714, 84] width 715 height 168
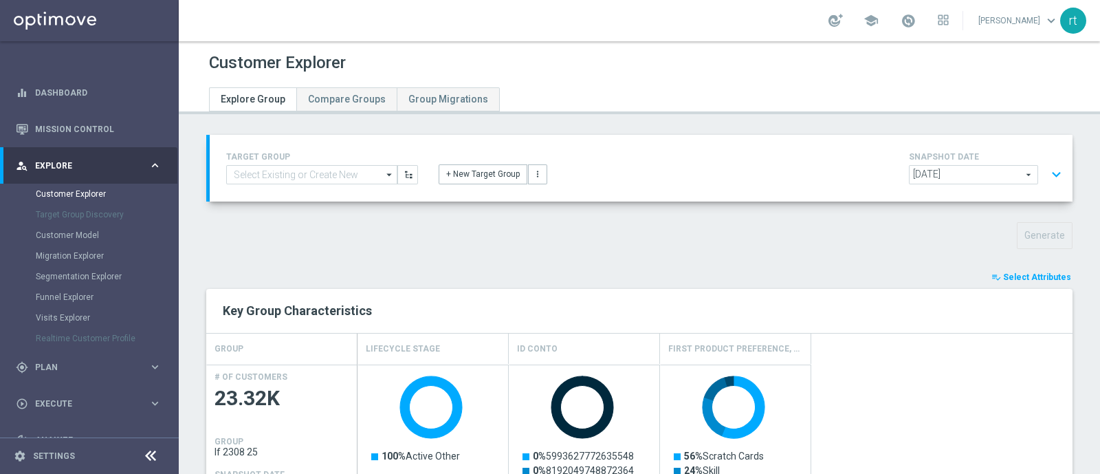
click at [68, 173] on div "person_search Explore keyboard_arrow_right" at bounding box center [88, 165] width 177 height 36
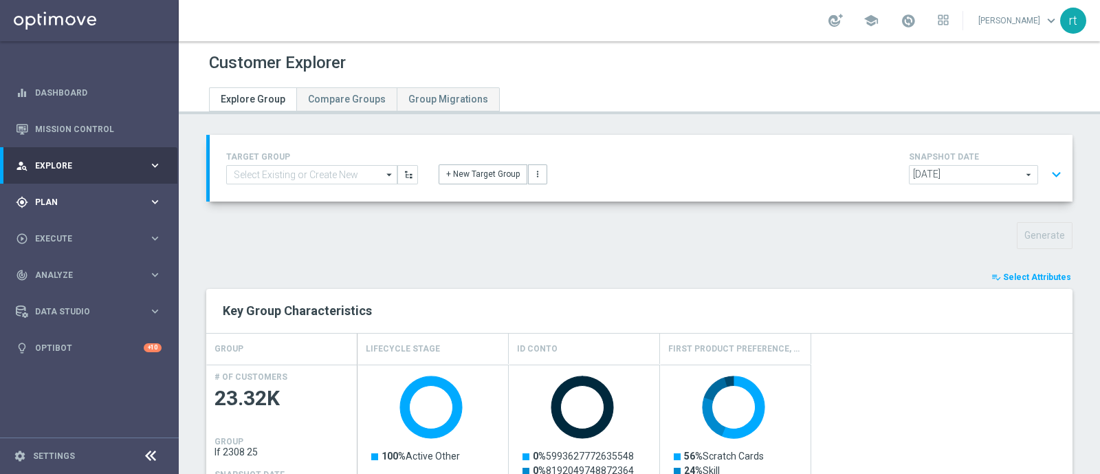
click at [60, 201] on span "Plan" at bounding box center [91, 202] width 113 height 8
click at [63, 227] on link "Target Groups" at bounding box center [89, 230] width 107 height 11
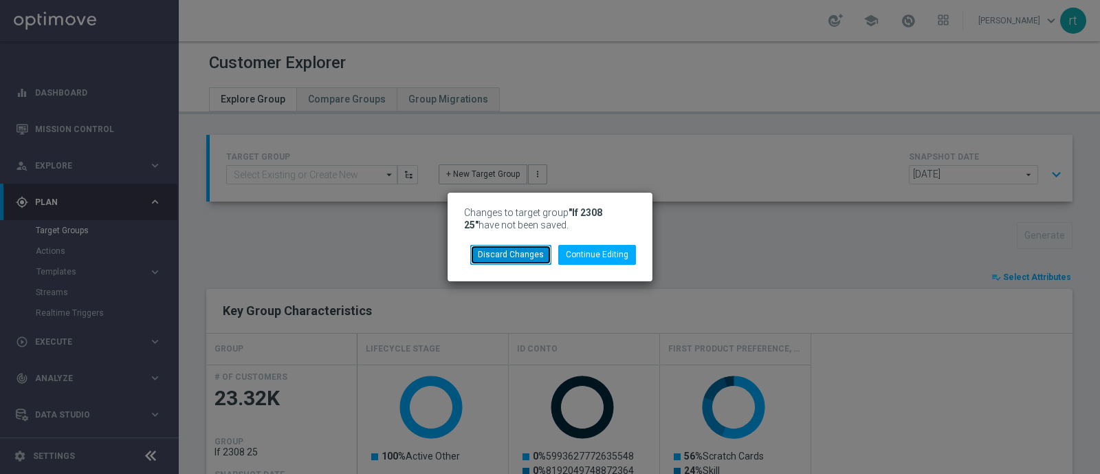
click at [543, 254] on button "Discard Changes" at bounding box center [510, 254] width 81 height 19
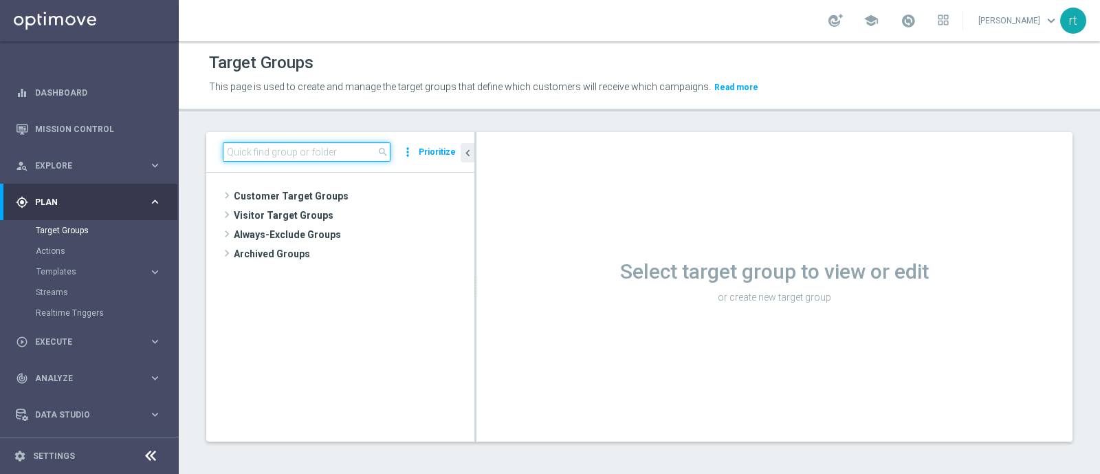
click at [307, 160] on input at bounding box center [307, 151] width 168 height 19
click at [307, 154] on input at bounding box center [307, 151] width 168 height 19
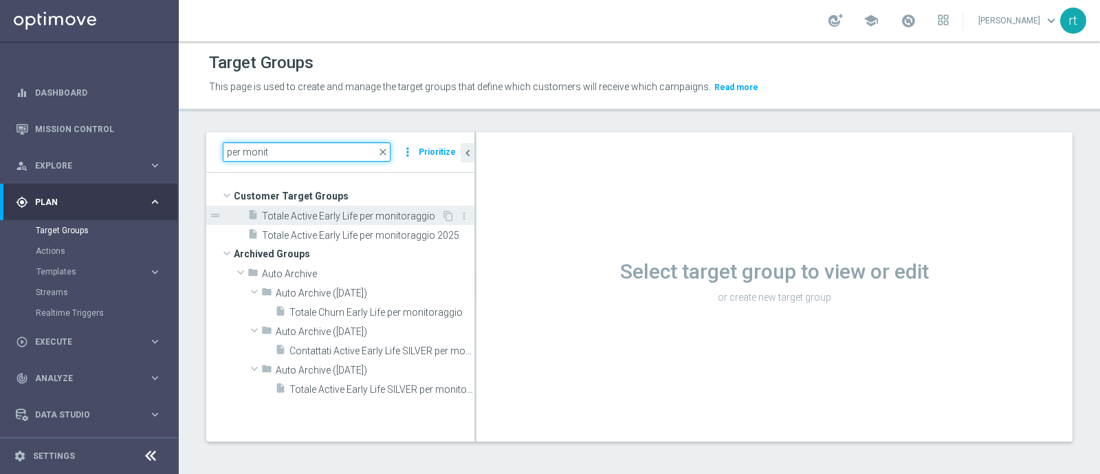
type input "per monit"
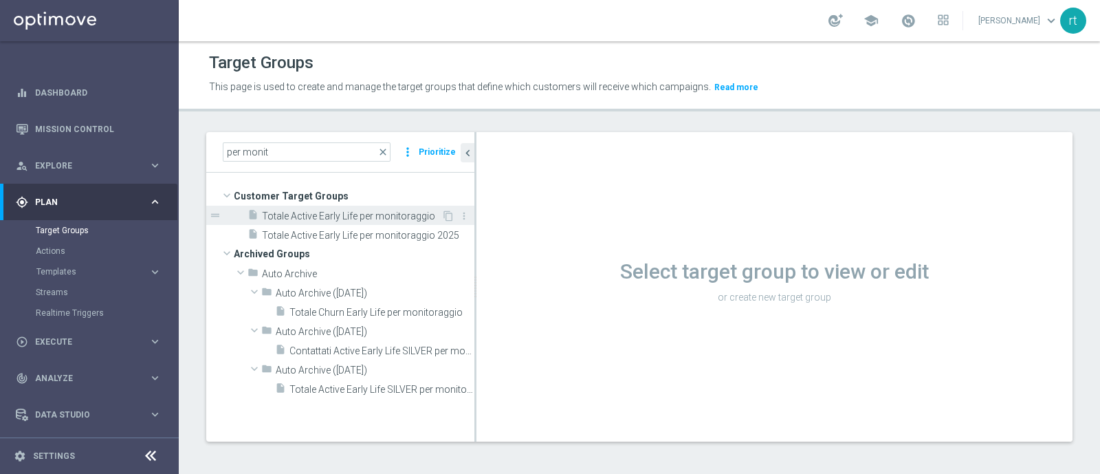
click at [318, 213] on span "Totale Active Early Life per monitoraggio" at bounding box center [351, 216] width 179 height 12
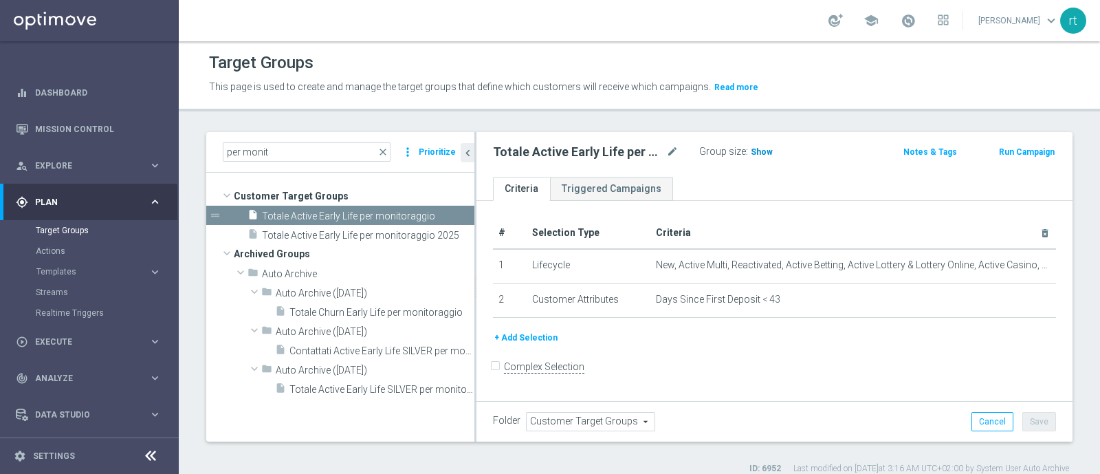
click at [762, 145] on h3 "Show" at bounding box center [761, 151] width 25 height 15
click at [755, 153] on span "45,035" at bounding box center [765, 153] width 29 height 13
click at [387, 153] on span "close" at bounding box center [382, 151] width 11 height 11
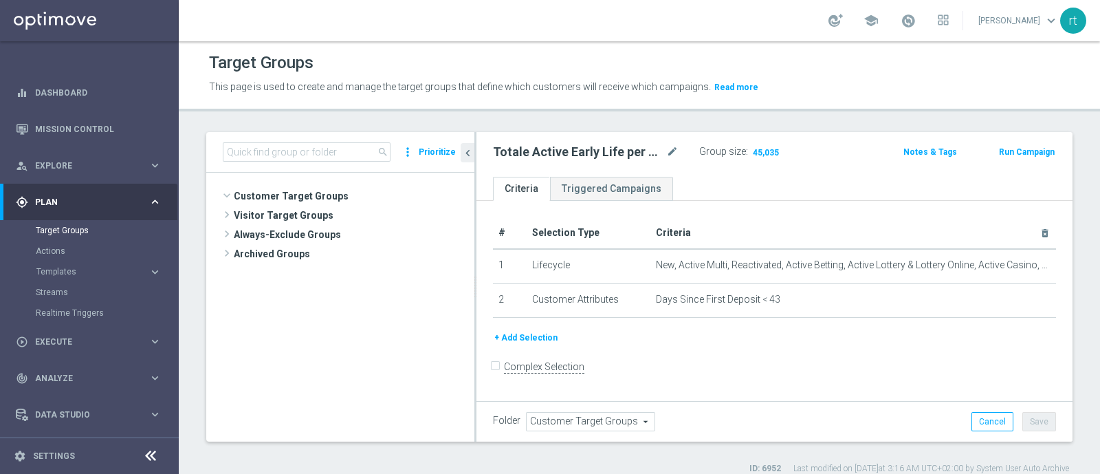
scroll to position [1443, 0]
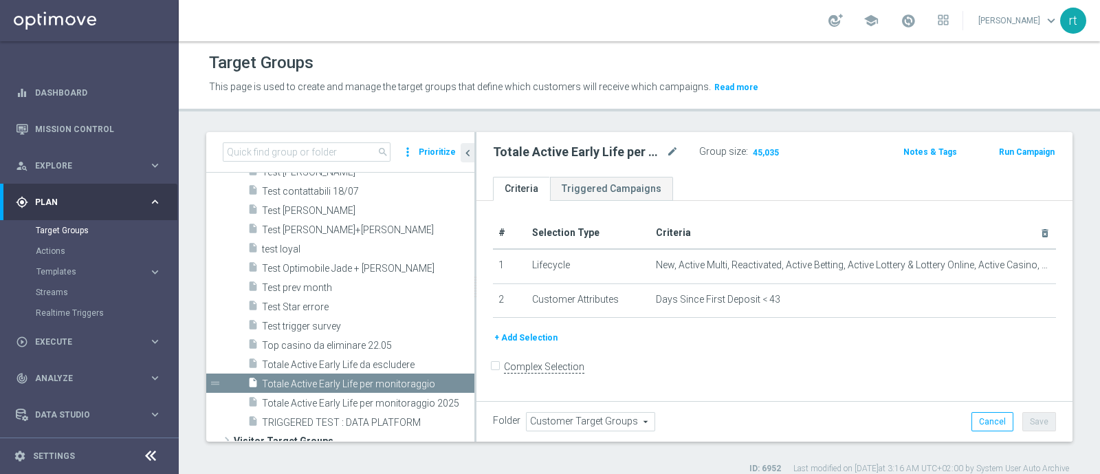
click at [555, 56] on div "Target Groups" at bounding box center [639, 62] width 861 height 27
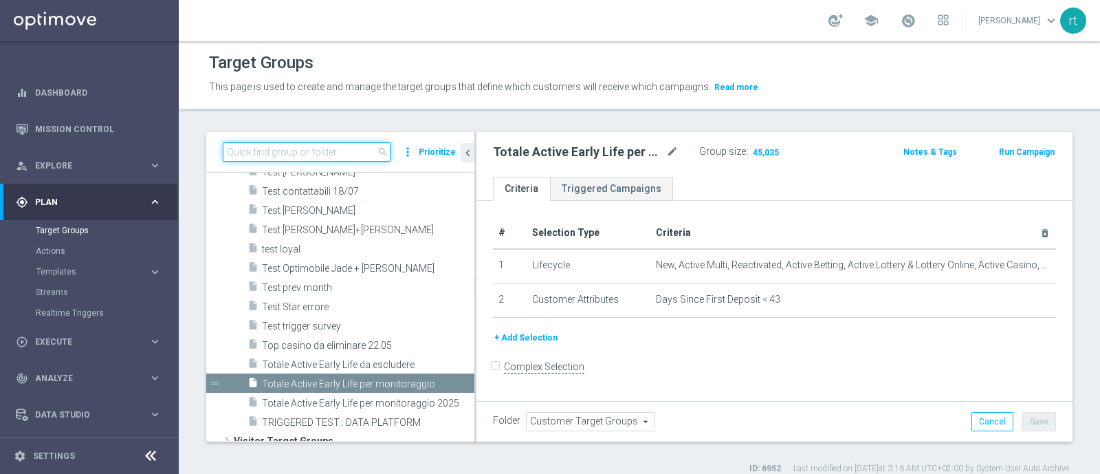
click at [347, 151] on input at bounding box center [307, 151] width 168 height 19
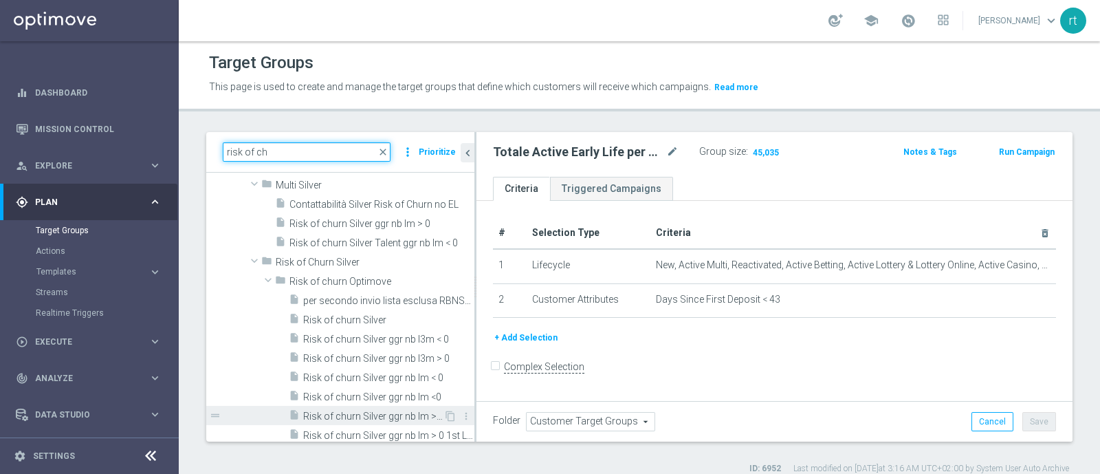
scroll to position [126, 0]
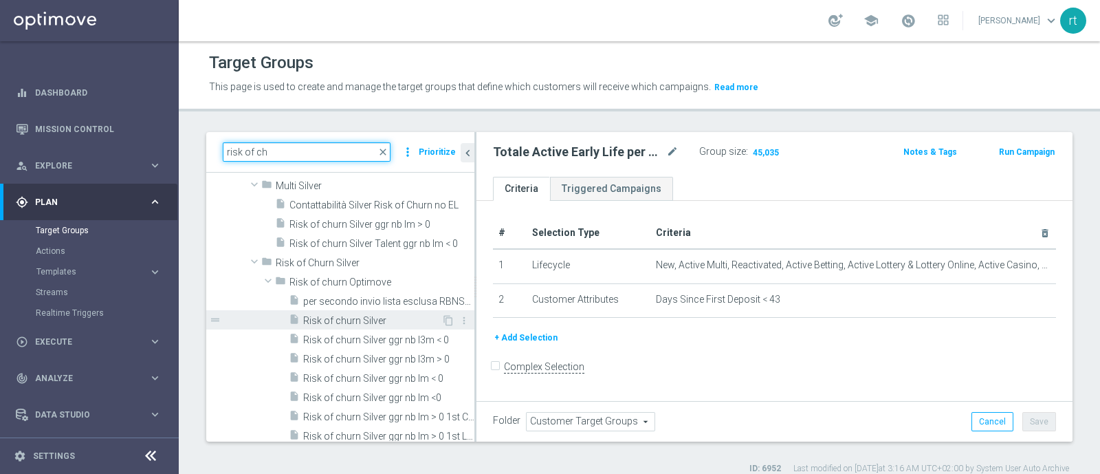
type input "risk of ch"
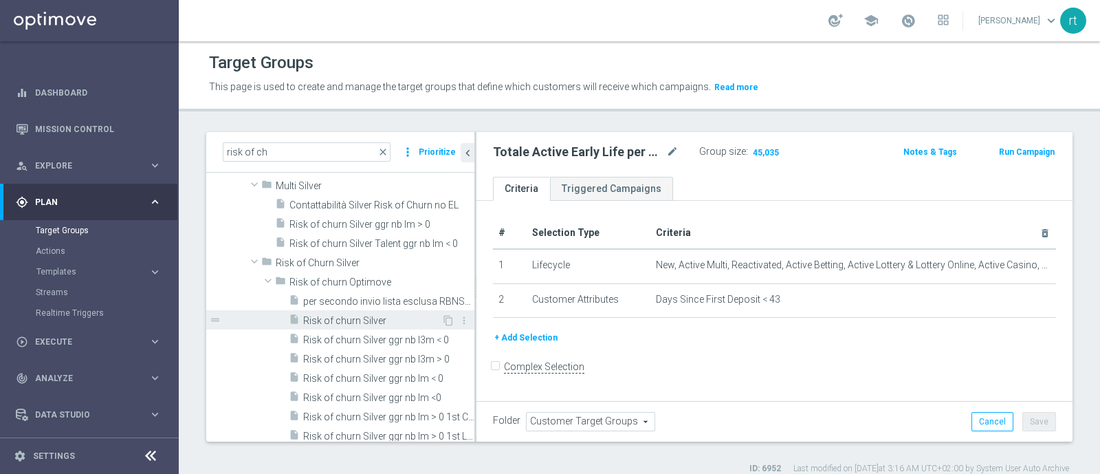
click at [358, 315] on span "Risk of churn Silver" at bounding box center [372, 321] width 138 height 12
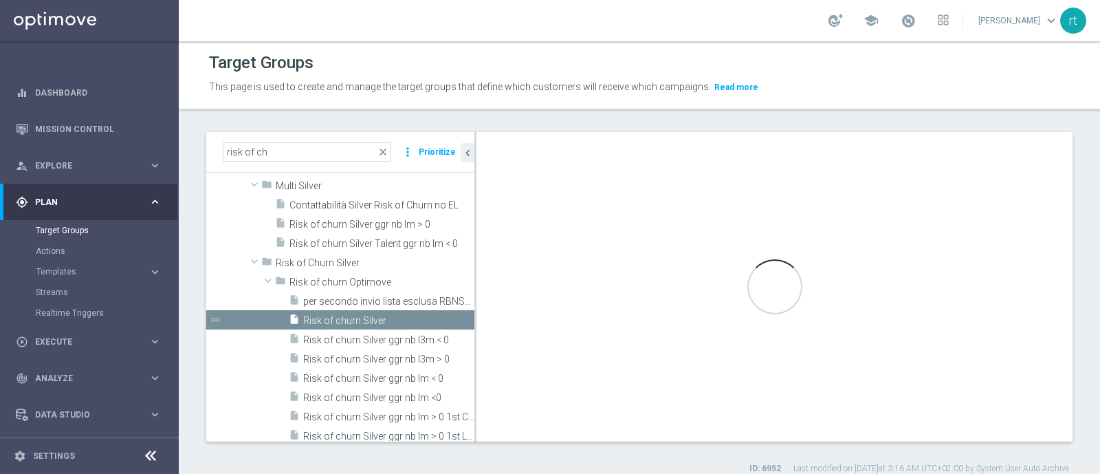
type input "Risk of churn Optimove"
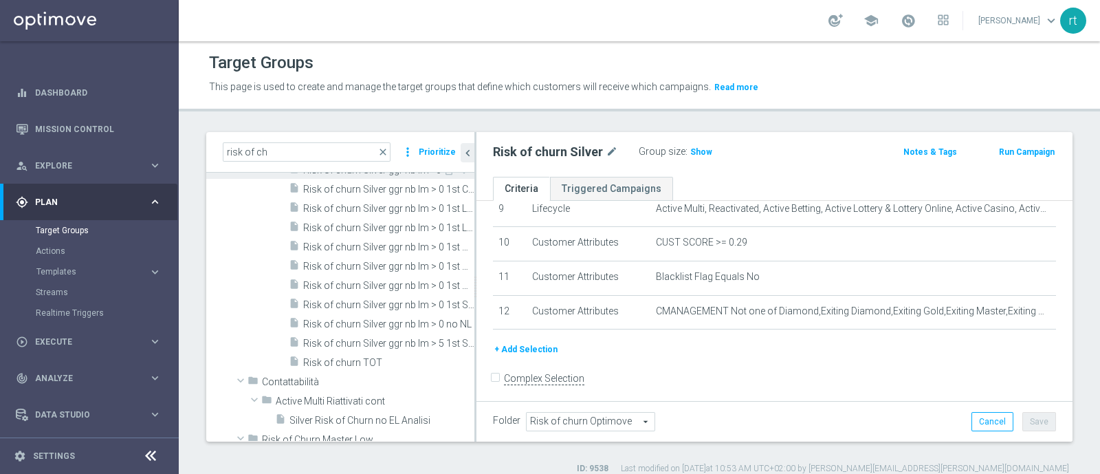
scroll to position [355, 0]
click at [378, 361] on span "Risk of churn TOT" at bounding box center [372, 362] width 138 height 12
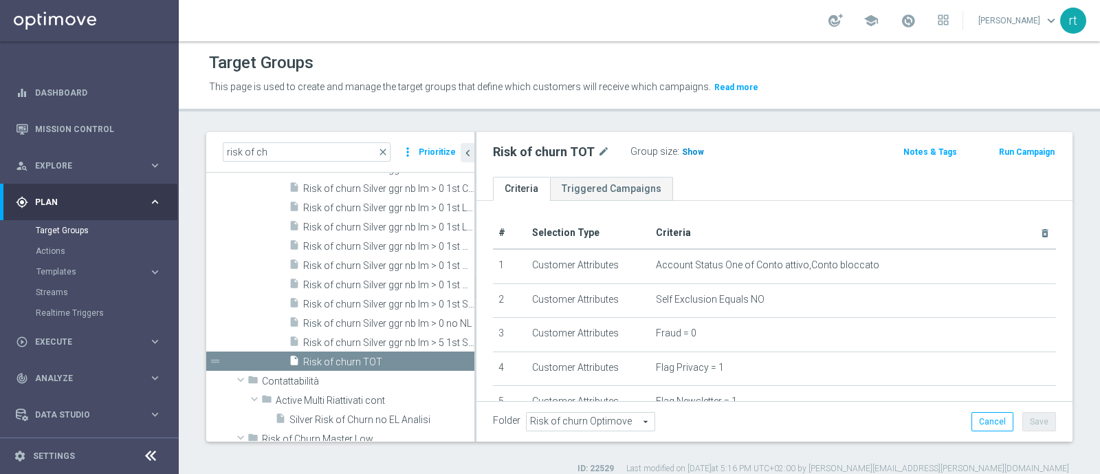
click at [698, 150] on span "Show" at bounding box center [693, 152] width 22 height 10
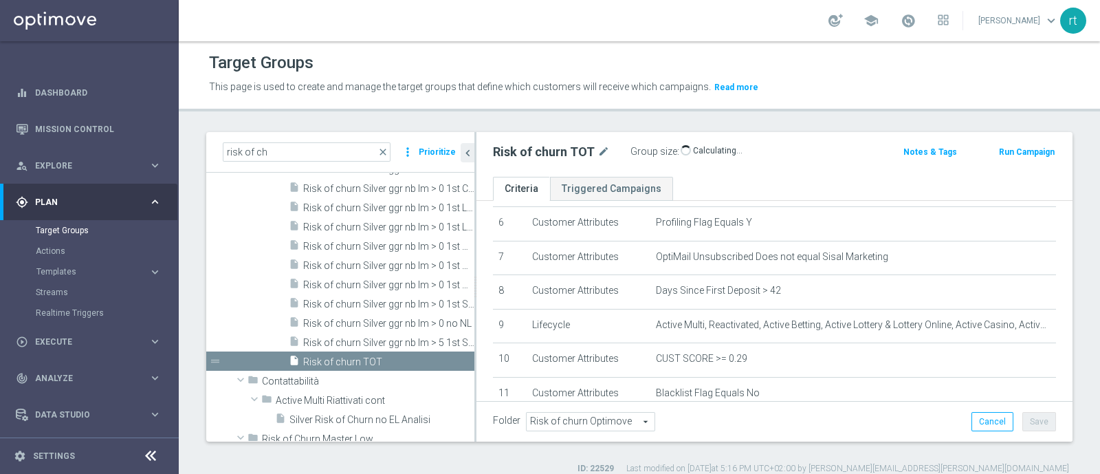
scroll to position [296, 0]
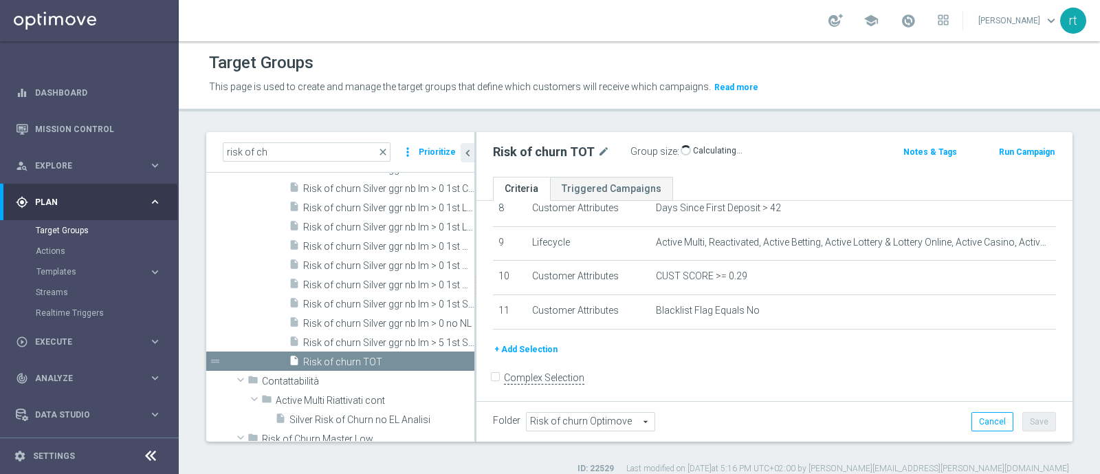
click at [569, 346] on div "+ Add Selection" at bounding box center [775, 349] width 584 height 15
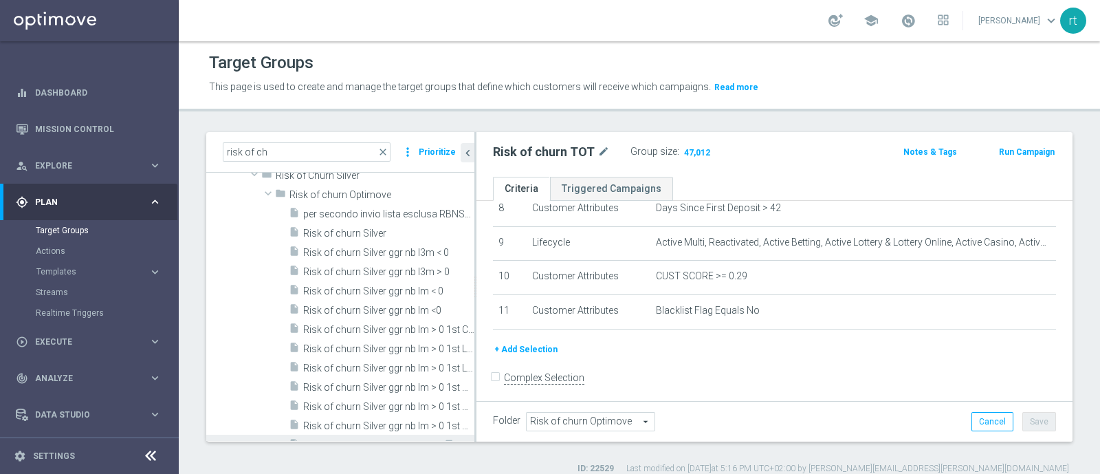
scroll to position [138, 0]
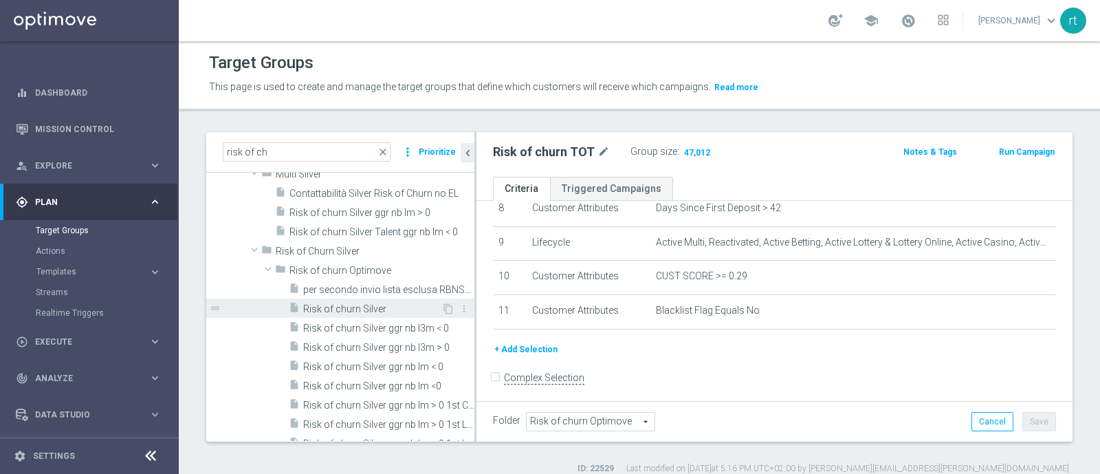
click at [330, 305] on span "Risk of churn Silver" at bounding box center [372, 309] width 138 height 12
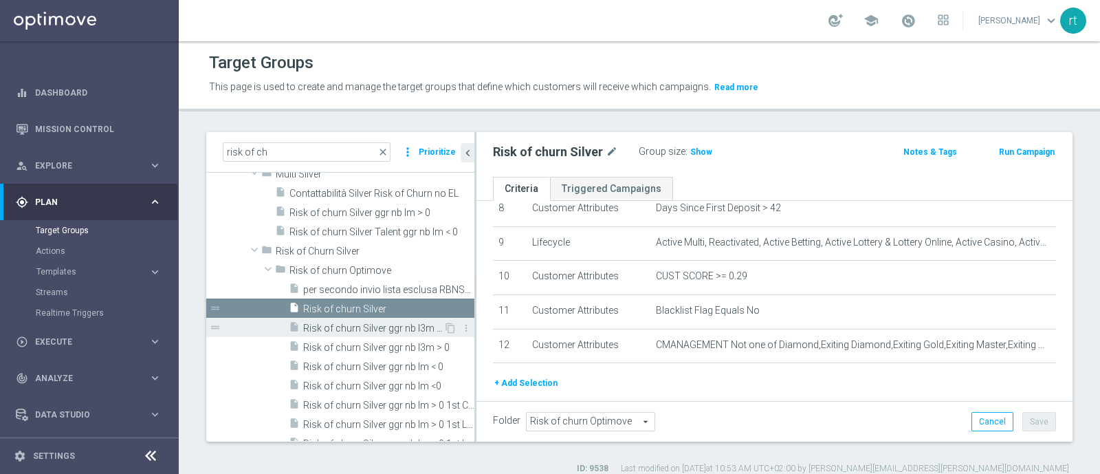
click at [345, 323] on span "Risk of churn Silver ggr nb l3m < 0" at bounding box center [373, 328] width 140 height 12
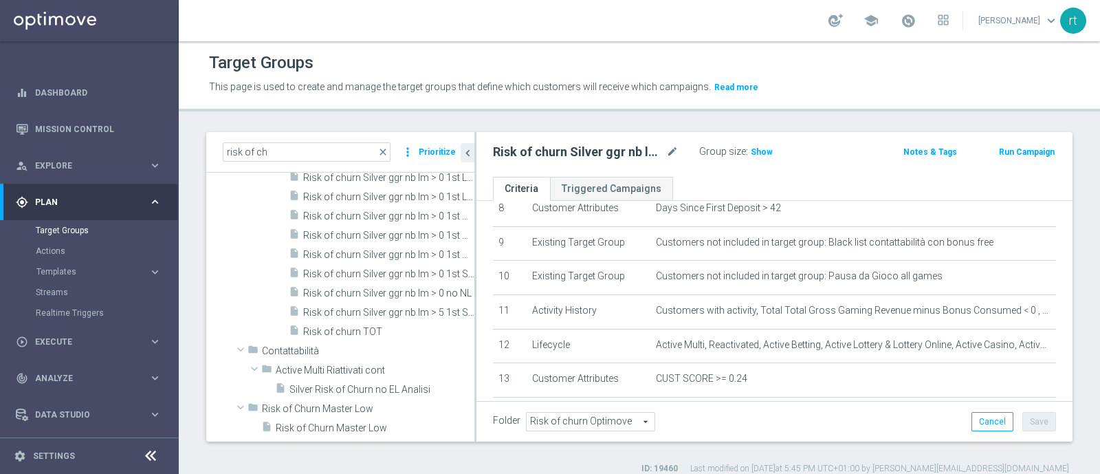
scroll to position [390, 0]
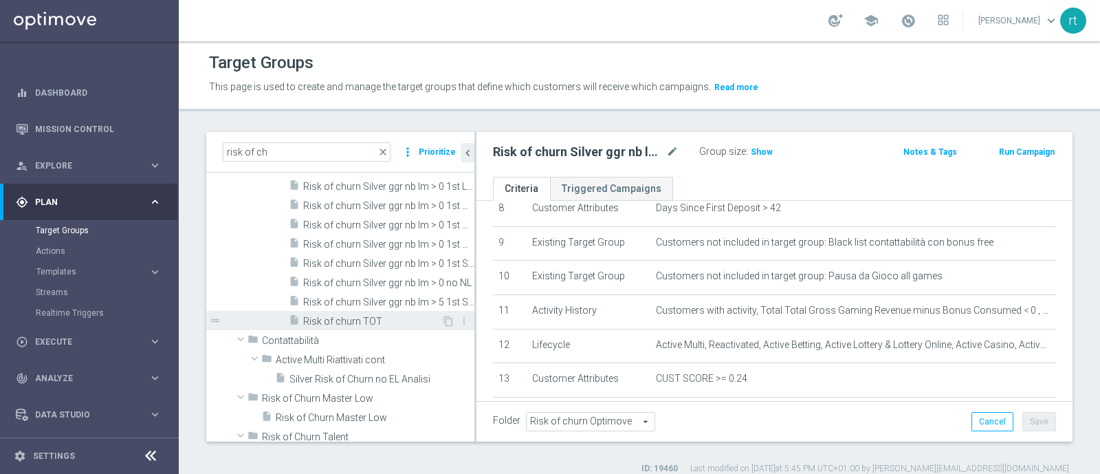
click at [359, 320] on span "Risk of churn TOT" at bounding box center [372, 321] width 138 height 12
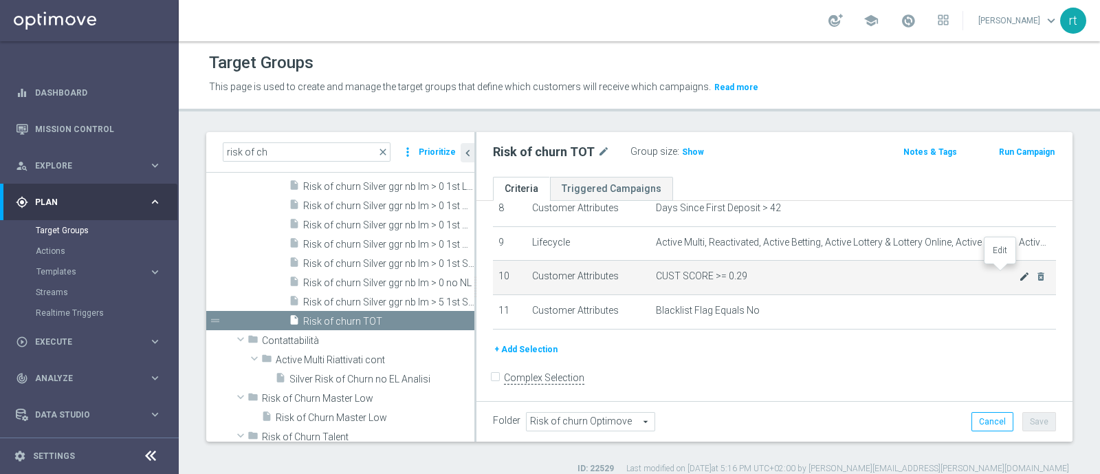
click at [1019, 273] on icon "mode_edit" at bounding box center [1024, 276] width 11 height 11
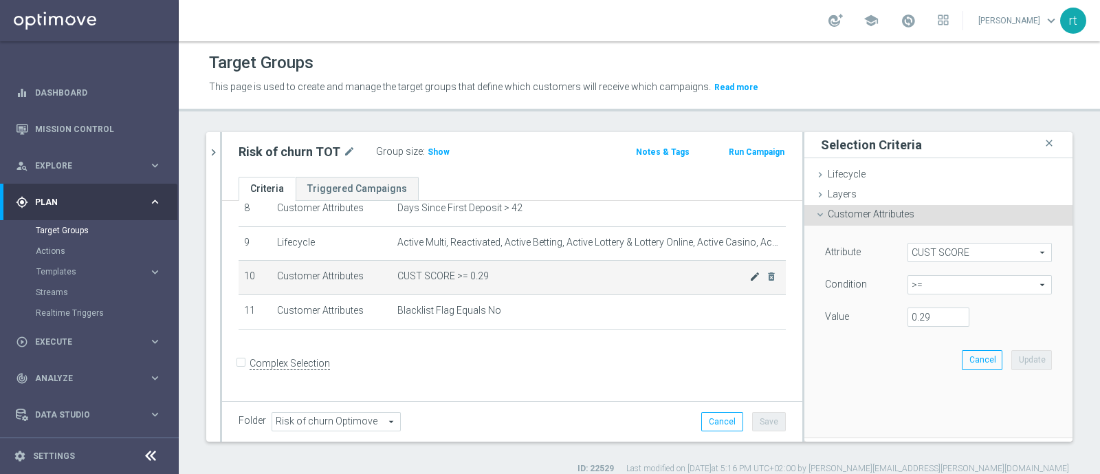
scroll to position [281, 0]
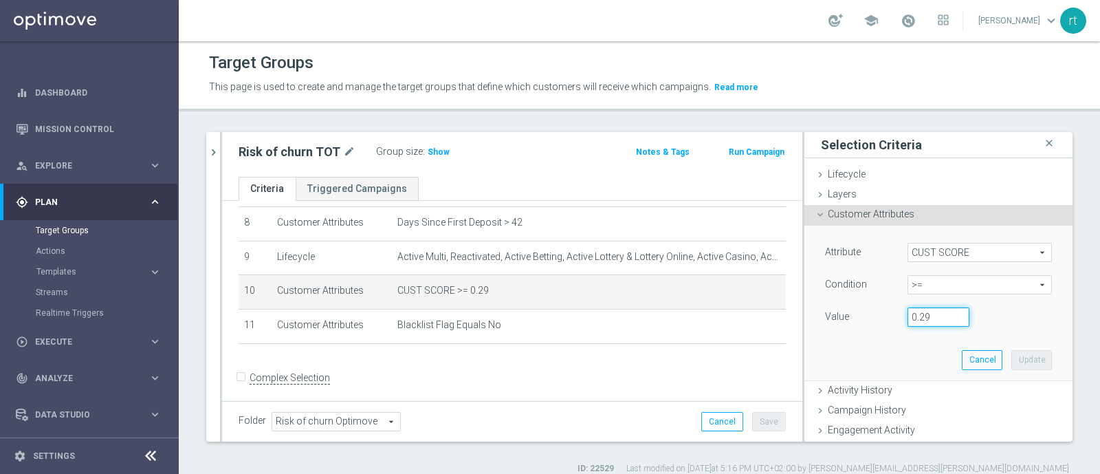
click at [914, 318] on input "0.29" at bounding box center [938, 316] width 62 height 19
type input "0.14"
click at [1019, 359] on button "Update" at bounding box center [1031, 359] width 41 height 19
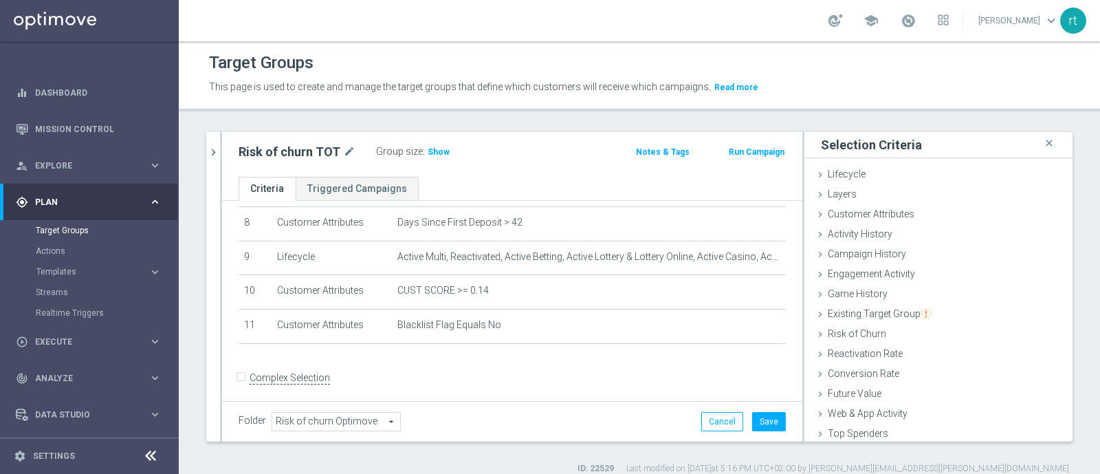
click at [548, 12] on div "school roberto tucci keyboard_arrow_down rt" at bounding box center [639, 20] width 921 height 41
click at [708, 425] on button "Cancel" at bounding box center [722, 421] width 42 height 19
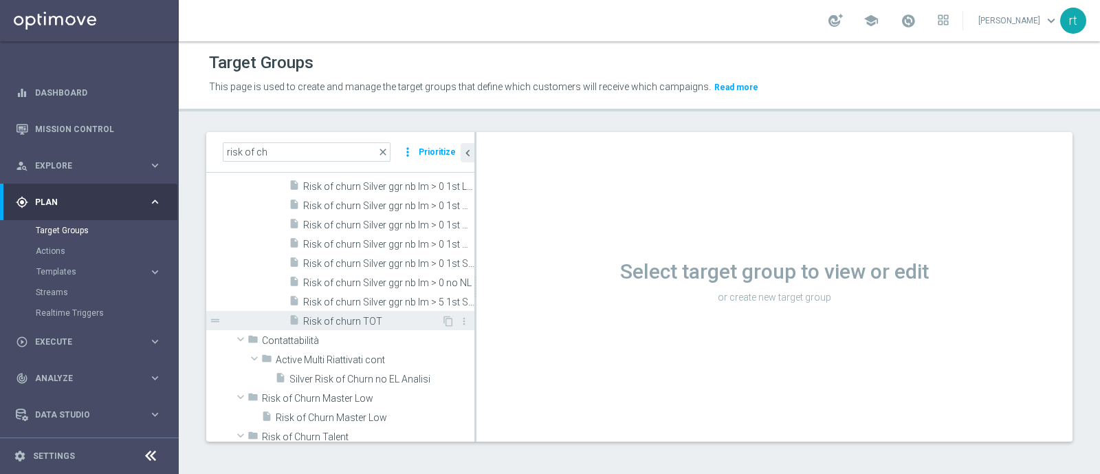
click at [344, 320] on span "Risk of churn TOT" at bounding box center [372, 321] width 138 height 12
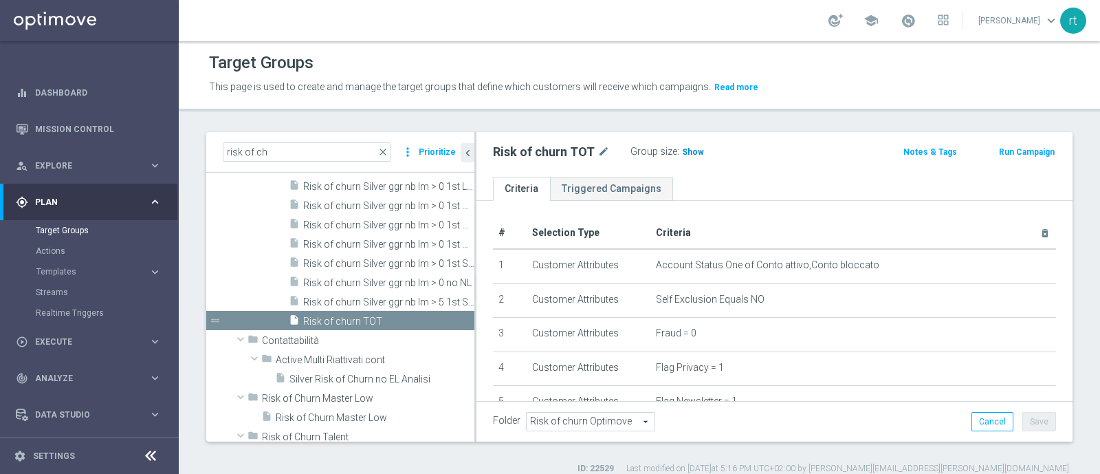
click at [688, 153] on span "Show" at bounding box center [693, 152] width 22 height 10
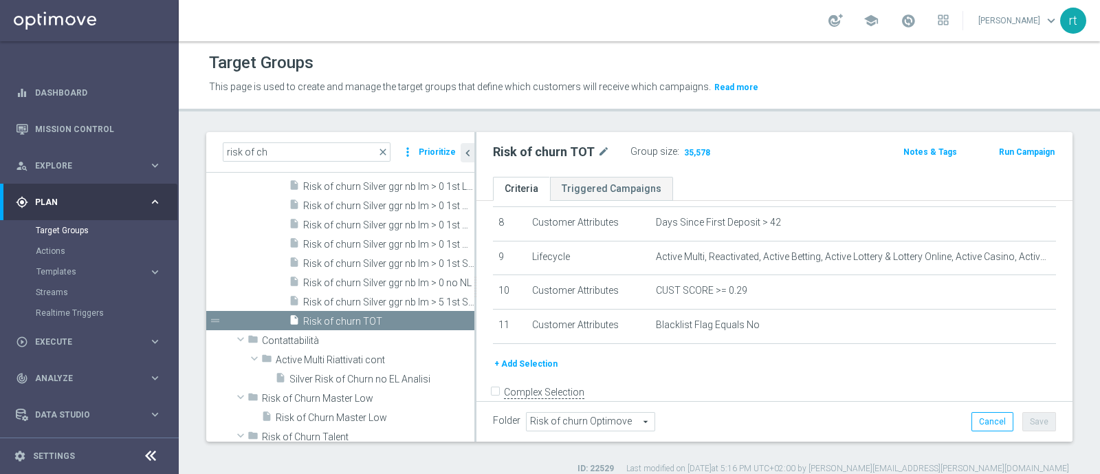
scroll to position [296, 0]
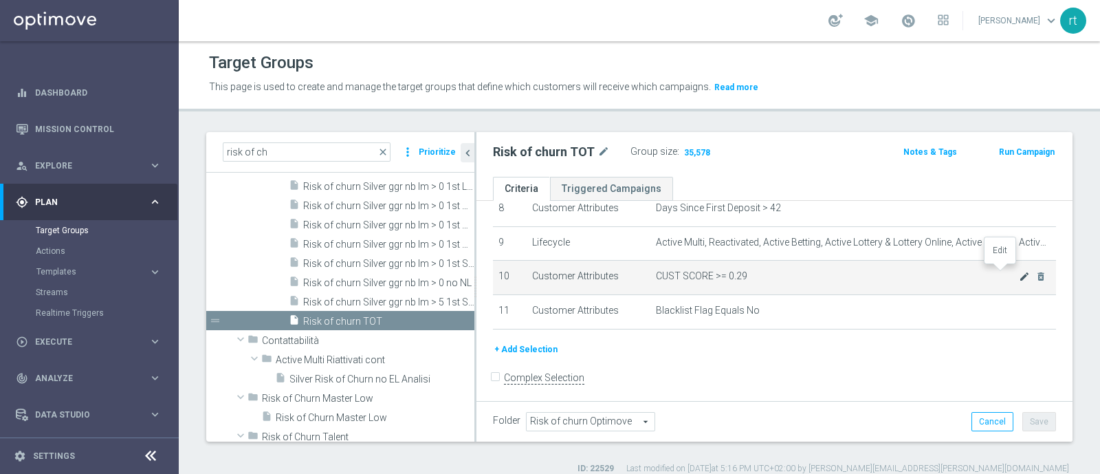
click at [1019, 272] on icon "mode_edit" at bounding box center [1024, 276] width 11 height 11
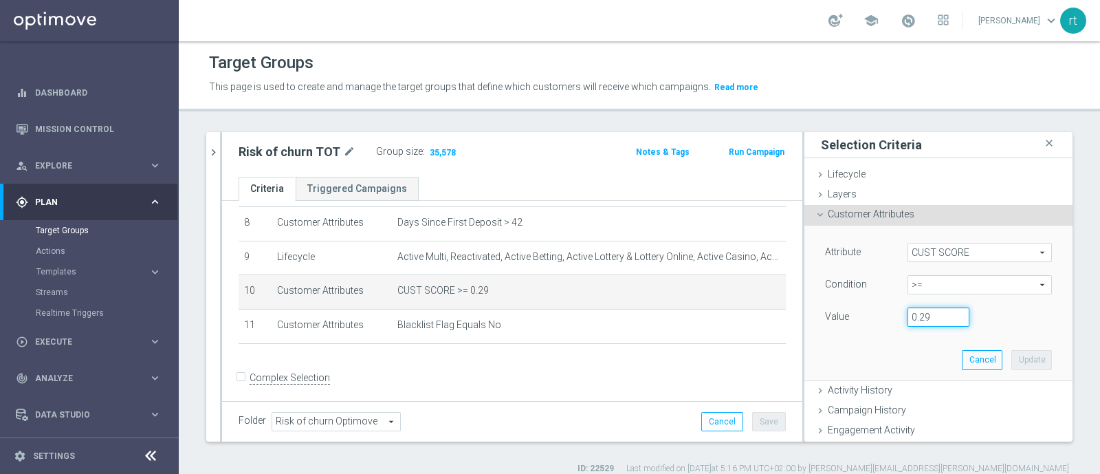
click at [914, 322] on input "0.29" at bounding box center [938, 316] width 62 height 19
type input "0.14"
click at [1011, 357] on button "Update" at bounding box center [1031, 359] width 41 height 19
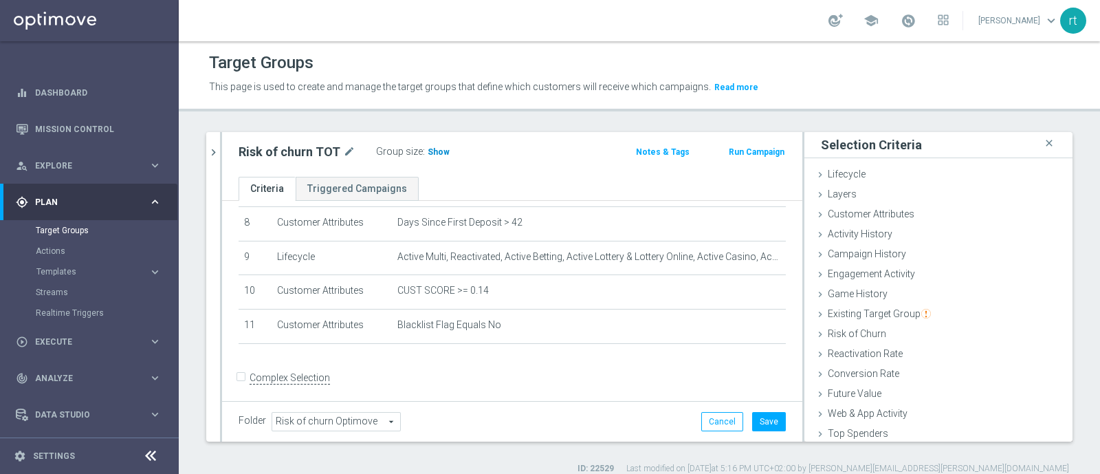
click at [433, 147] on span "Show" at bounding box center [439, 152] width 22 height 10
click at [757, 421] on button "Save" at bounding box center [769, 421] width 34 height 19
click at [438, 151] on span "82,770" at bounding box center [442, 153] width 29 height 13
click at [552, 70] on div "Target Groups" at bounding box center [639, 62] width 861 height 27
click at [916, 23] on span at bounding box center [907, 20] width 15 height 15
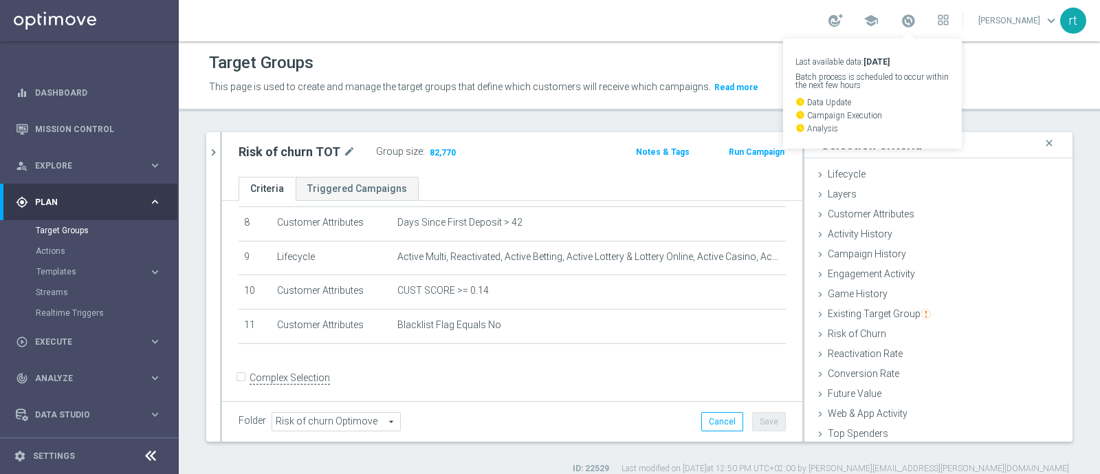
click at [623, 41] on div "school Last available data: 23 Aug 2025 Batch process is scheduled to occur wit…" at bounding box center [639, 20] width 921 height 41
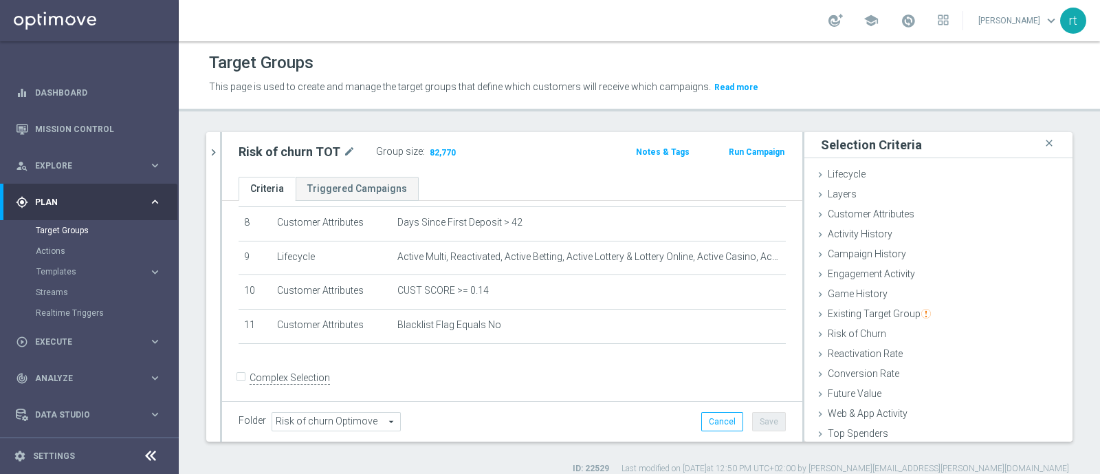
click at [573, 16] on div "school roberto tucci keyboard_arrow_down rt" at bounding box center [639, 20] width 921 height 41
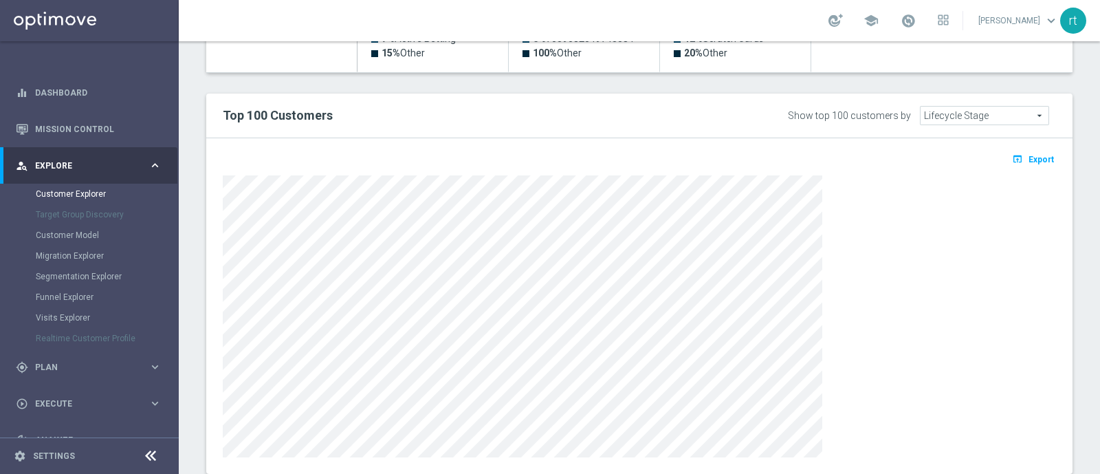
scroll to position [810, 0]
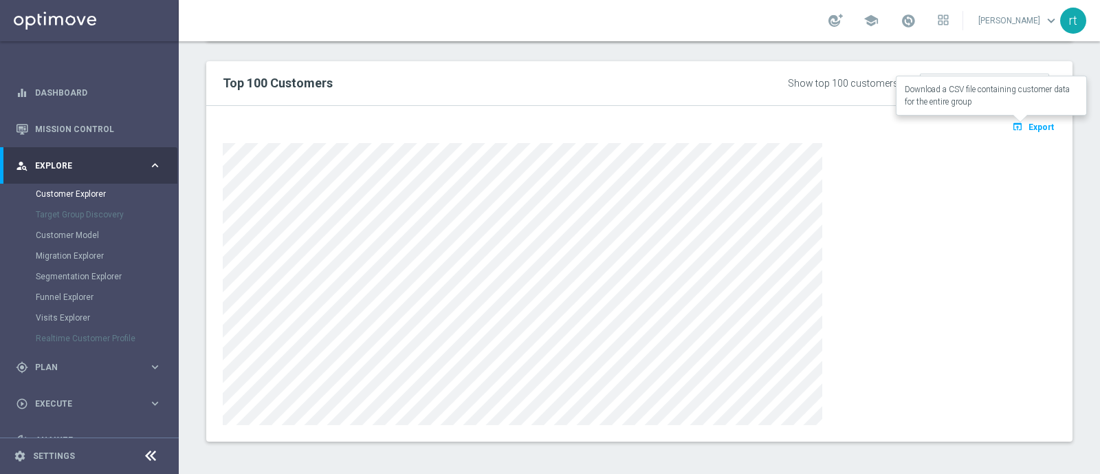
click at [1028, 125] on span "Export" at bounding box center [1040, 127] width 25 height 10
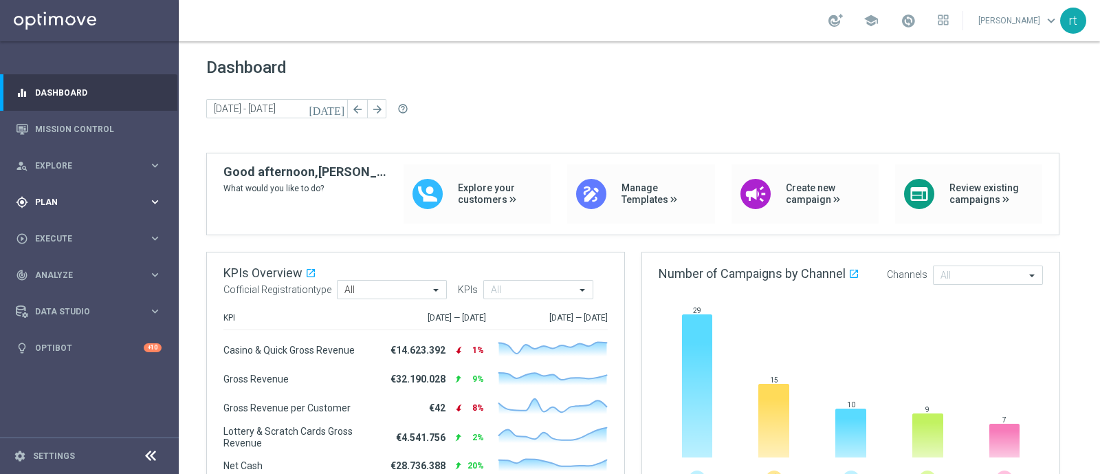
click at [58, 201] on span "Plan" at bounding box center [91, 202] width 113 height 8
click at [60, 225] on link "Target Groups" at bounding box center [89, 230] width 107 height 11
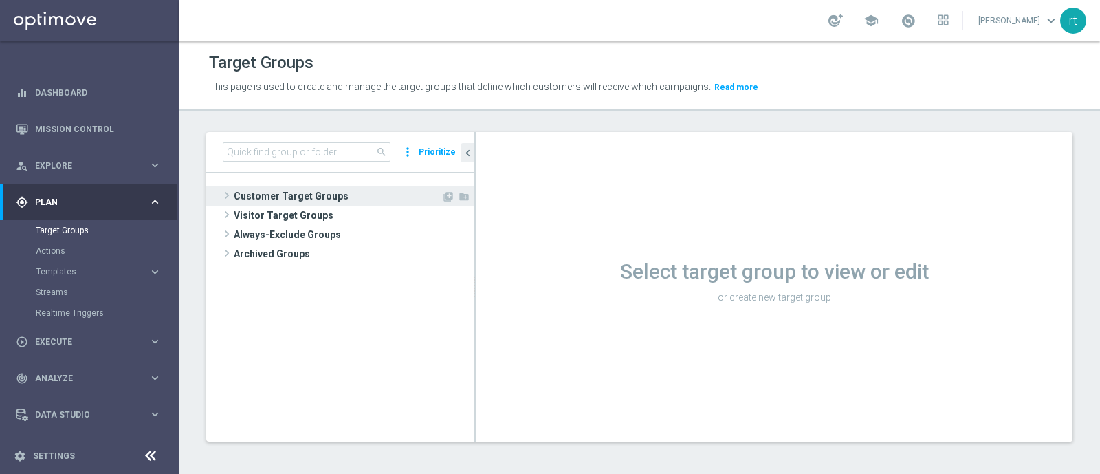
click at [283, 194] on span "Customer Target Groups" at bounding box center [338, 195] width 208 height 19
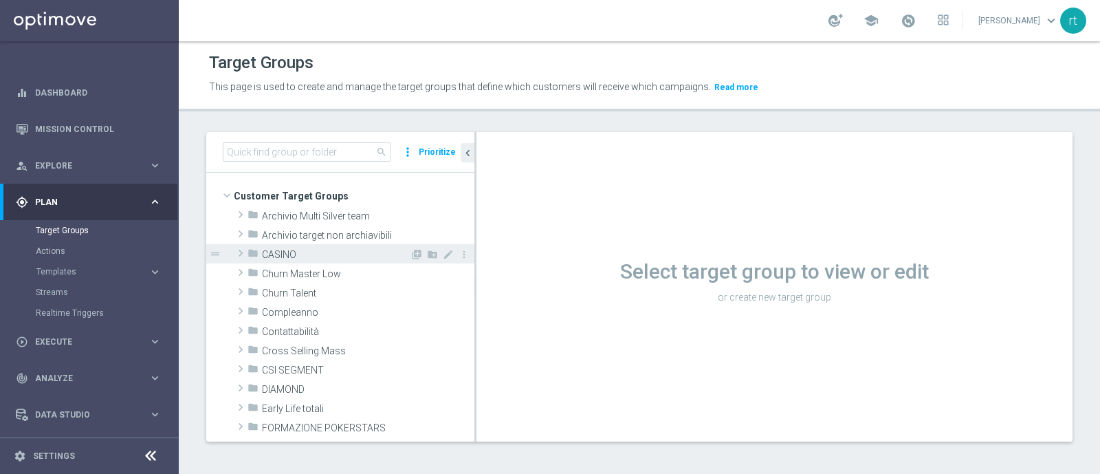
click at [289, 251] on span "CASINO" at bounding box center [336, 255] width 148 height 12
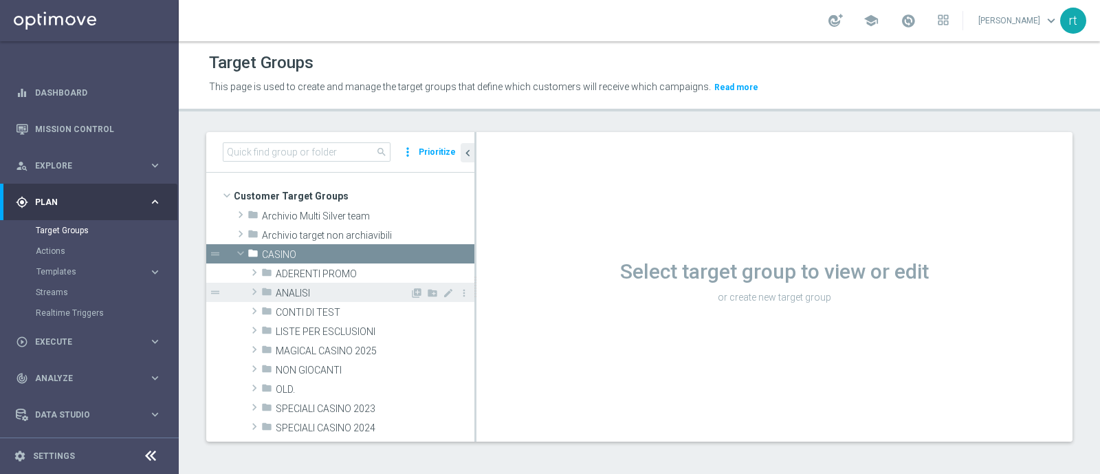
click at [305, 289] on span "ANALISI" at bounding box center [343, 293] width 134 height 12
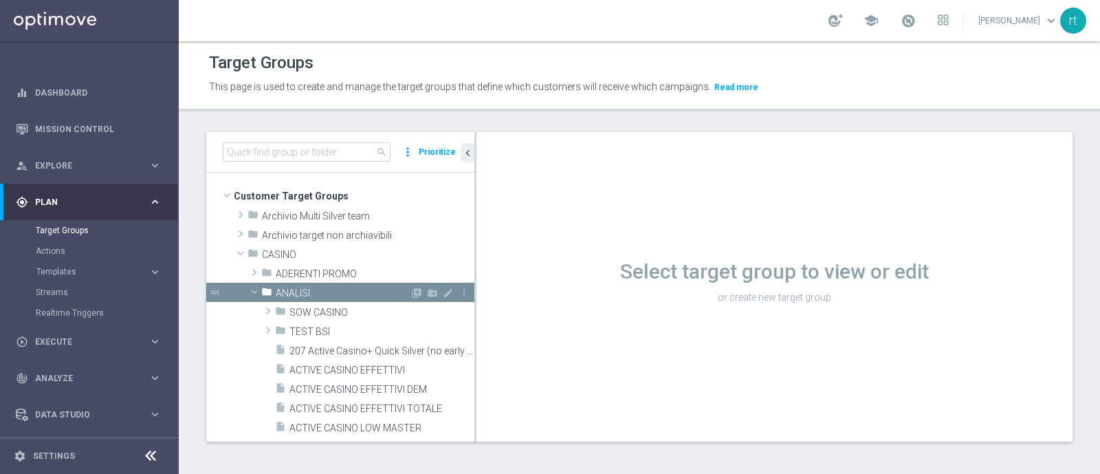
scroll to position [89, 0]
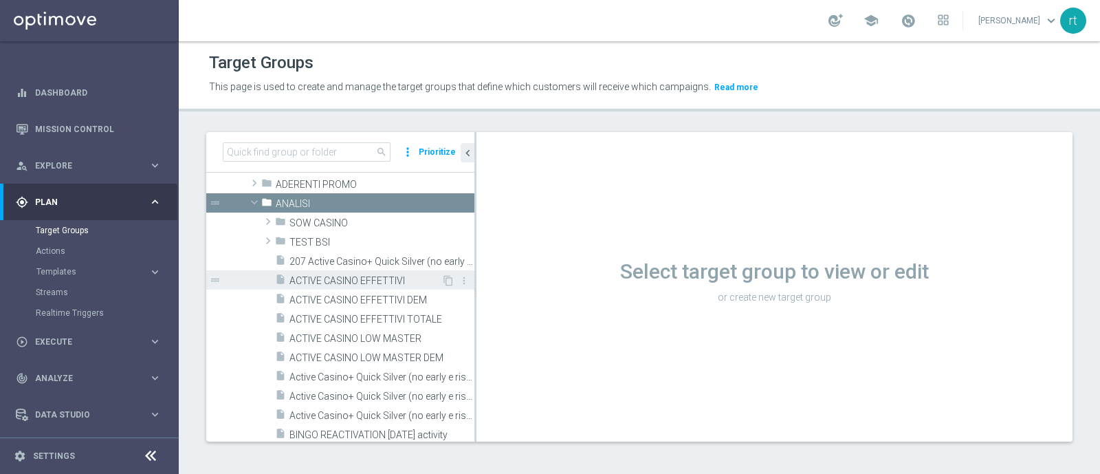
click at [329, 283] on span "ACTIVE CASINO EFFETTIVI" at bounding box center [365, 281] width 152 height 12
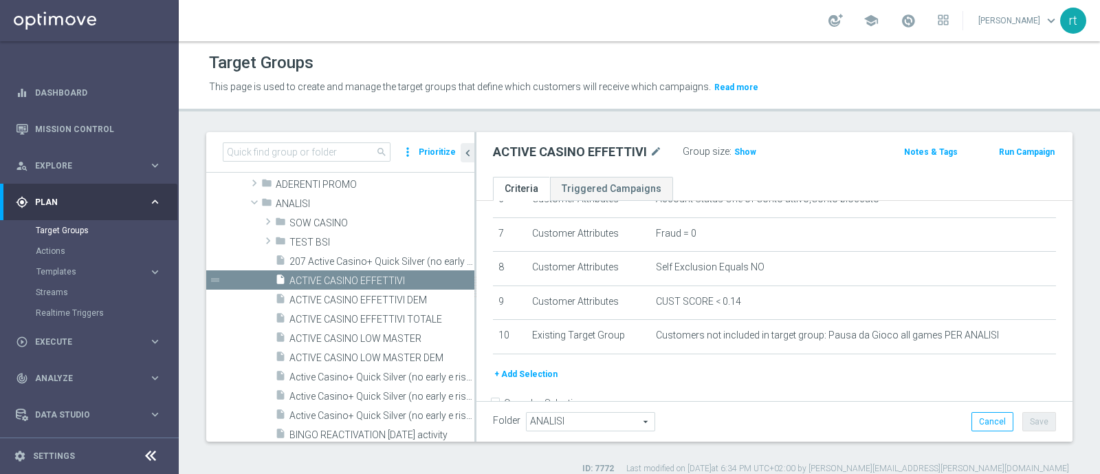
scroll to position [243, 0]
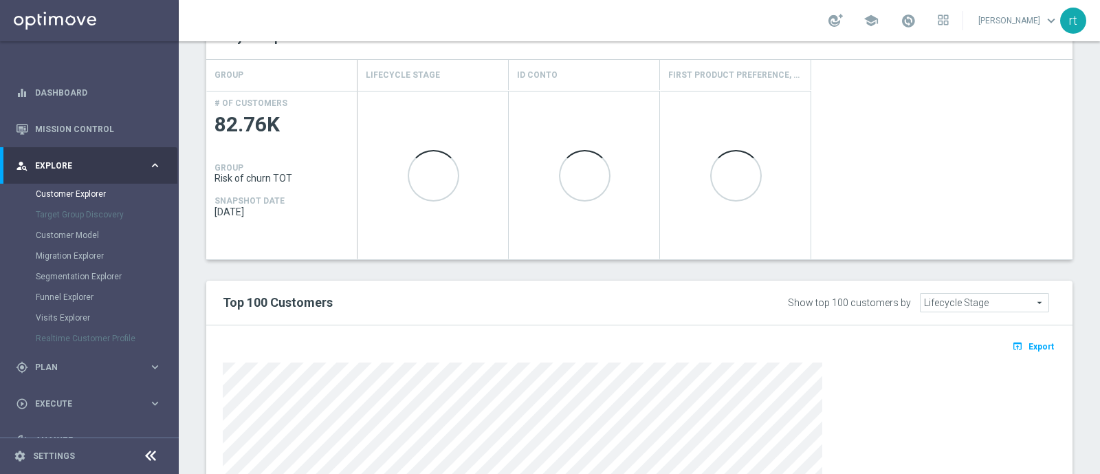
scroll to position [591, 0]
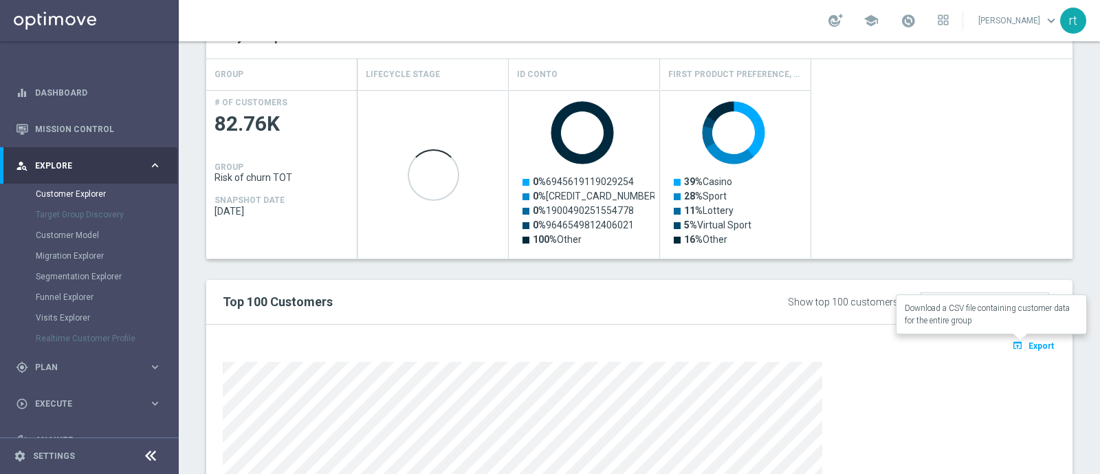
click at [1014, 340] on button "open_in_browser Export" at bounding box center [1033, 345] width 46 height 18
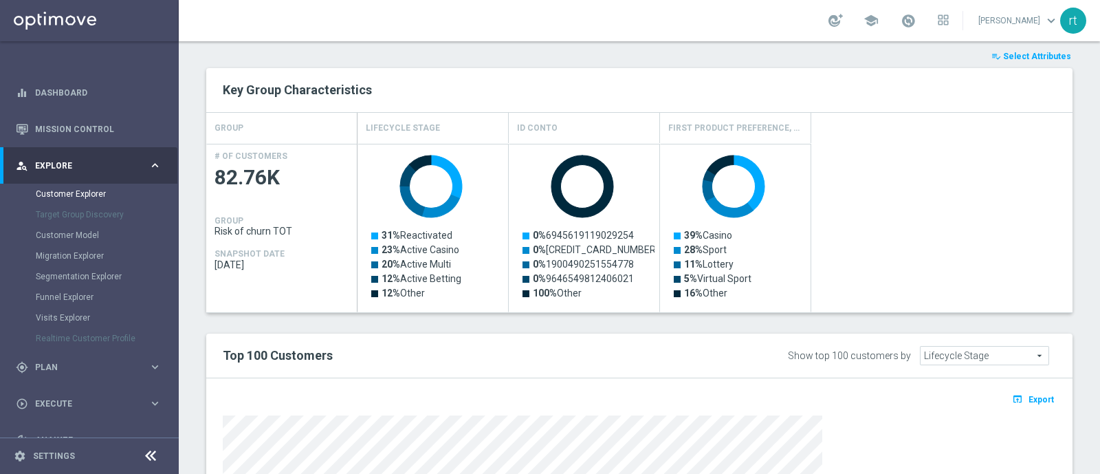
scroll to position [531, 0]
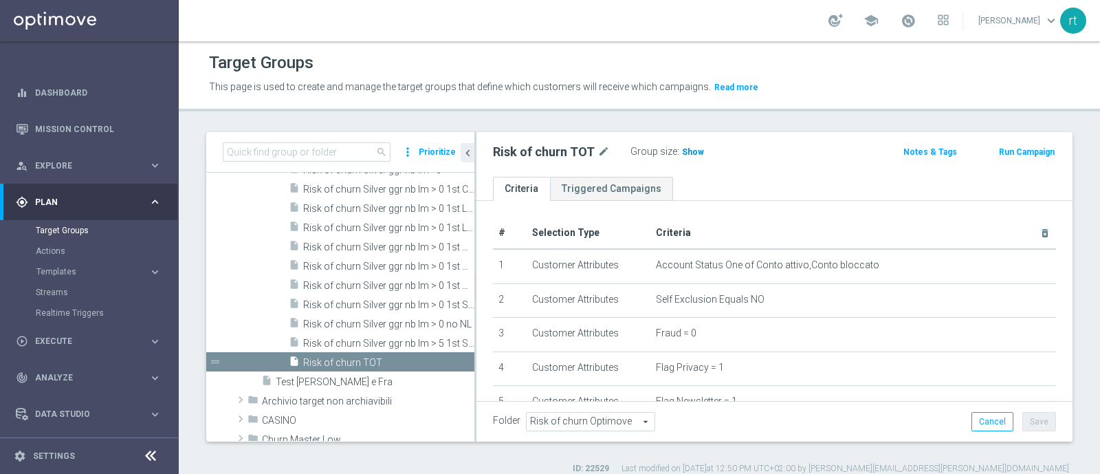
click at [691, 157] on h3 "Show" at bounding box center [692, 151] width 25 height 15
click at [797, 148] on div "Risk of churn TOT mode_edit Group size : 82,757" at bounding box center [677, 151] width 389 height 19
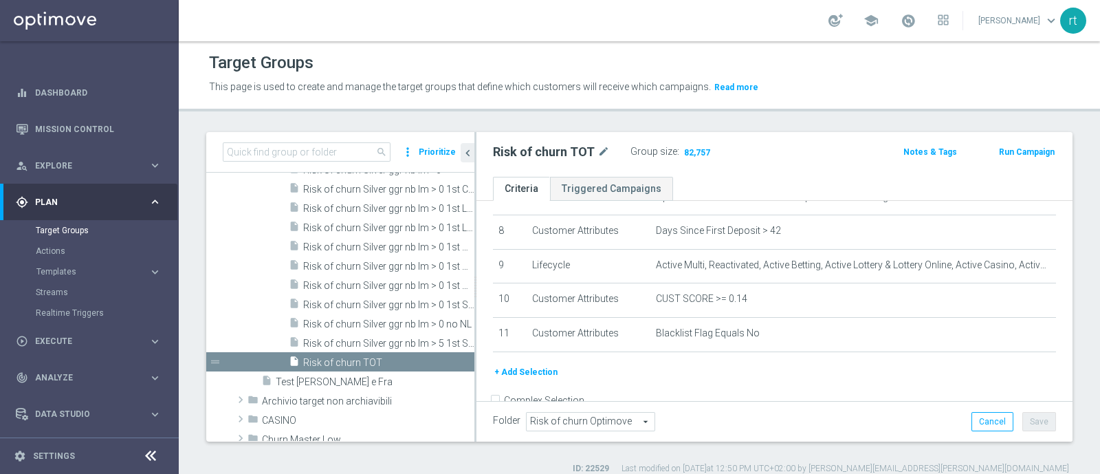
scroll to position [296, 0]
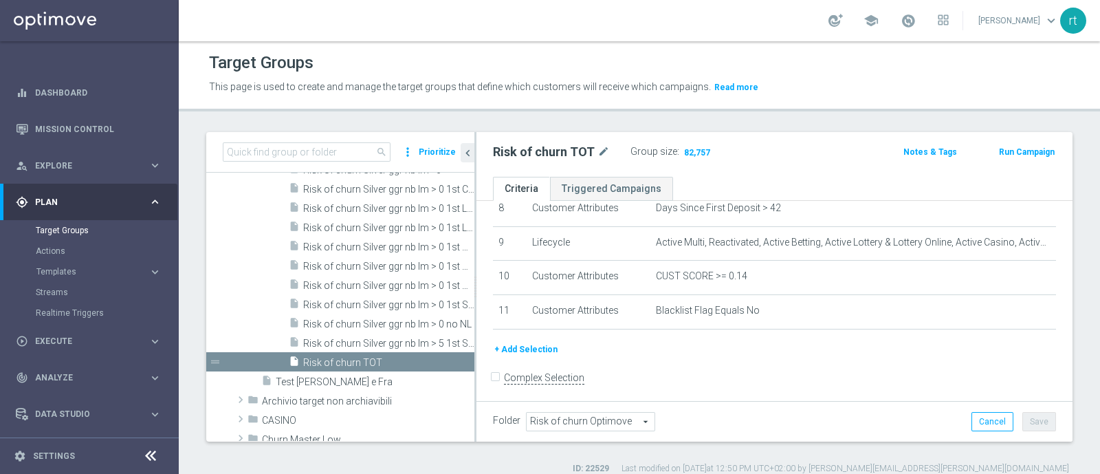
click at [793, 54] on div "Target Groups" at bounding box center [639, 62] width 861 height 27
click at [789, 118] on div "Target Groups This page is used to create and manage the target groups that def…" at bounding box center [639, 257] width 921 height 432
click at [791, 103] on header "Target Groups This page is used to create and manage the target groups that def…" at bounding box center [639, 76] width 921 height 70
click at [793, 107] on header "Target Groups This page is used to create and manage the target groups that def…" at bounding box center [639, 76] width 921 height 70
